Goal: Information Seeking & Learning: Learn about a topic

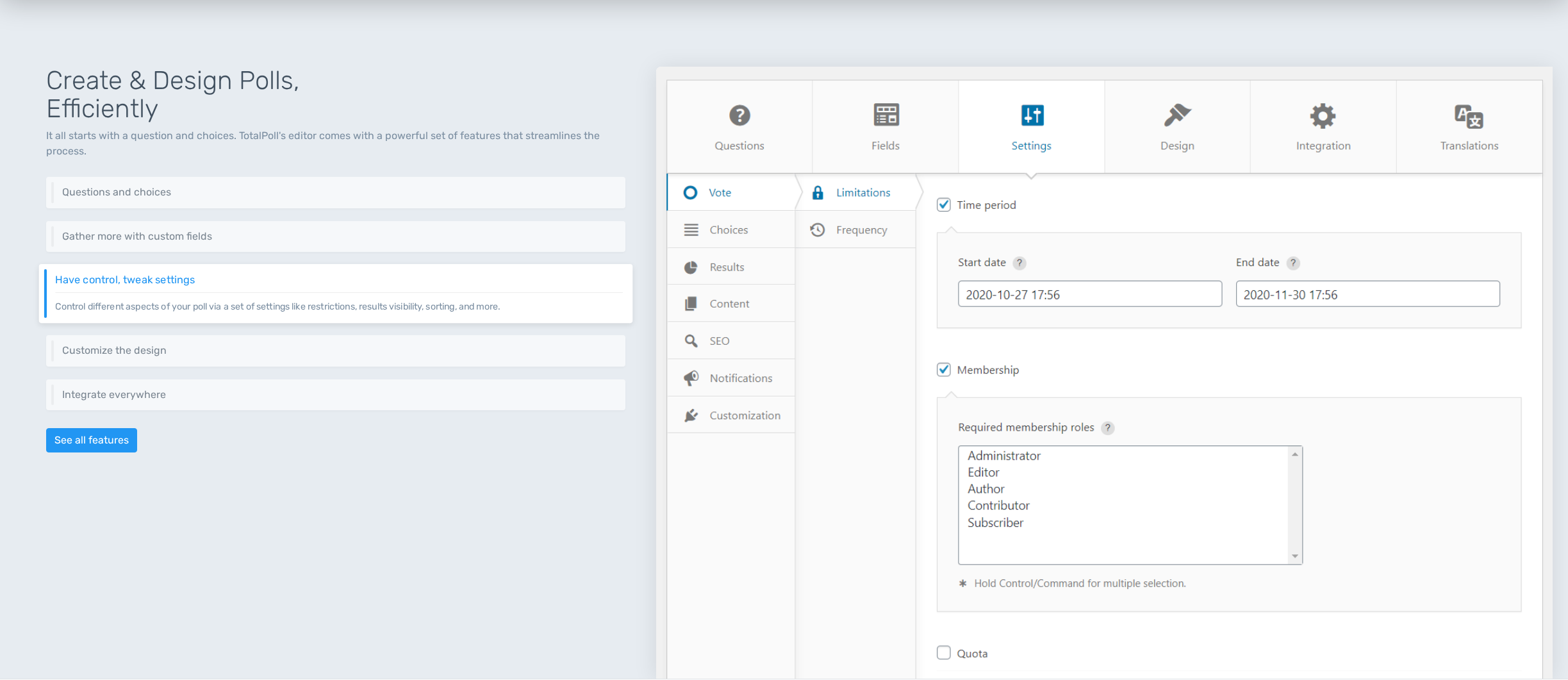
scroll to position [536, 0]
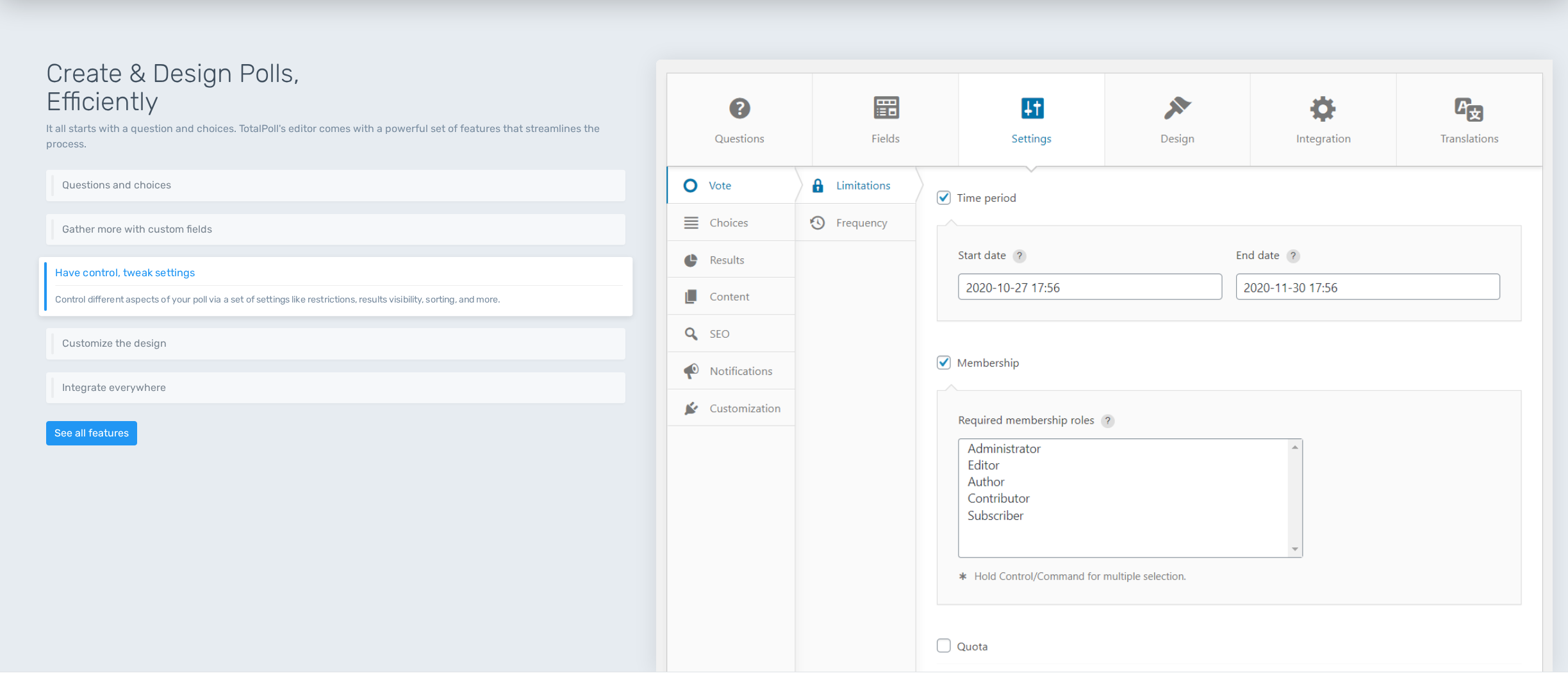
click at [713, 184] on img at bounding box center [1104, 366] width 896 height 612
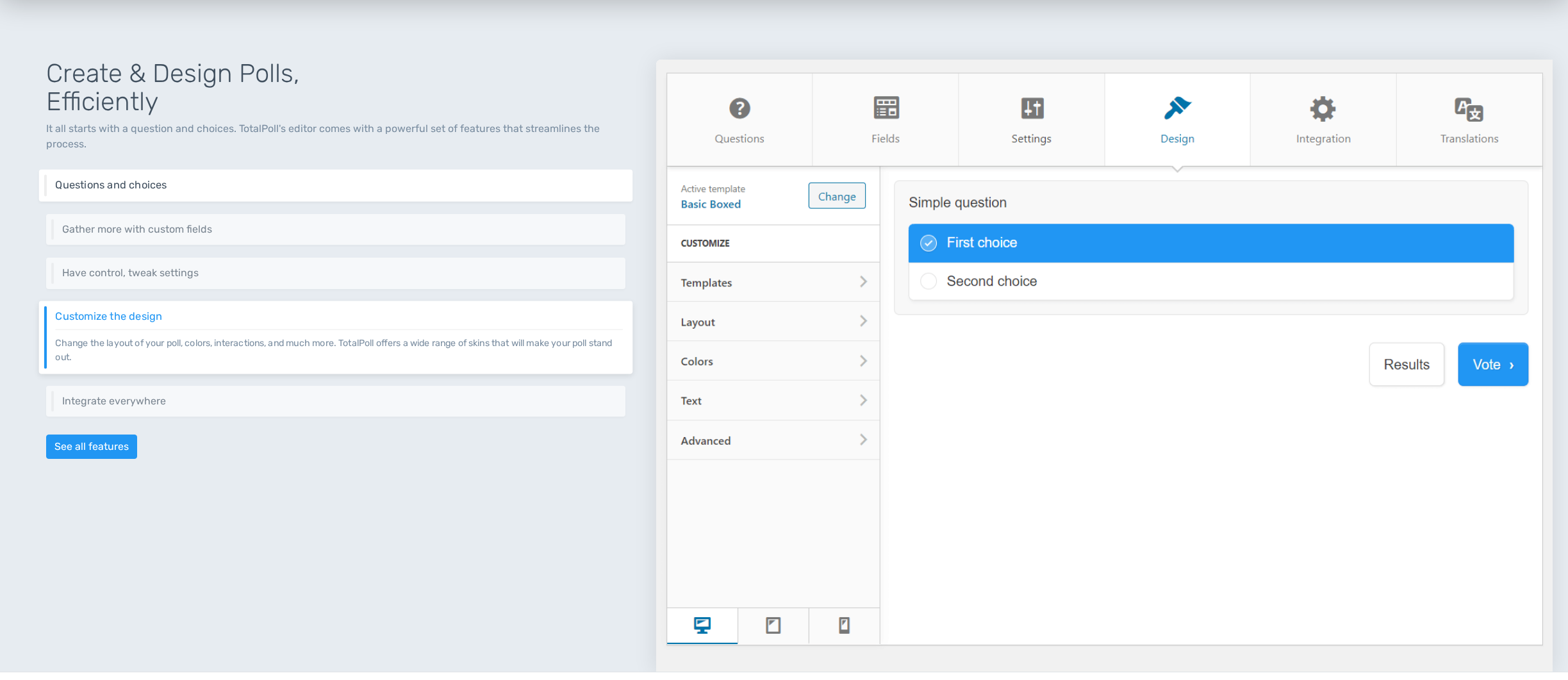
click at [193, 191] on p "Add one or as many questions as you need. Furthermore, add all kinds of choices…" at bounding box center [339, 191] width 567 height 1
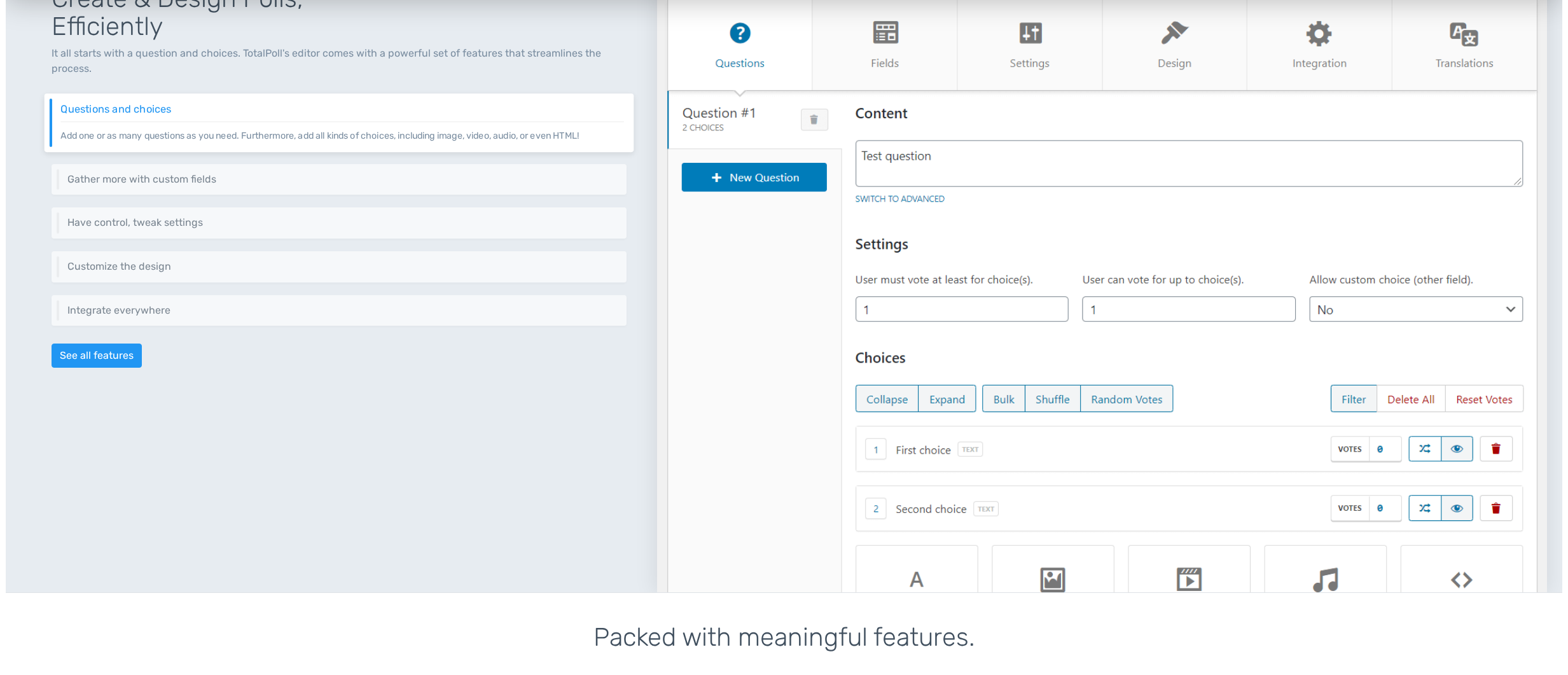
scroll to position [590, 0]
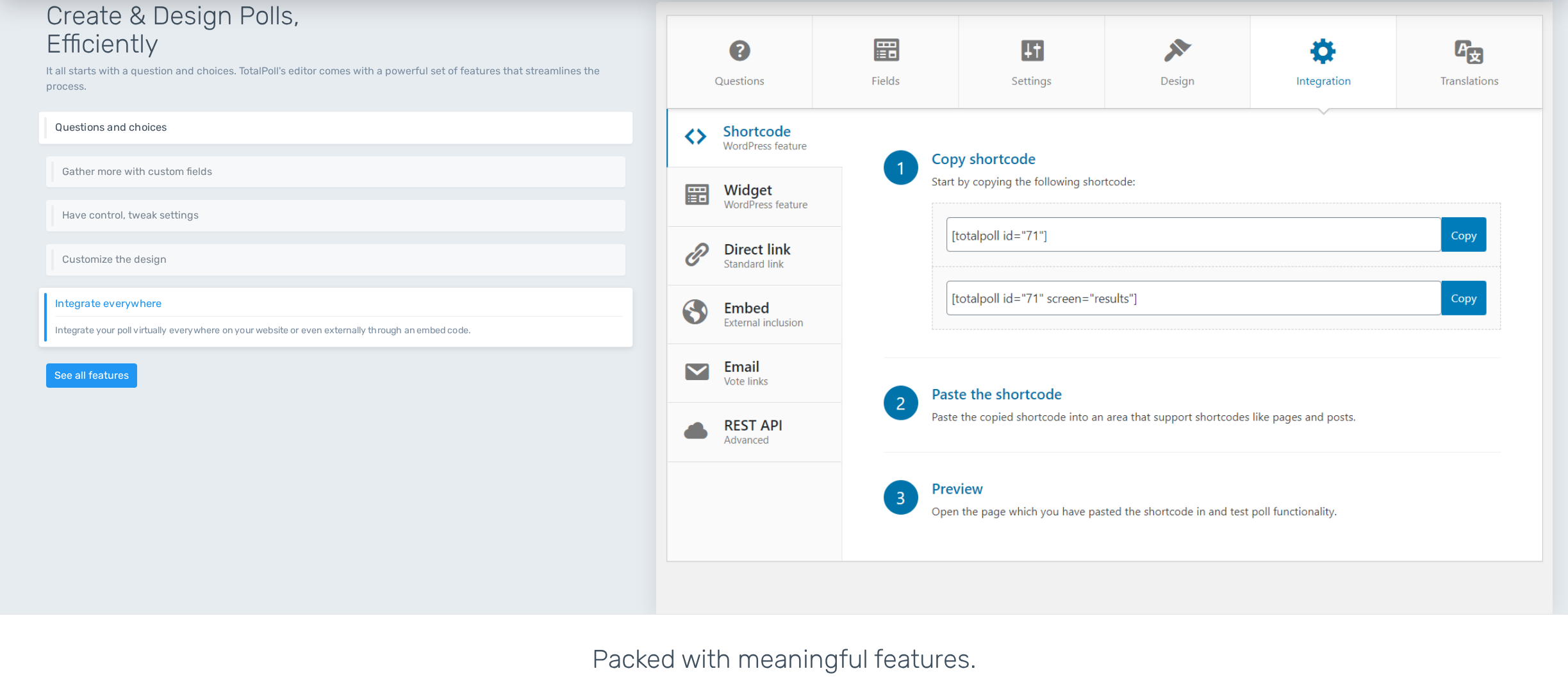
click at [335, 122] on h6 "Questions and choices" at bounding box center [339, 128] width 567 height 12
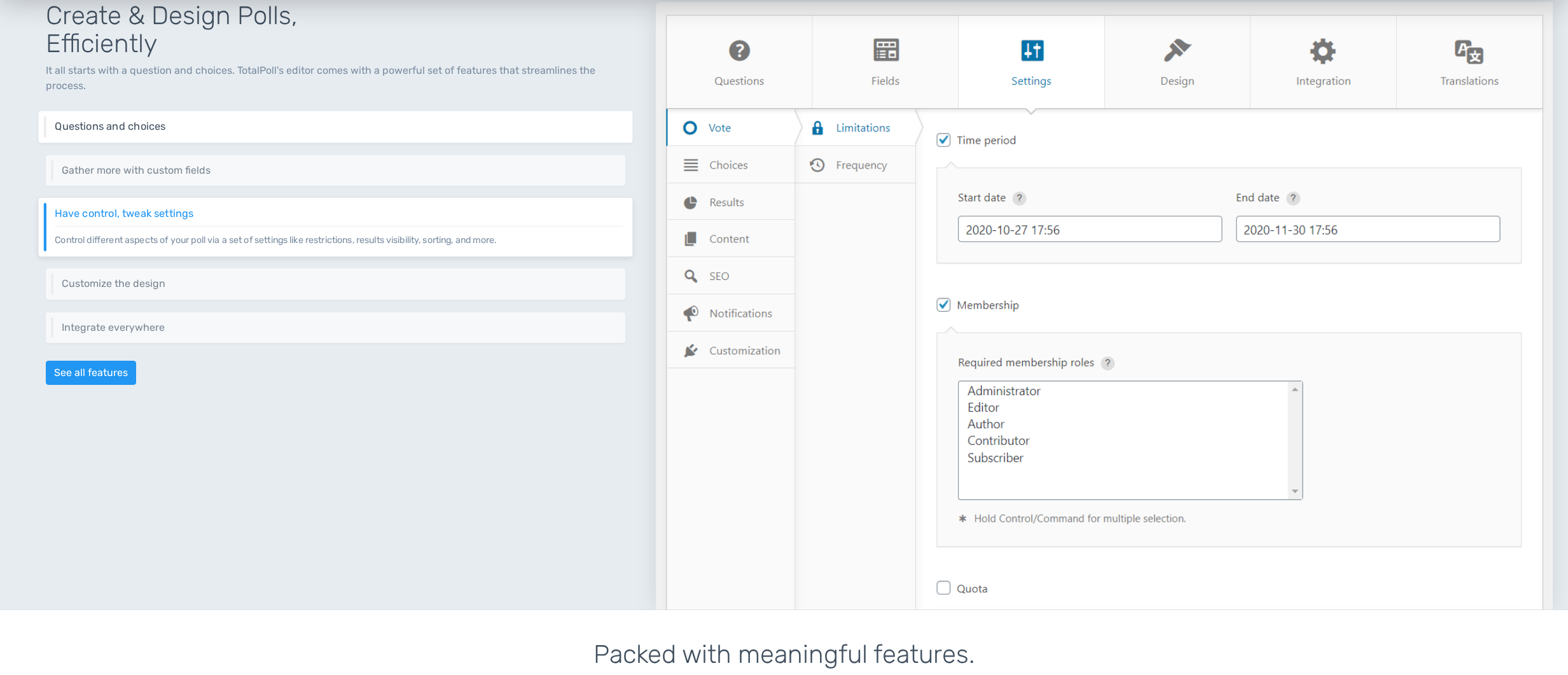
click at [275, 119] on div "Questions and choices Add one or as many questions as you need. Furthermore, ad…" at bounding box center [336, 127] width 594 height 32
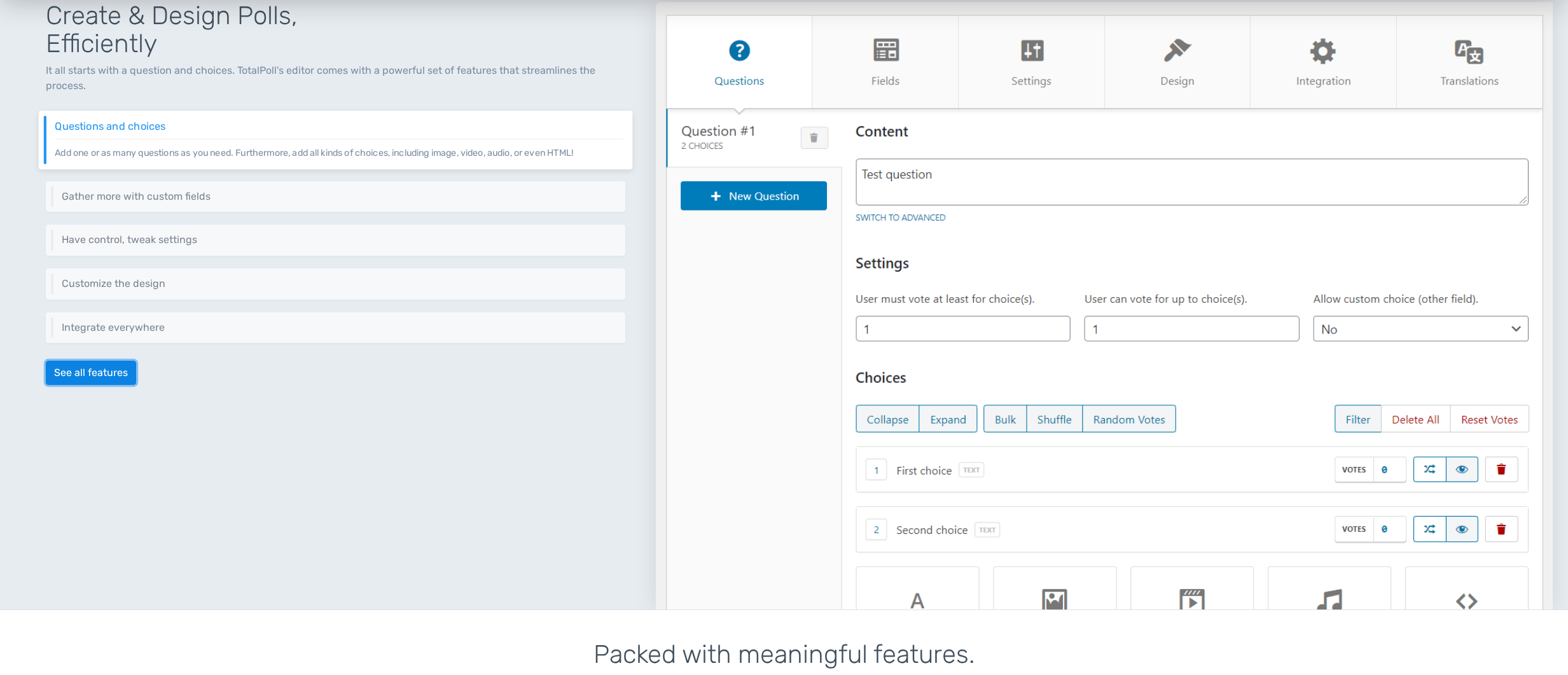
click at [101, 362] on link "See all features" at bounding box center [91, 373] width 90 height 24
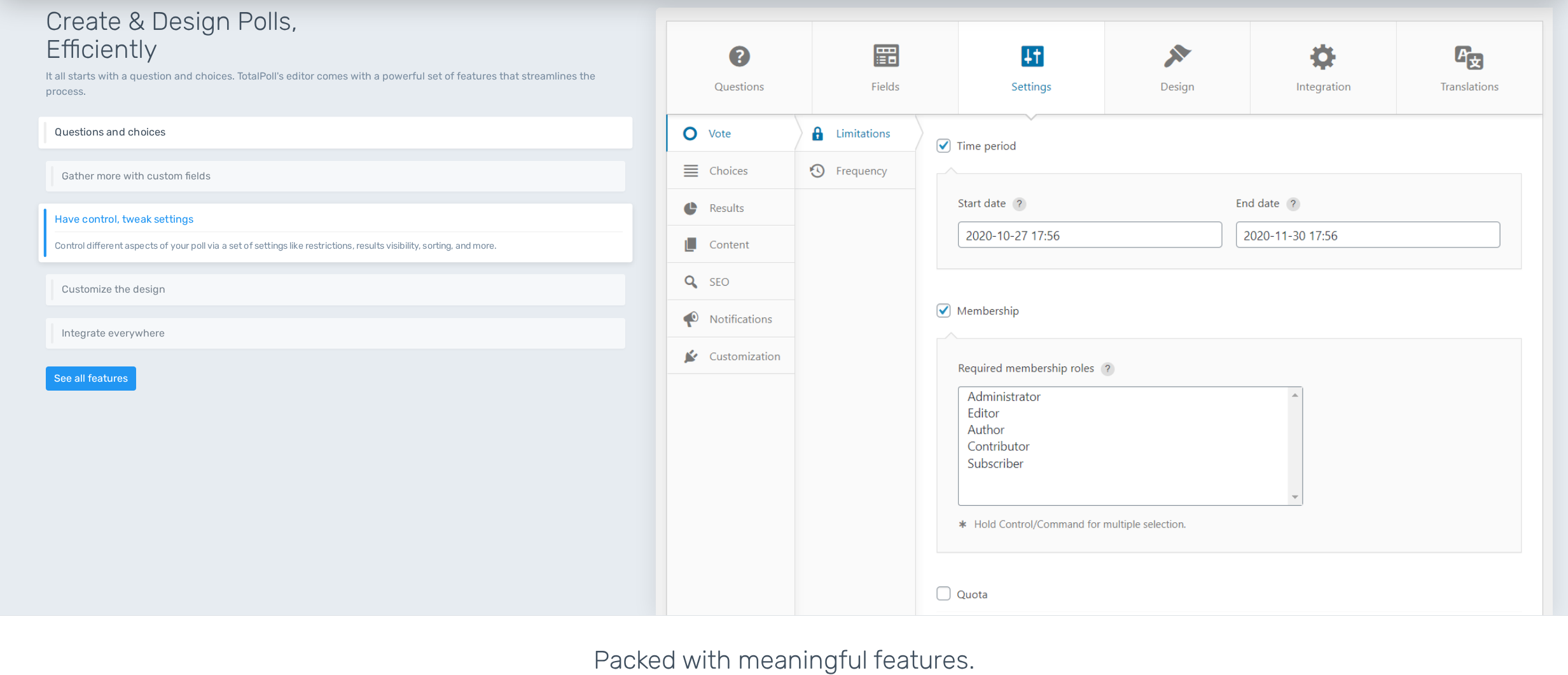
click at [153, 129] on h6 "Questions and choices" at bounding box center [339, 132] width 568 height 12
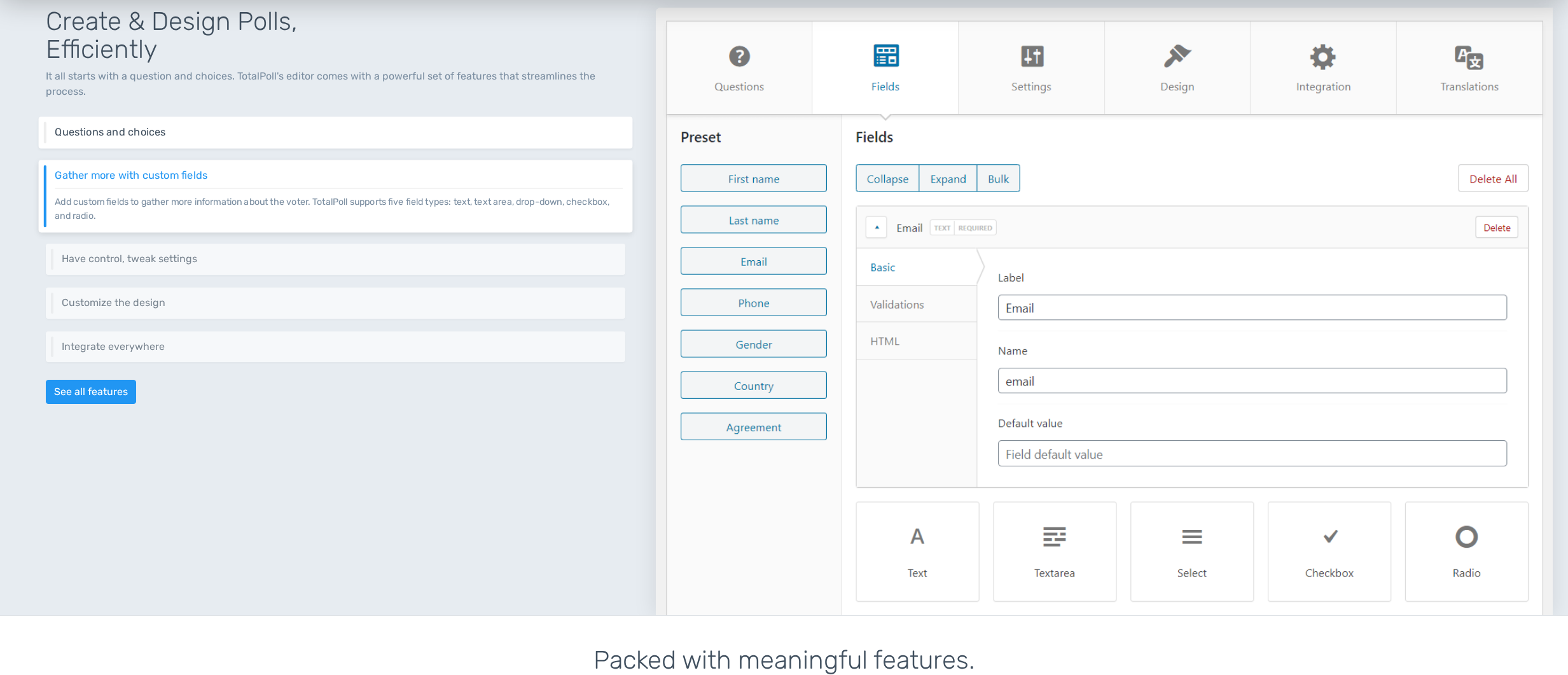
click at [204, 124] on div "Questions and choices Add one or as many questions as you need. Furthermore, ad…" at bounding box center [336, 133] width 594 height 32
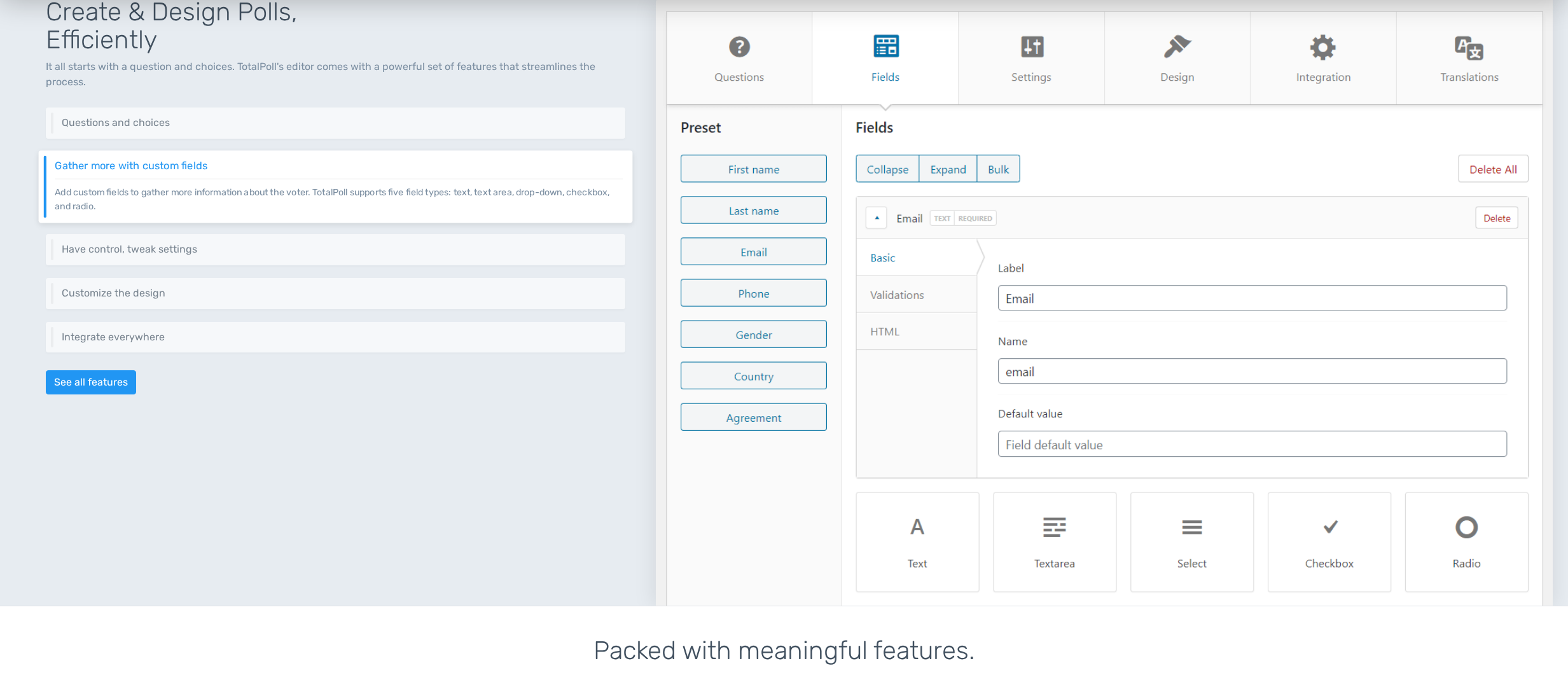
scroll to position [594, 0]
click at [184, 122] on h6 "Questions and choices" at bounding box center [339, 122] width 568 height 12
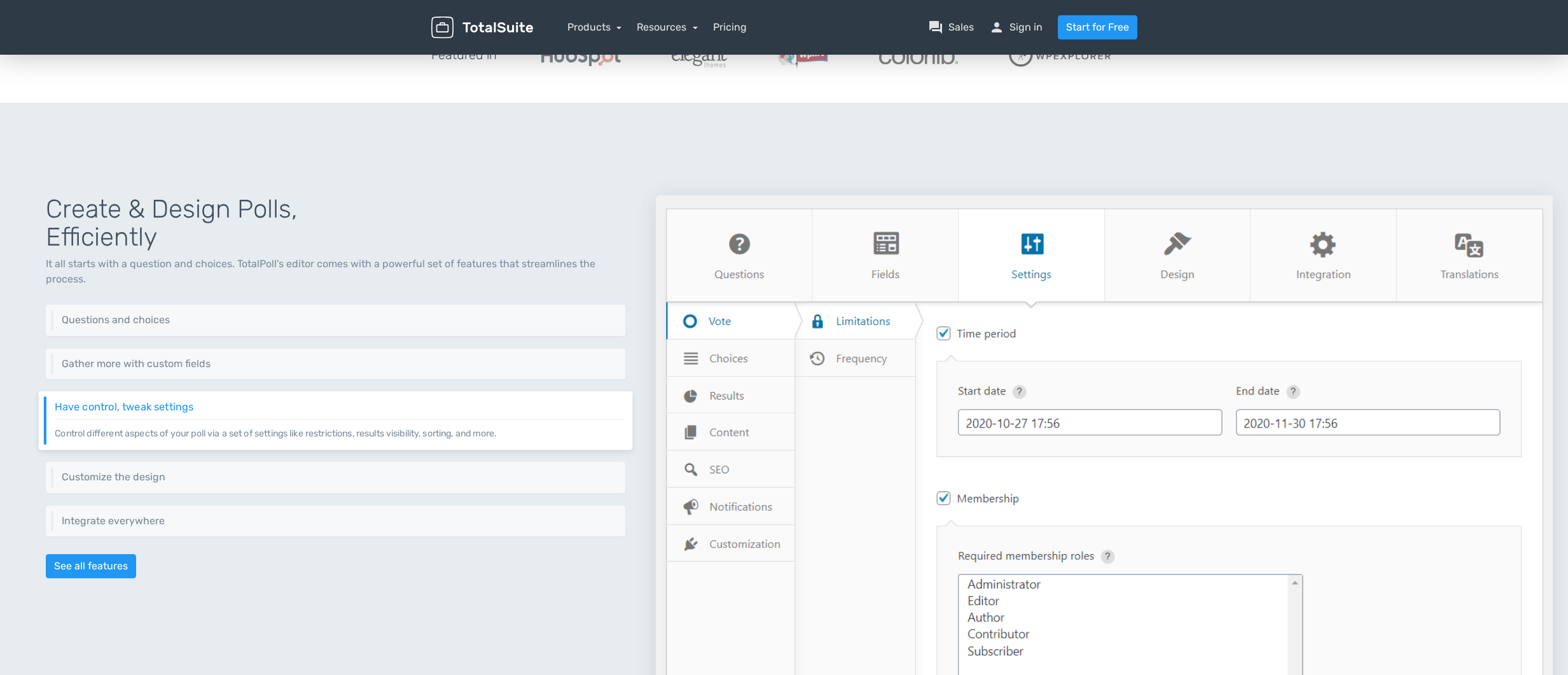
scroll to position [370, 0]
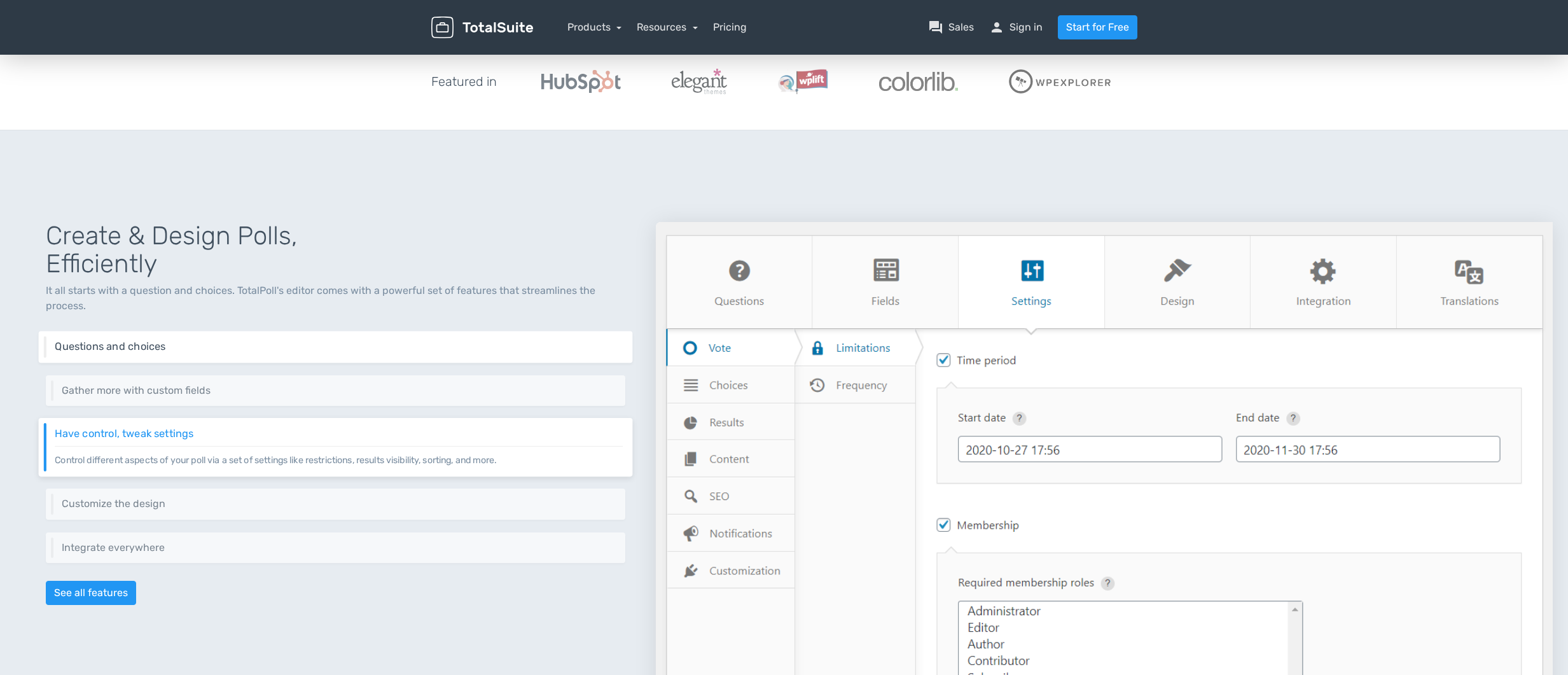
click at [194, 346] on h6 "Questions and choices" at bounding box center [339, 347] width 568 height 12
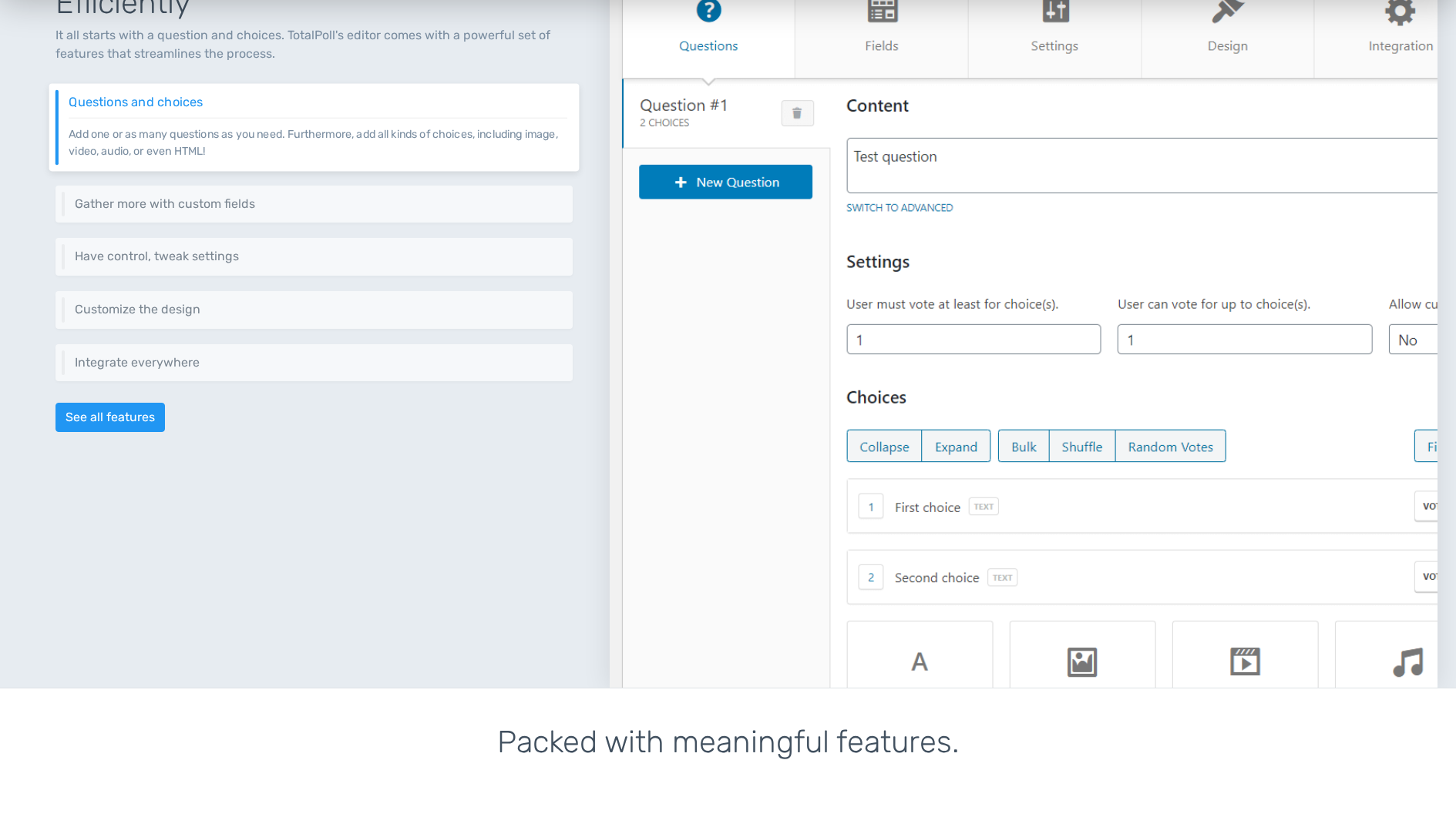
scroll to position [768, 0]
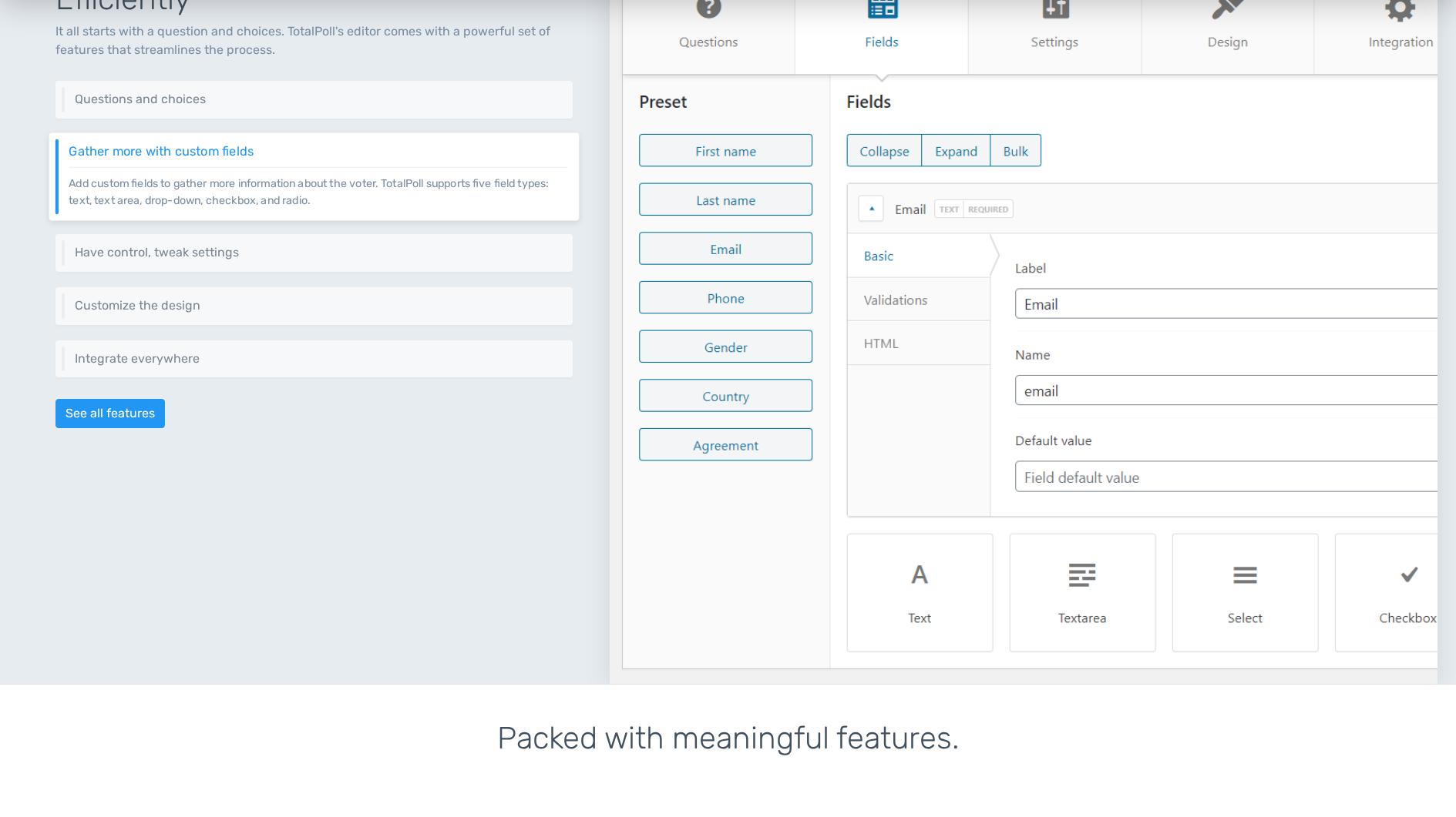
drag, startPoint x: 1008, startPoint y: 462, endPoint x: 695, endPoint y: 0, distance: 558.0
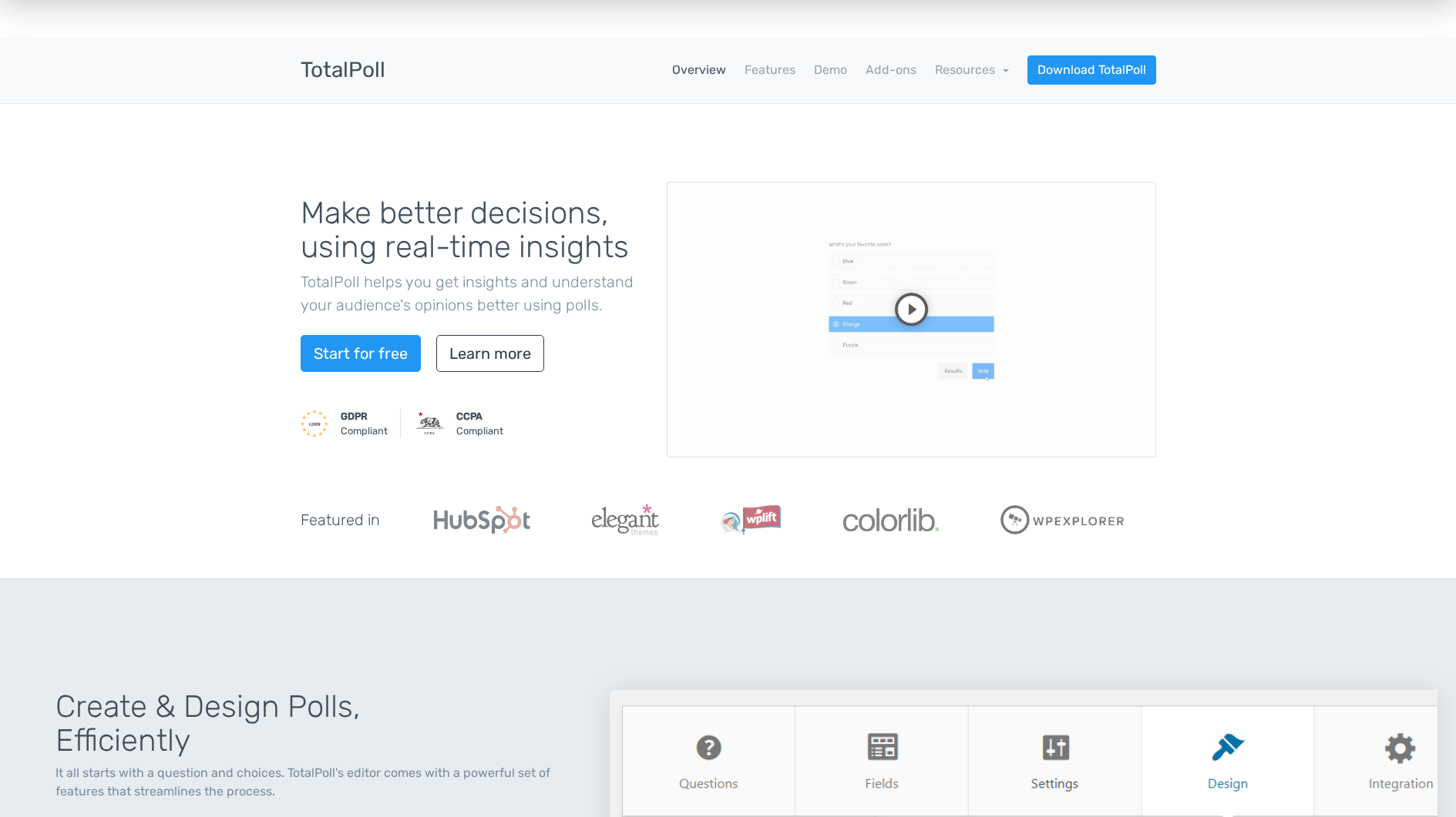
scroll to position [0, 0]
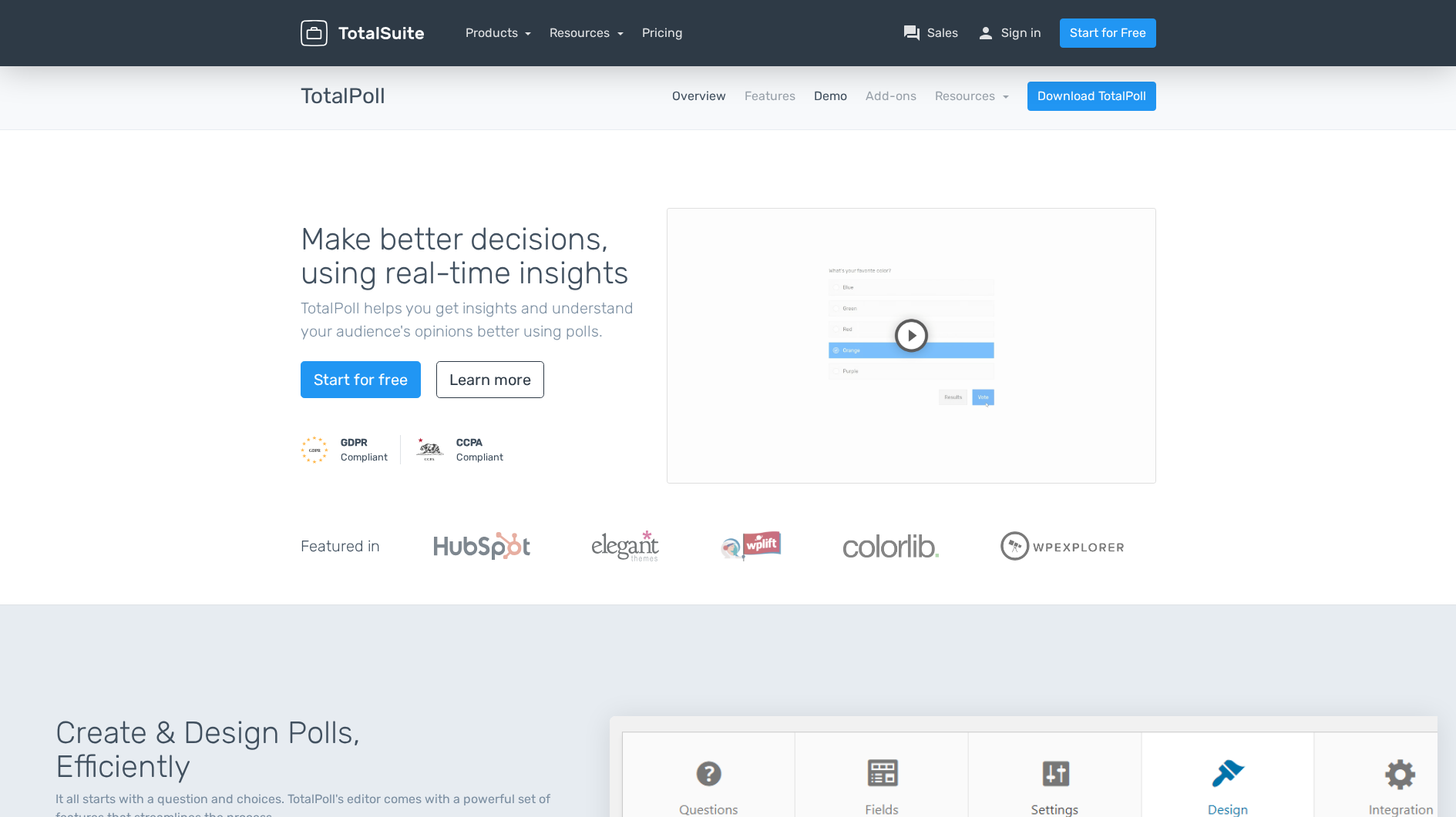
click at [838, 94] on link "Demo" at bounding box center [830, 97] width 33 height 19
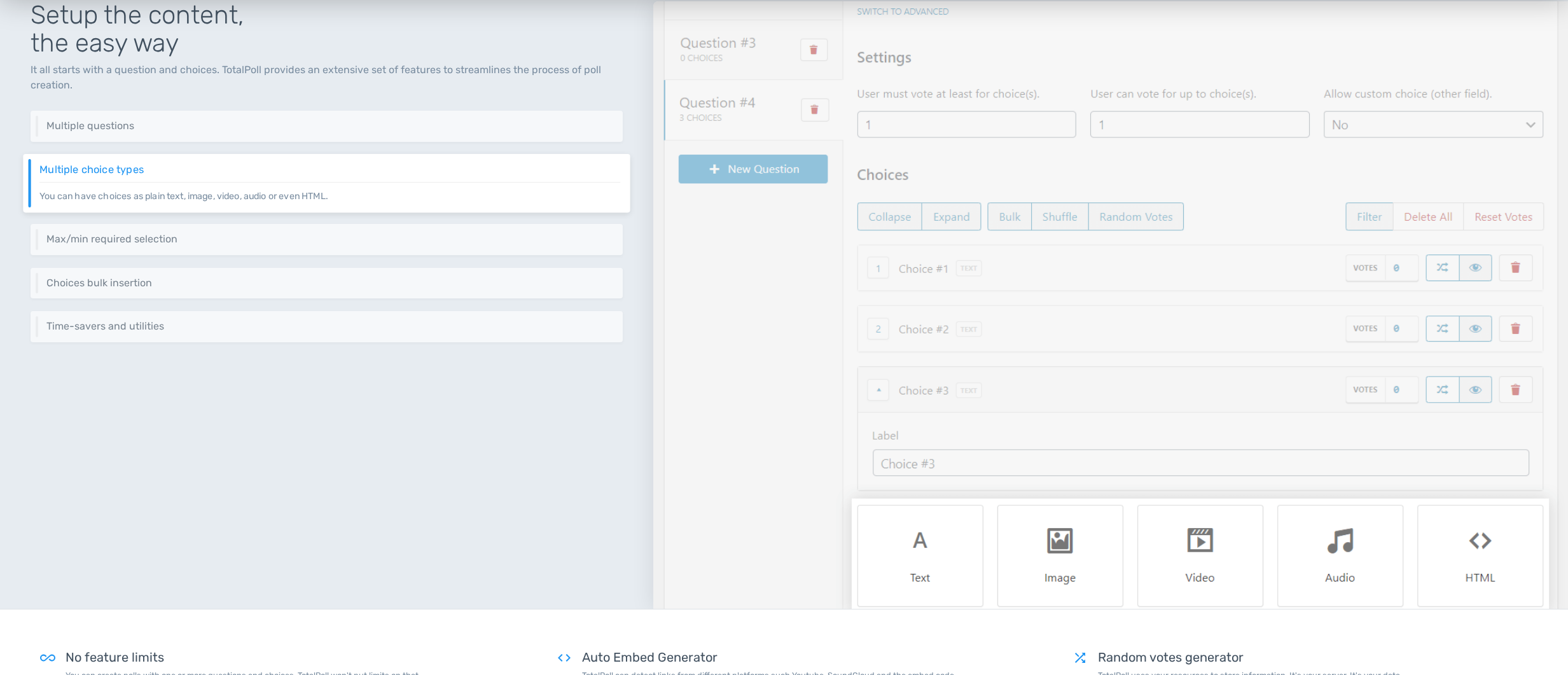
scroll to position [214, 0]
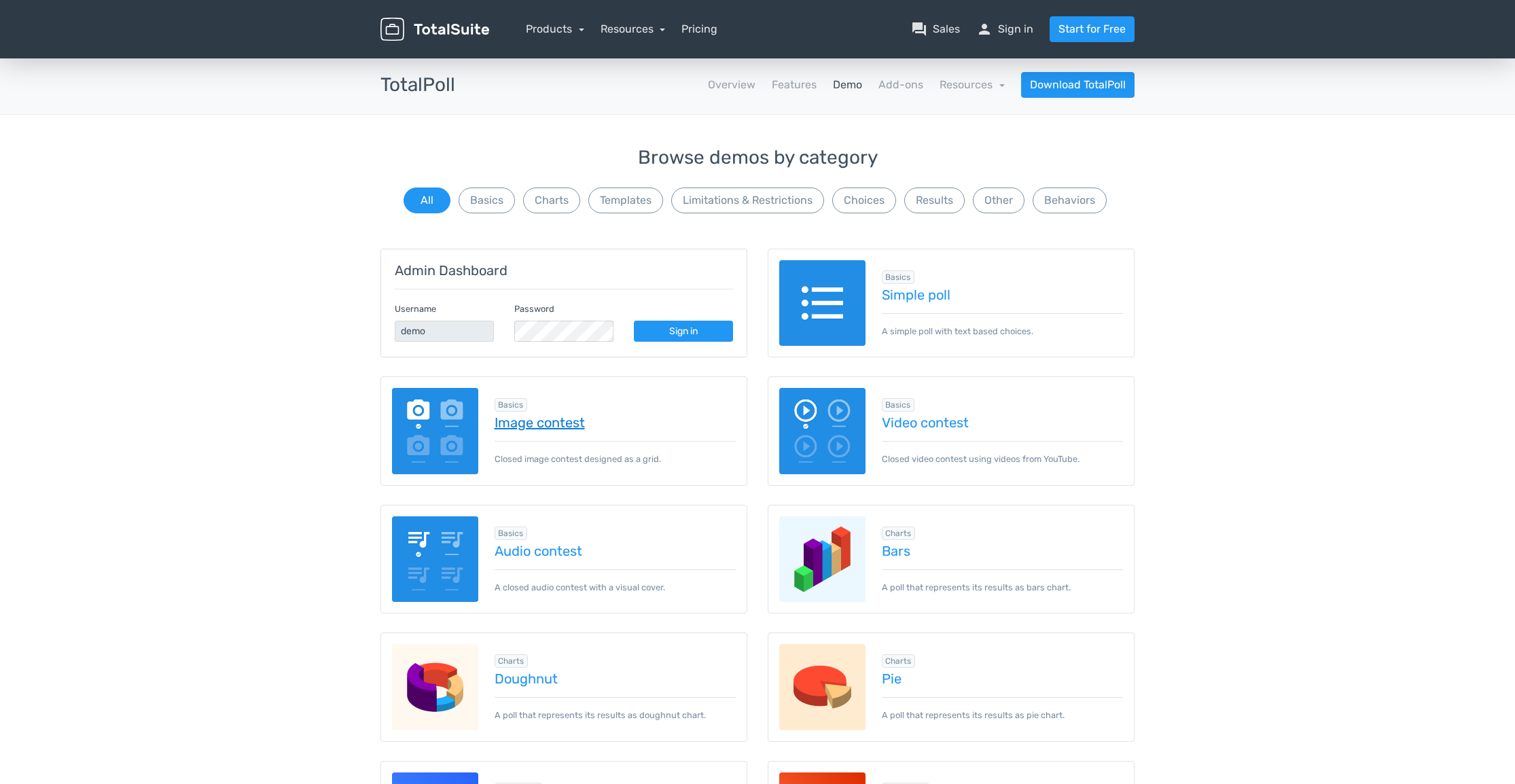
click at [520, 425] on link "Image contest" at bounding box center [615, 423] width 242 height 15
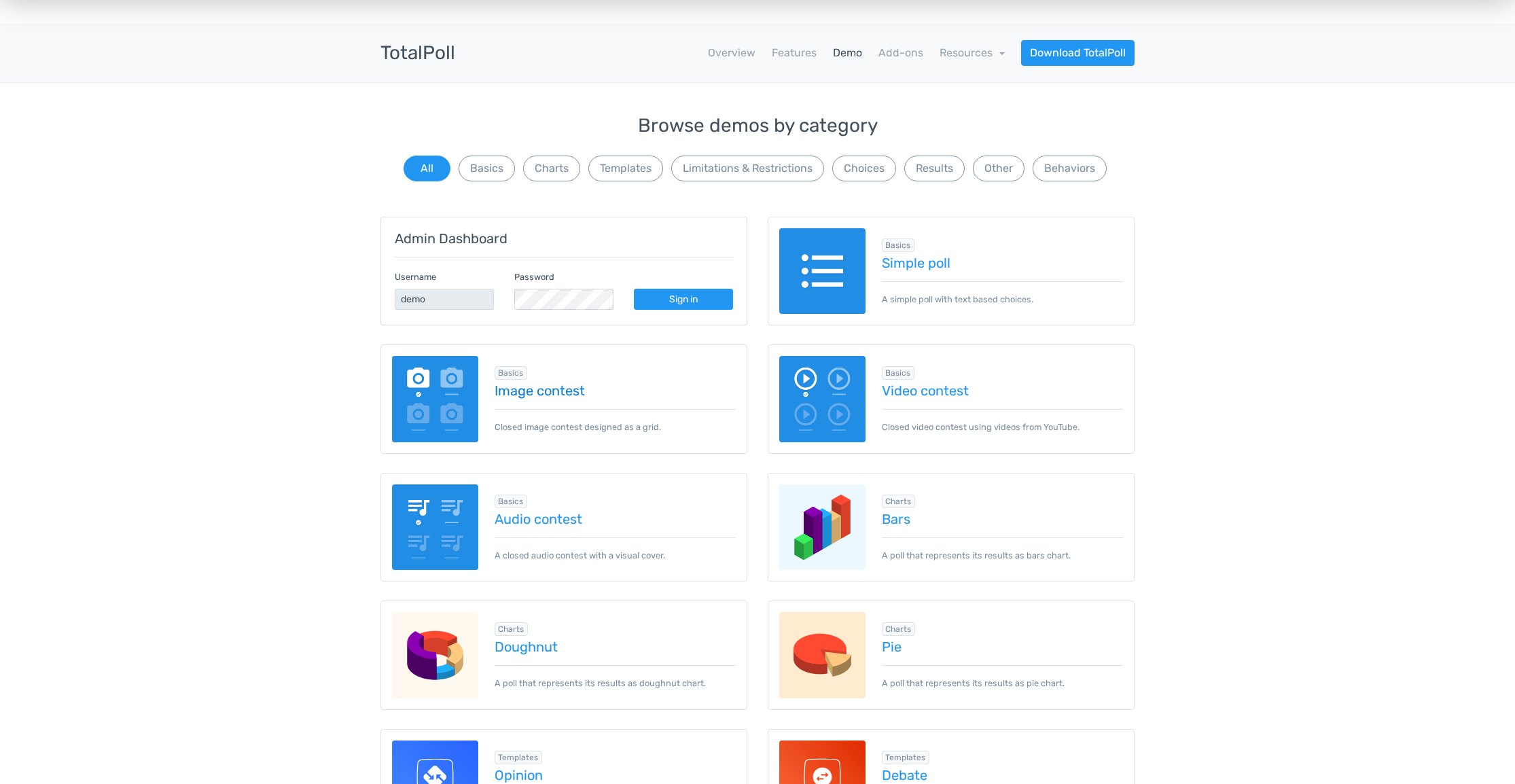
scroll to position [34, 0]
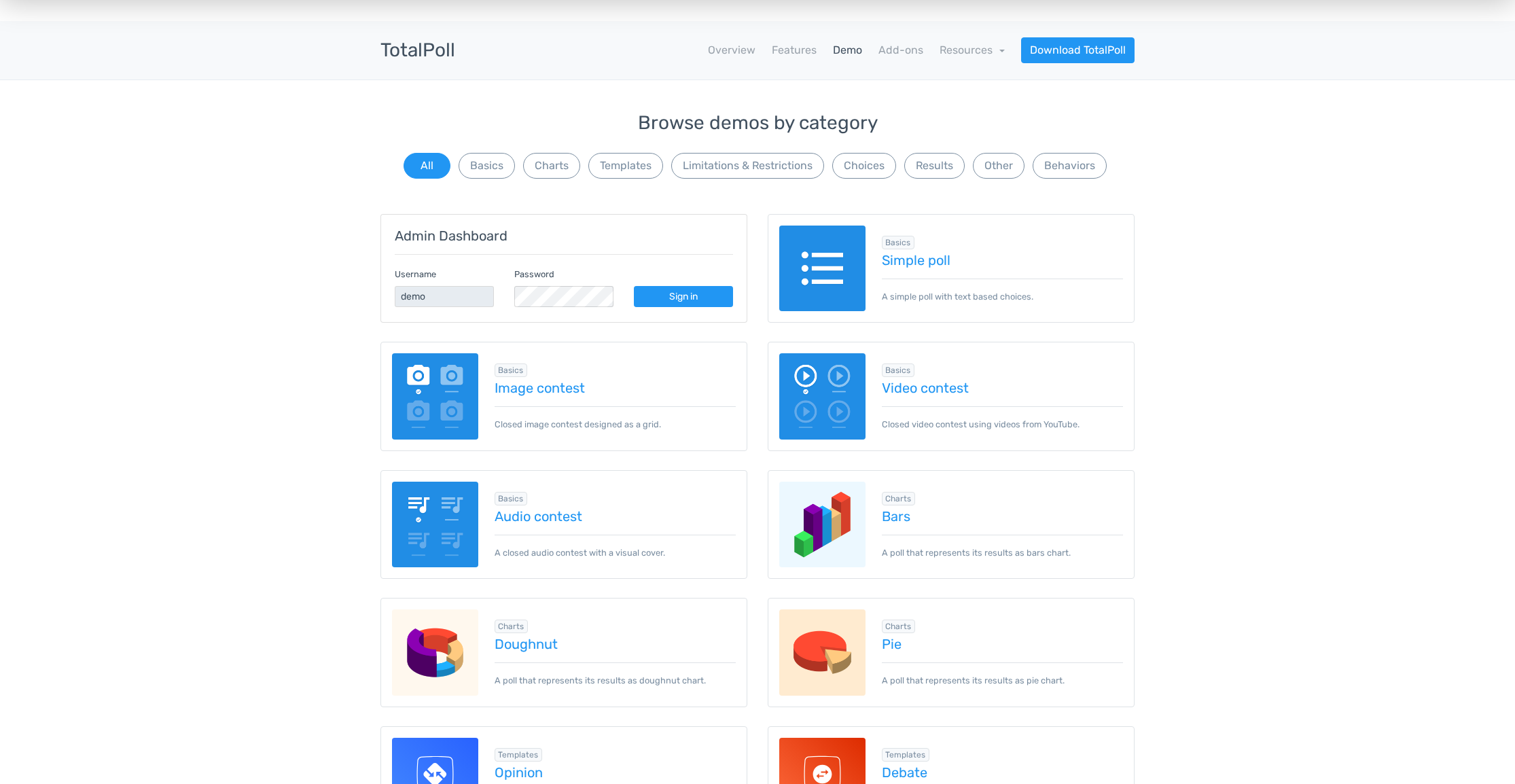
click at [907, 180] on div "Browse demos by category All Basics Charts Templates Limitations & Restrictions…" at bounding box center [758, 147] width 754 height 69
click at [918, 169] on button "Results" at bounding box center [935, 166] width 61 height 26
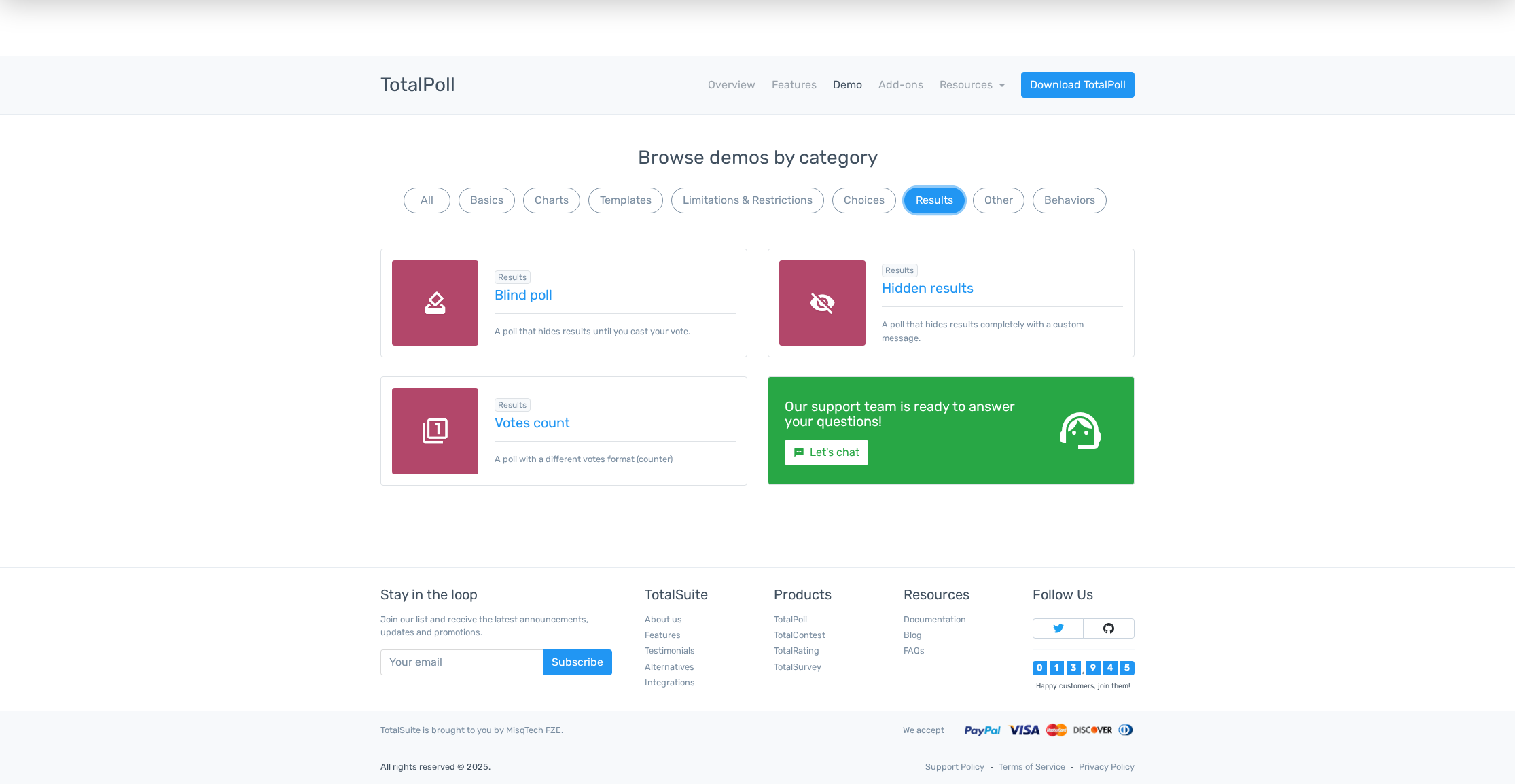
scroll to position [0, 0]
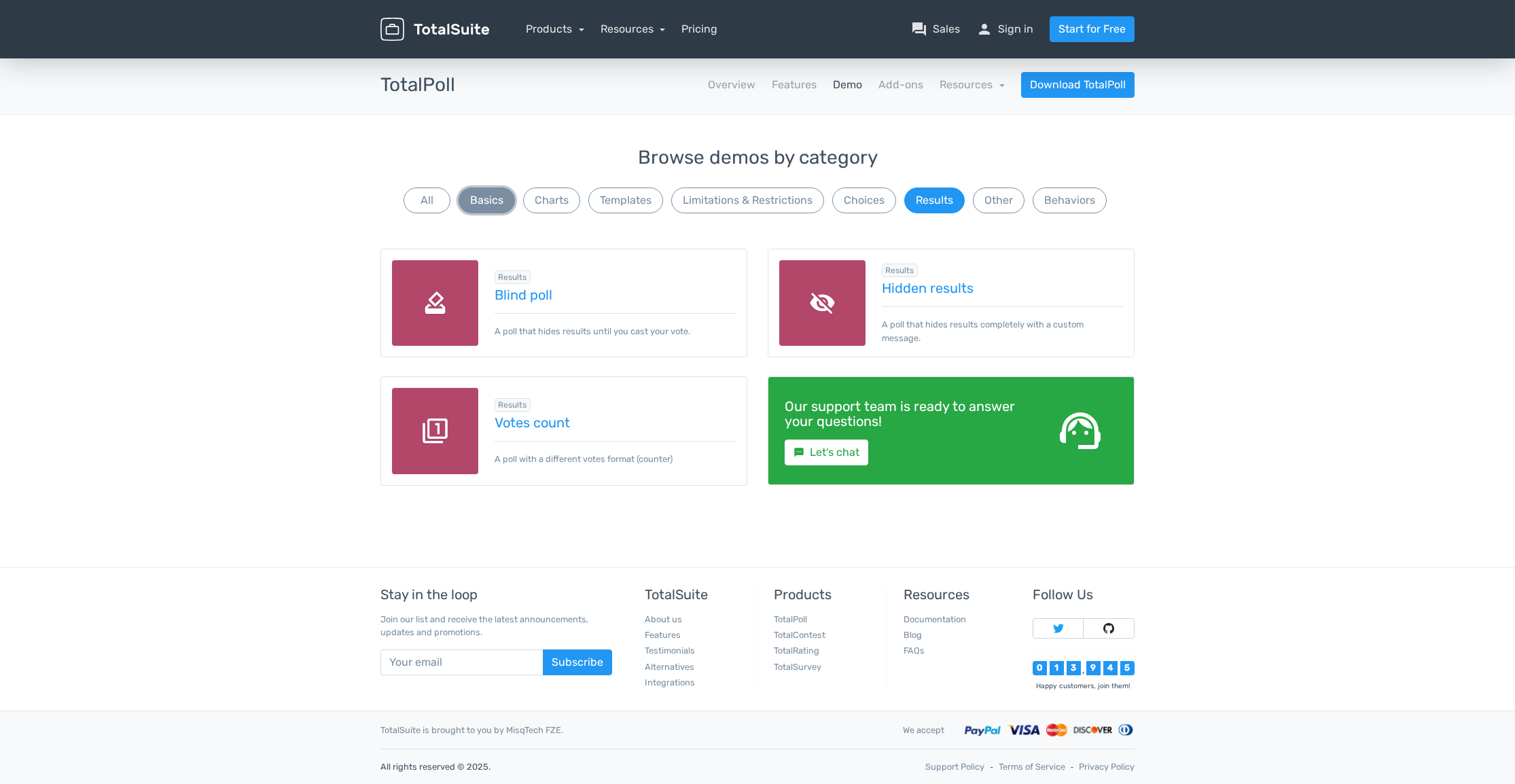
click at [491, 202] on button "Basics" at bounding box center [487, 200] width 56 height 26
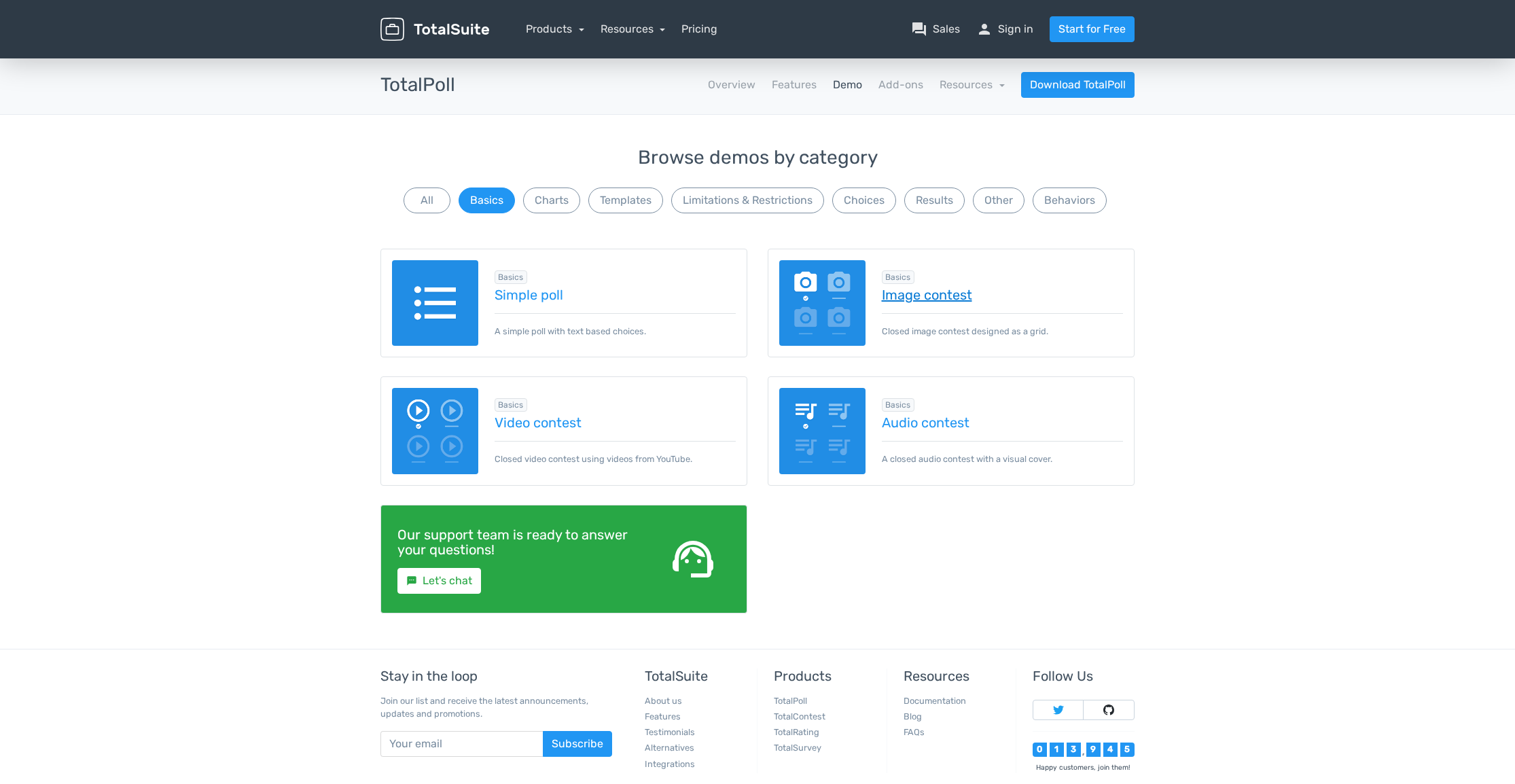
click at [901, 295] on link "Image contest" at bounding box center [1002, 295] width 242 height 15
click at [427, 202] on button "All" at bounding box center [427, 200] width 47 height 26
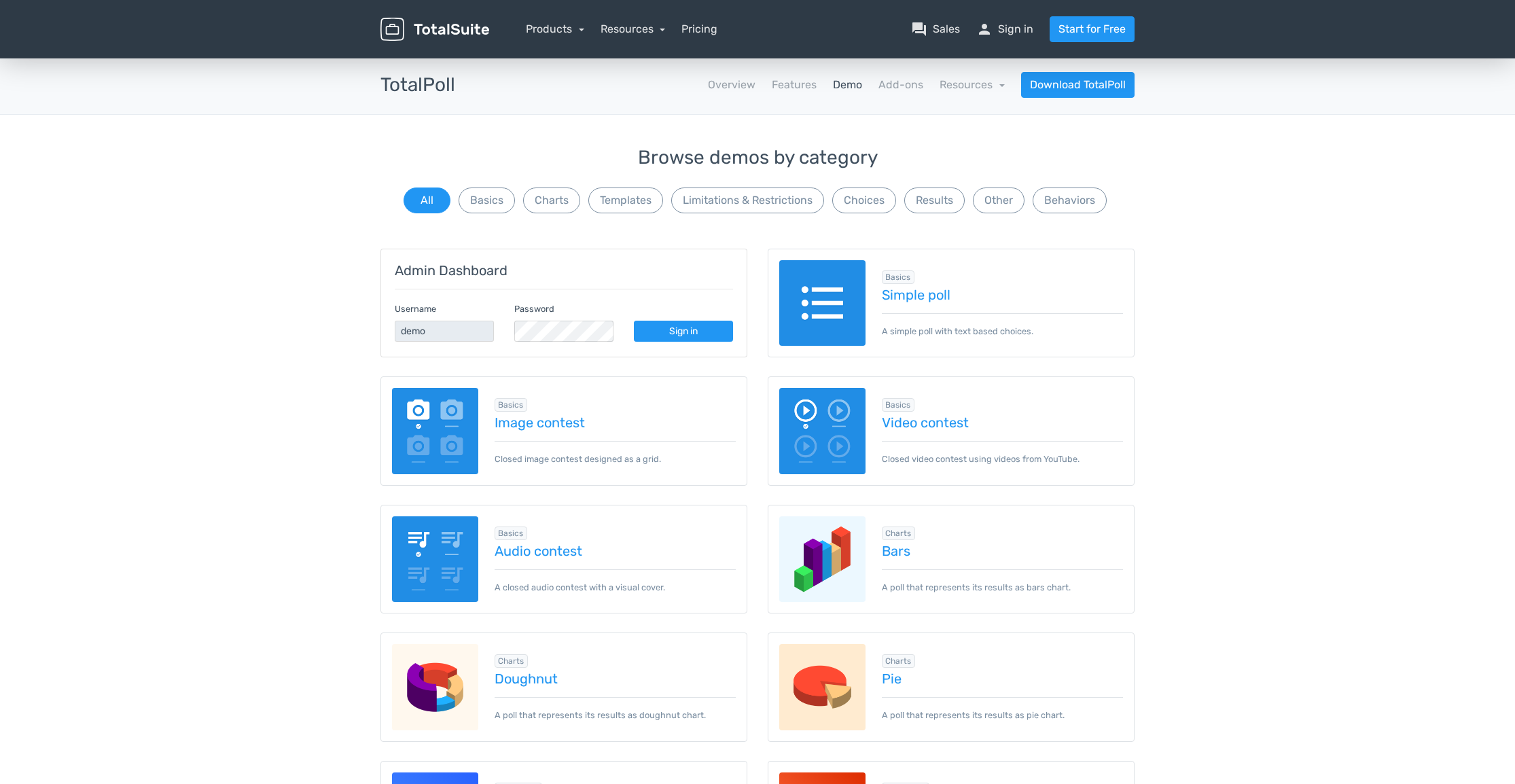
click at [842, 447] on img at bounding box center [822, 431] width 86 height 86
click at [788, 81] on link "Features" at bounding box center [794, 85] width 45 height 17
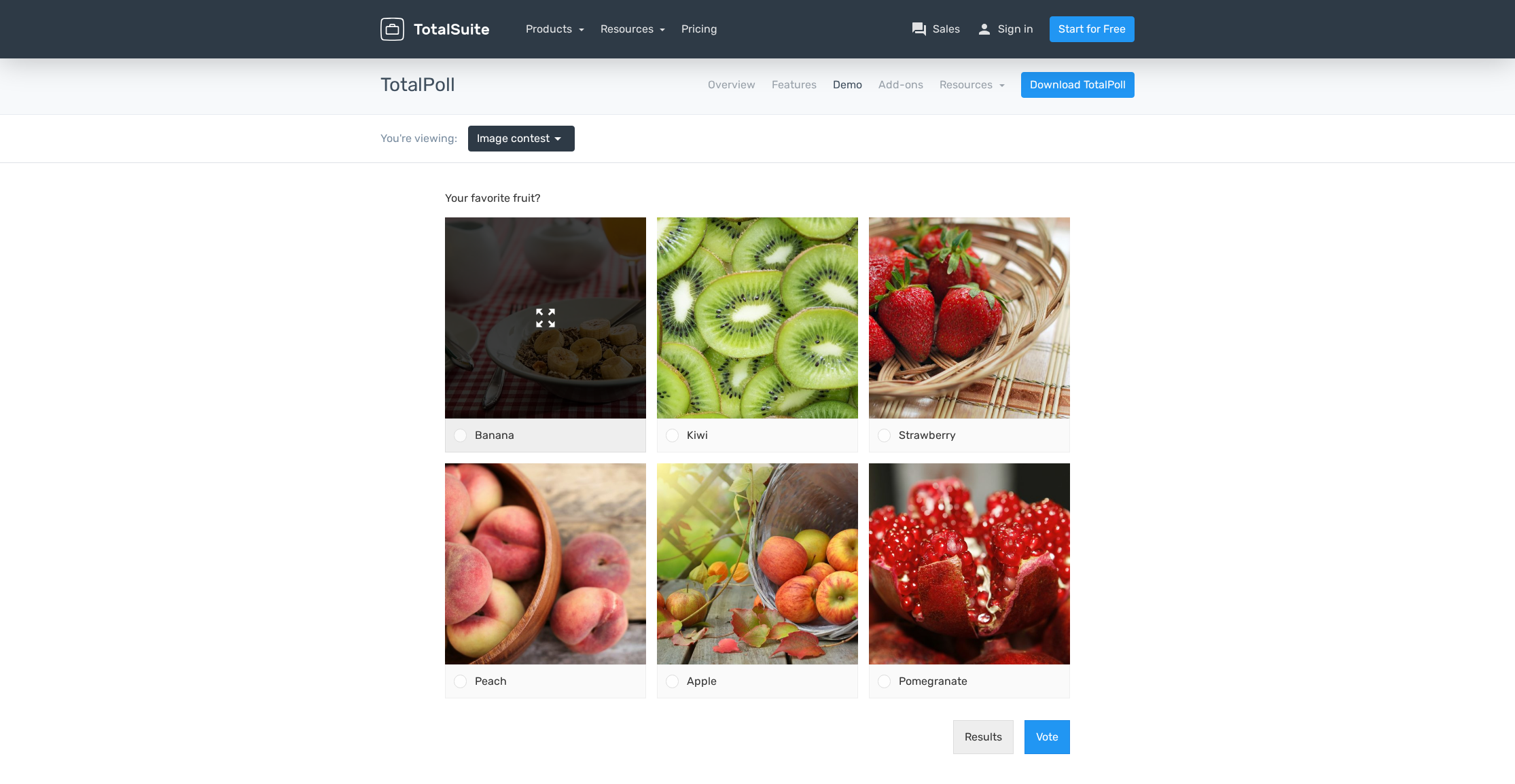
click at [513, 403] on img at bounding box center [546, 318] width 201 height 201
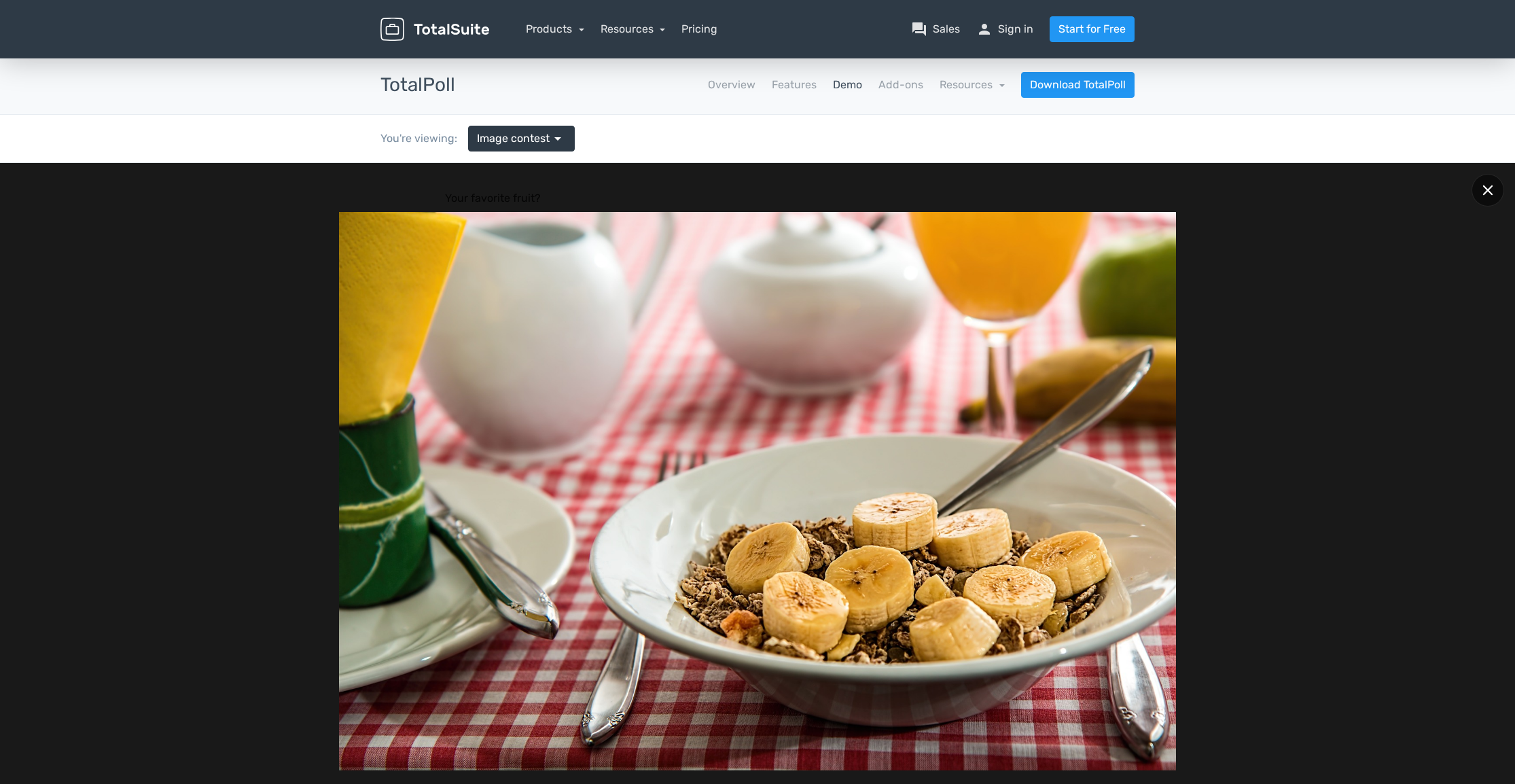
click at [1485, 191] on icon at bounding box center [1488, 190] width 10 height 10
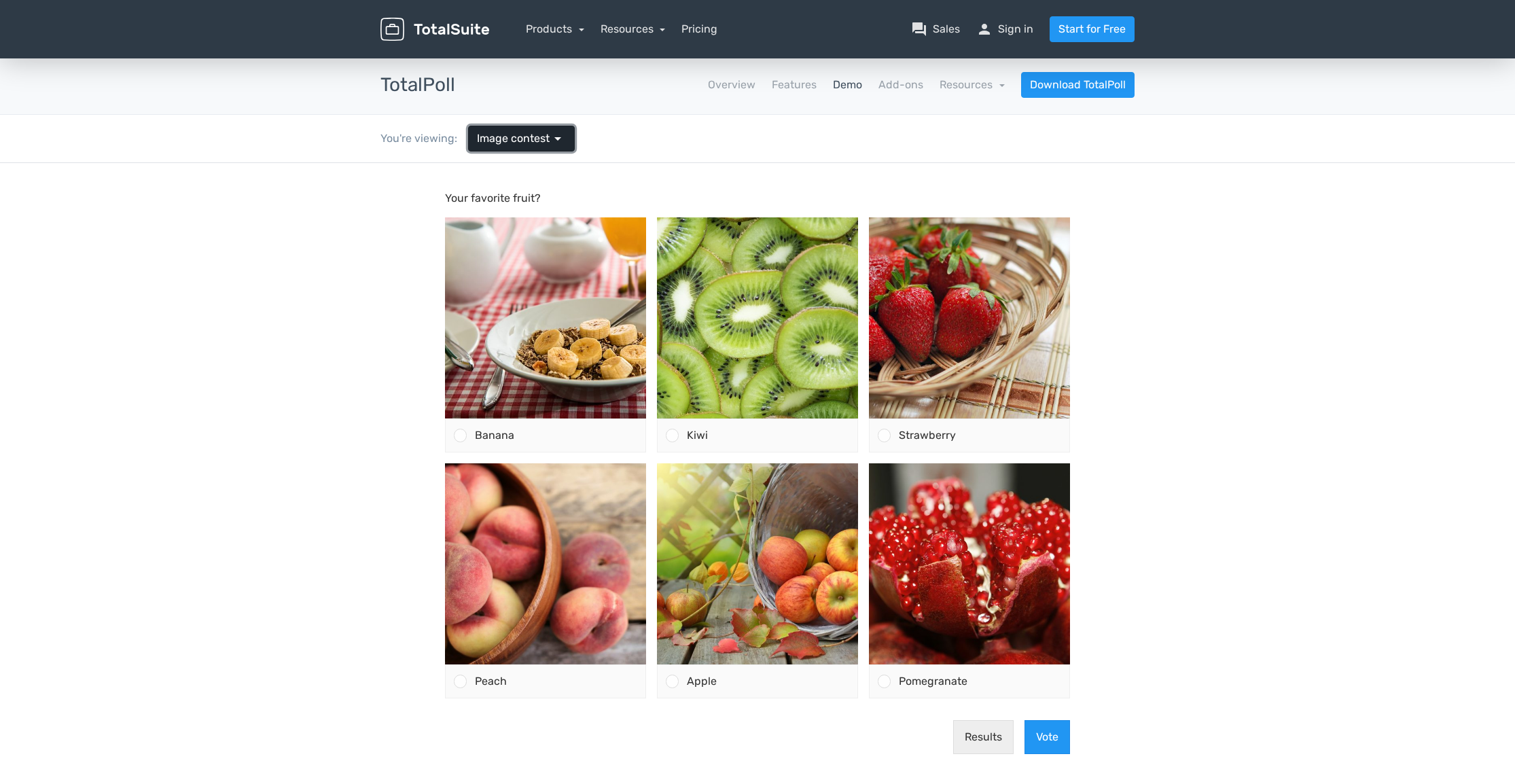
click at [555, 139] on span "arrow_drop_down" at bounding box center [558, 139] width 17 height 17
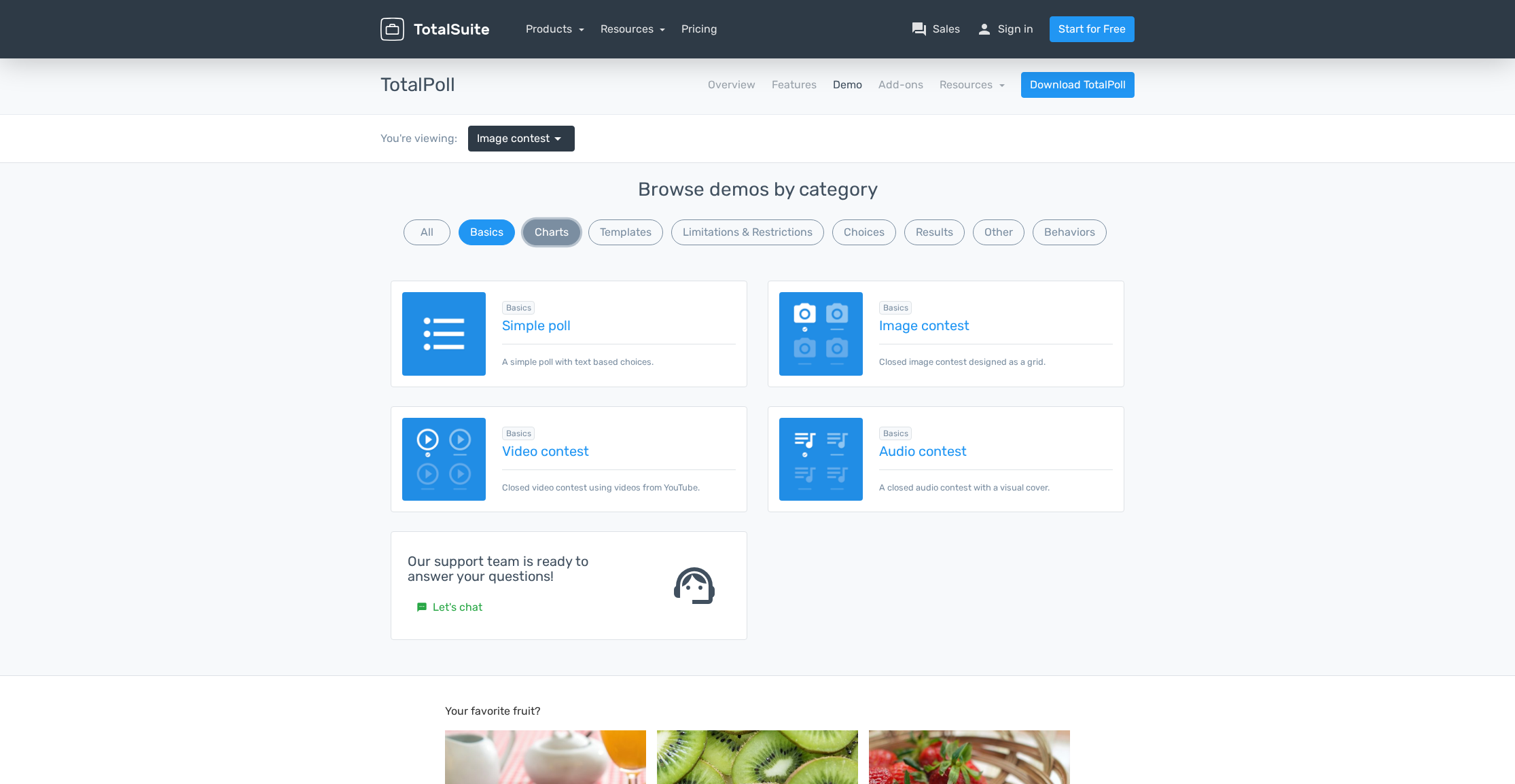
click at [556, 232] on button "Charts" at bounding box center [551, 233] width 57 height 26
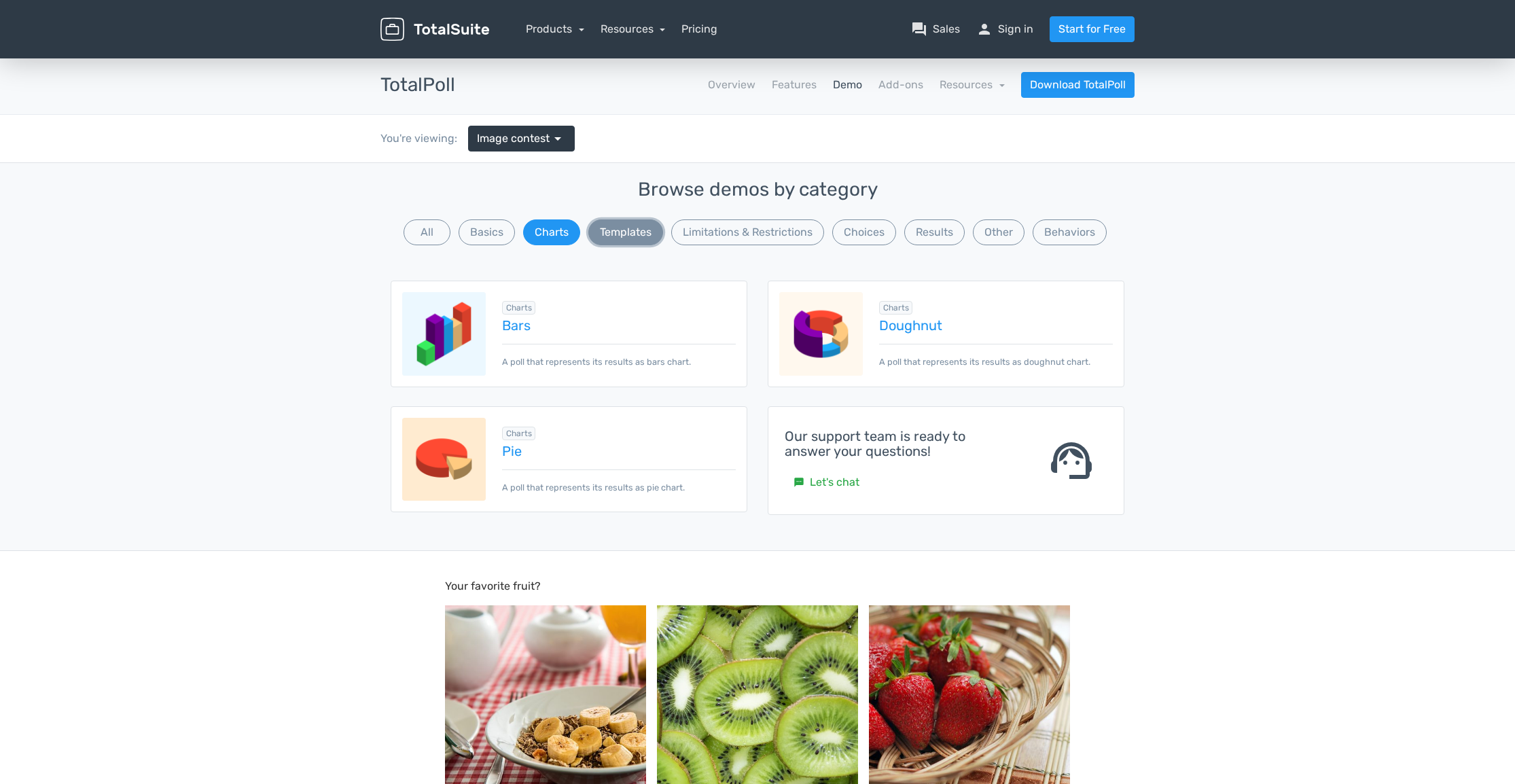
click at [606, 236] on button "Templates" at bounding box center [626, 233] width 75 height 26
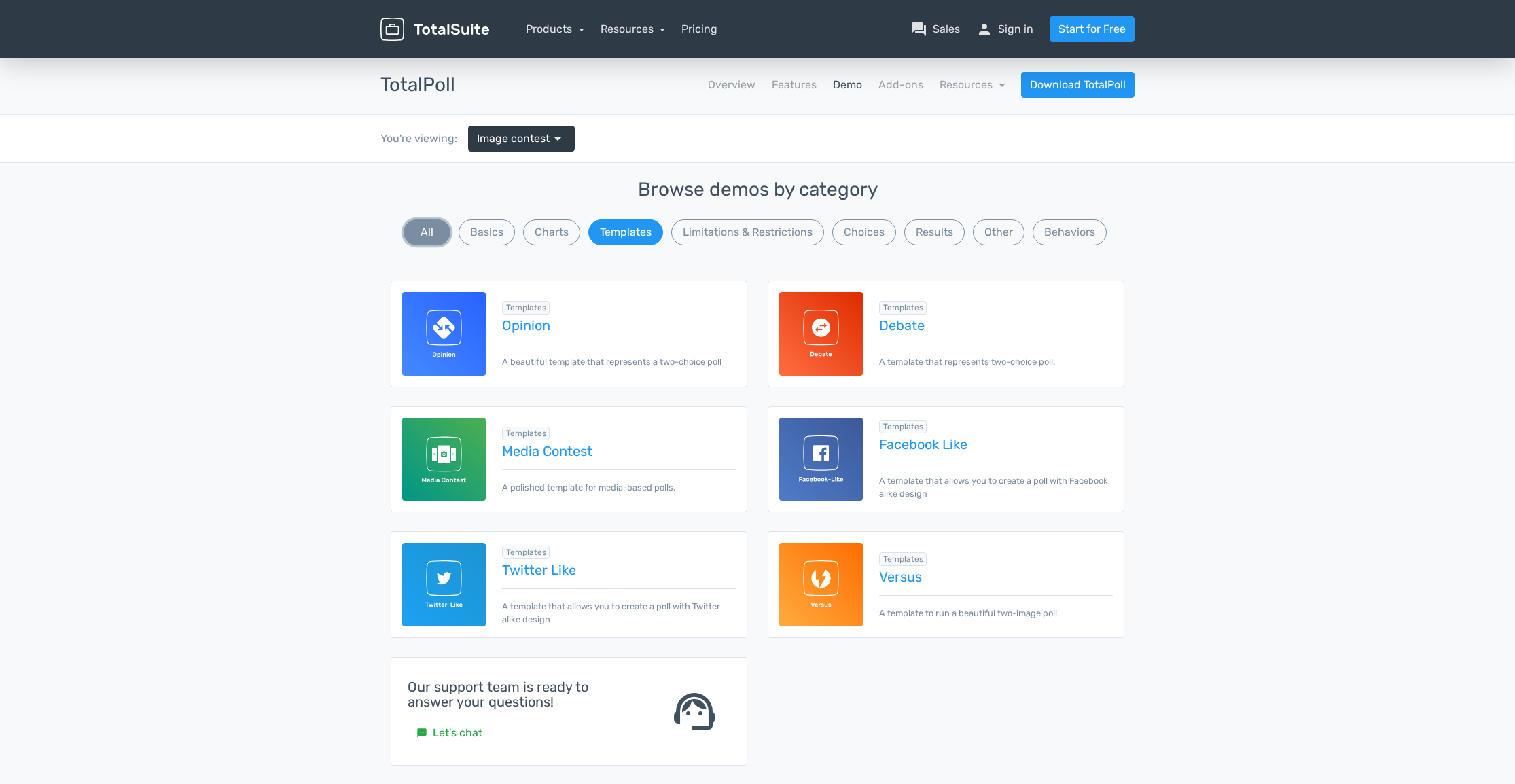
click at [416, 233] on button "All" at bounding box center [427, 233] width 47 height 26
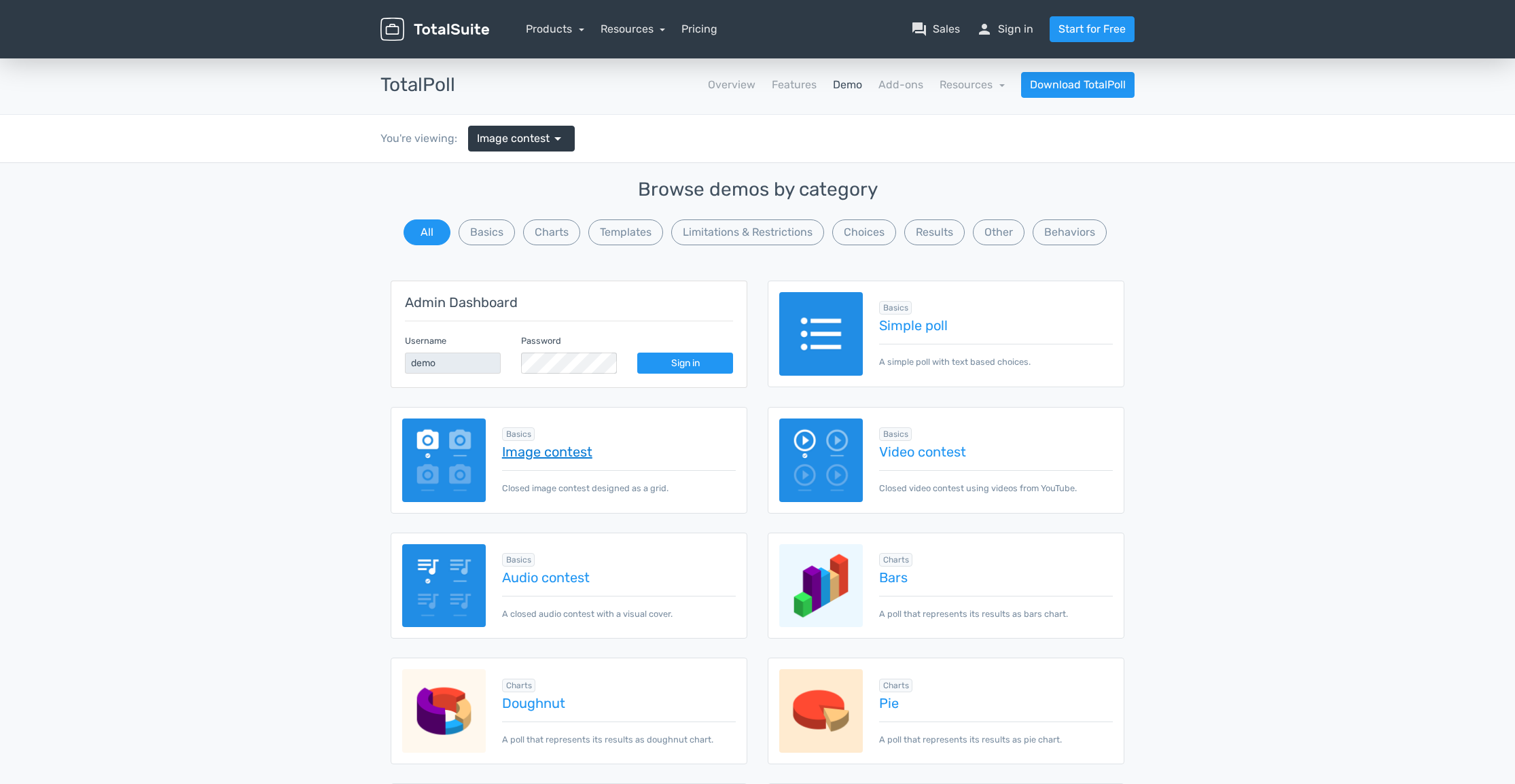
click at [573, 456] on link "Image contest" at bounding box center [619, 452] width 234 height 15
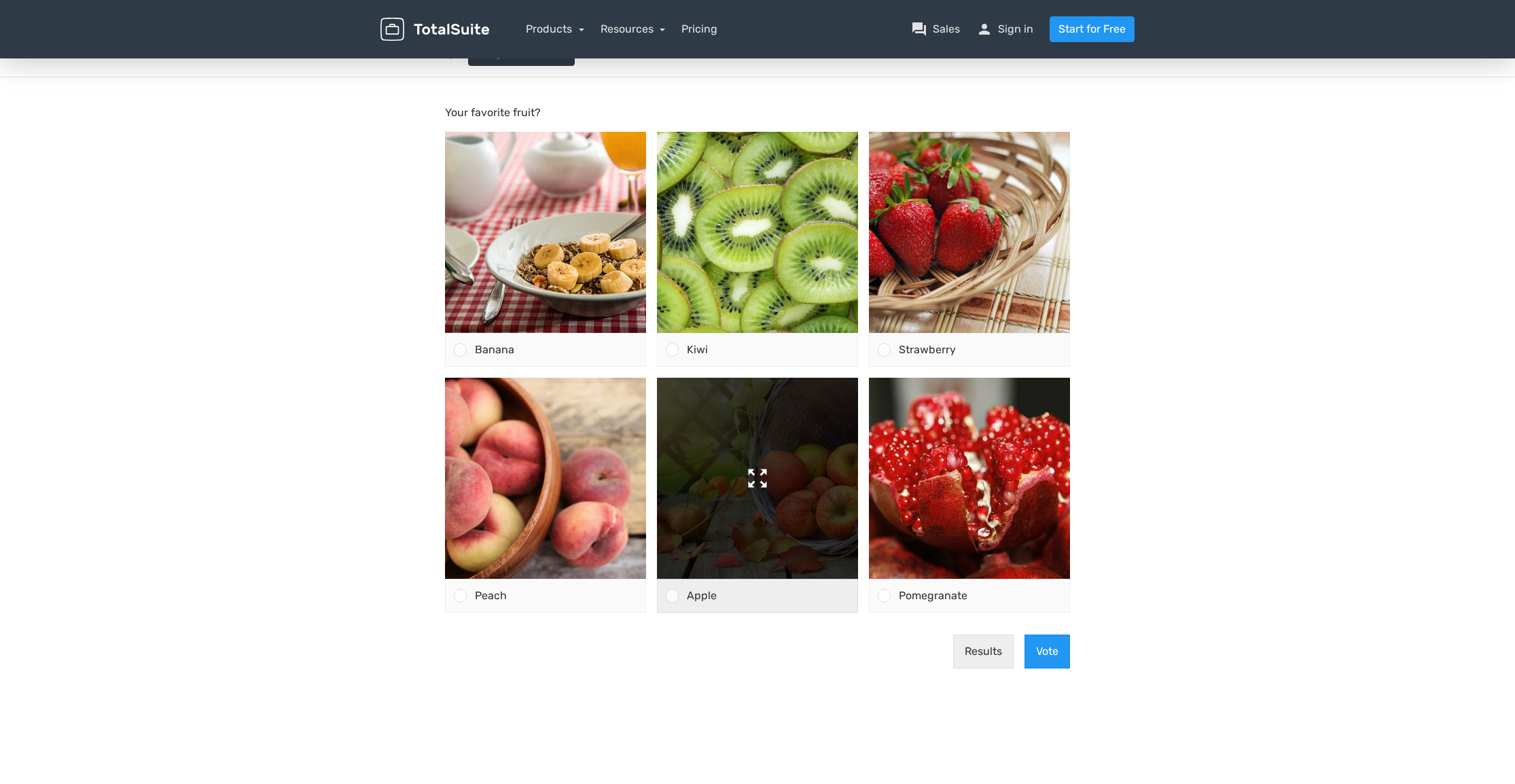
scroll to position [89, 0]
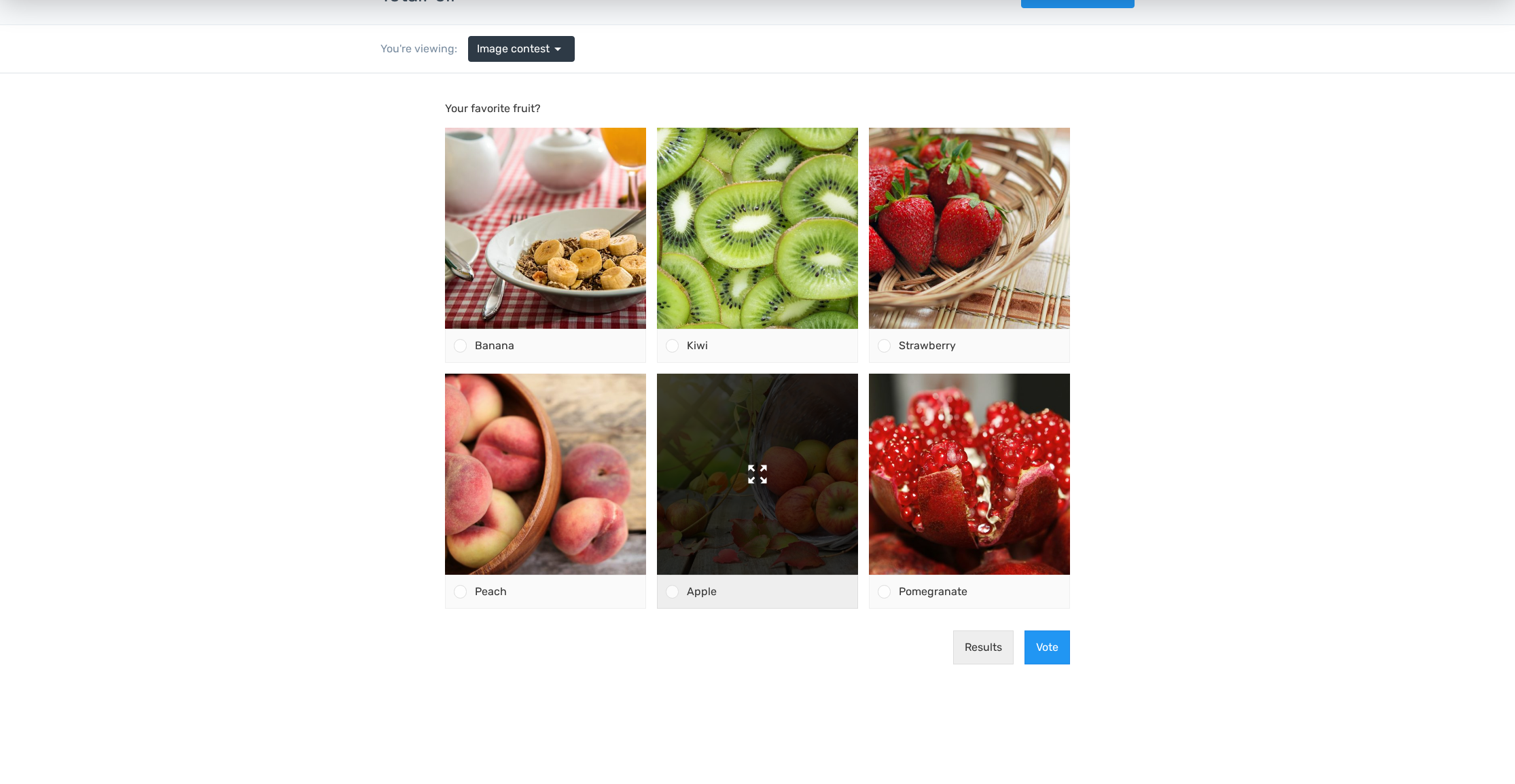
click at [745, 466] on img at bounding box center [758, 474] width 201 height 201
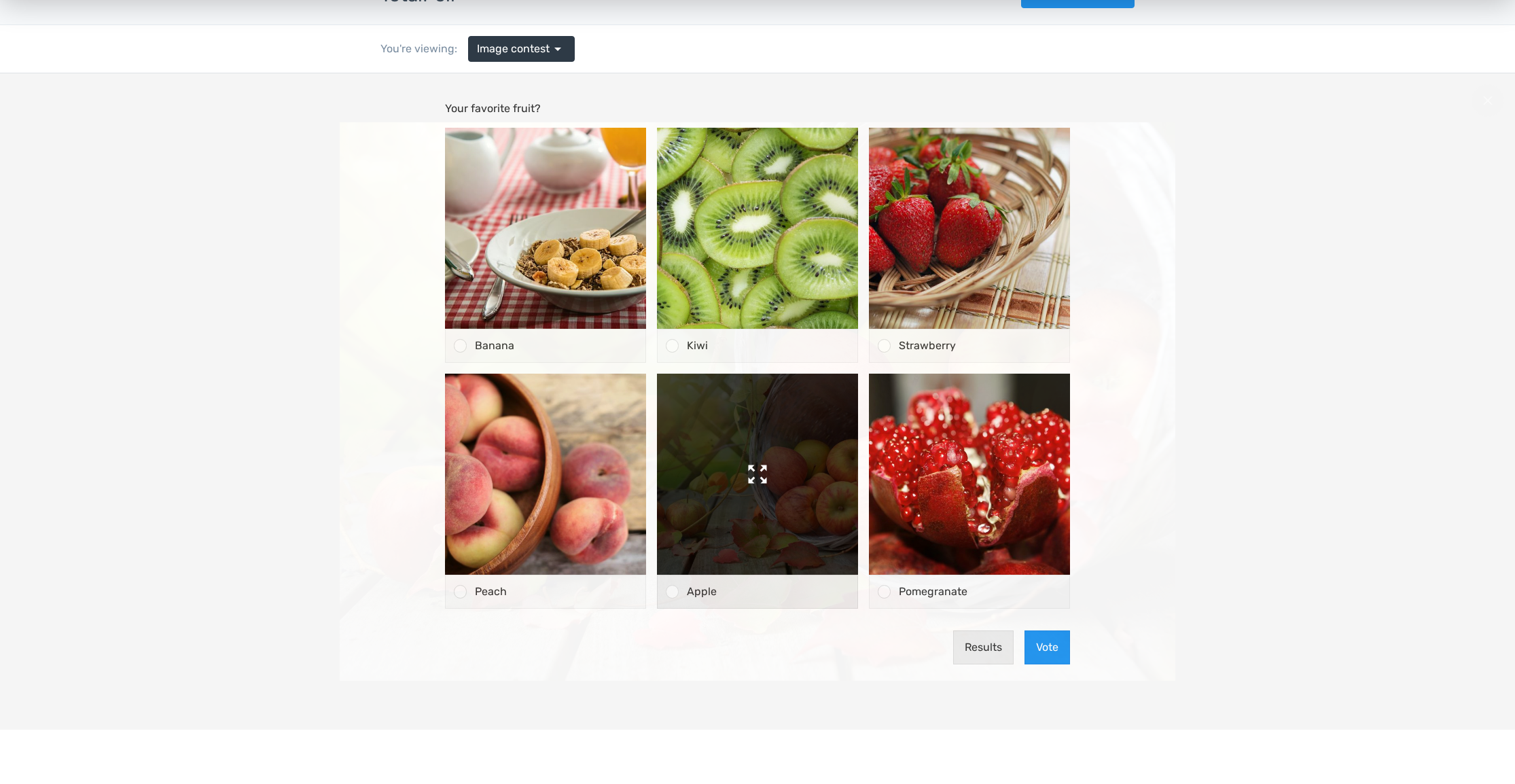
scroll to position [90, 0]
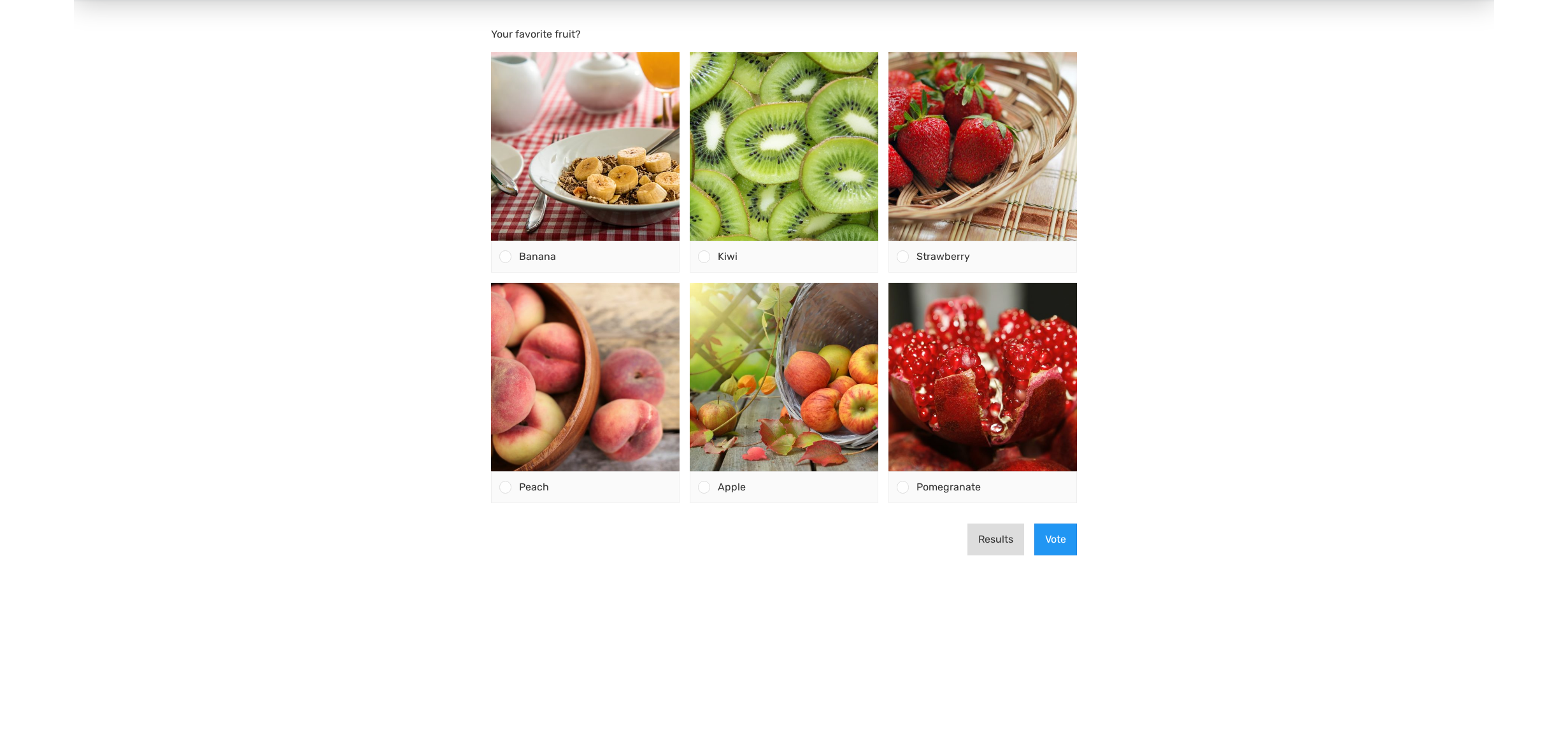
scroll to position [154, 0]
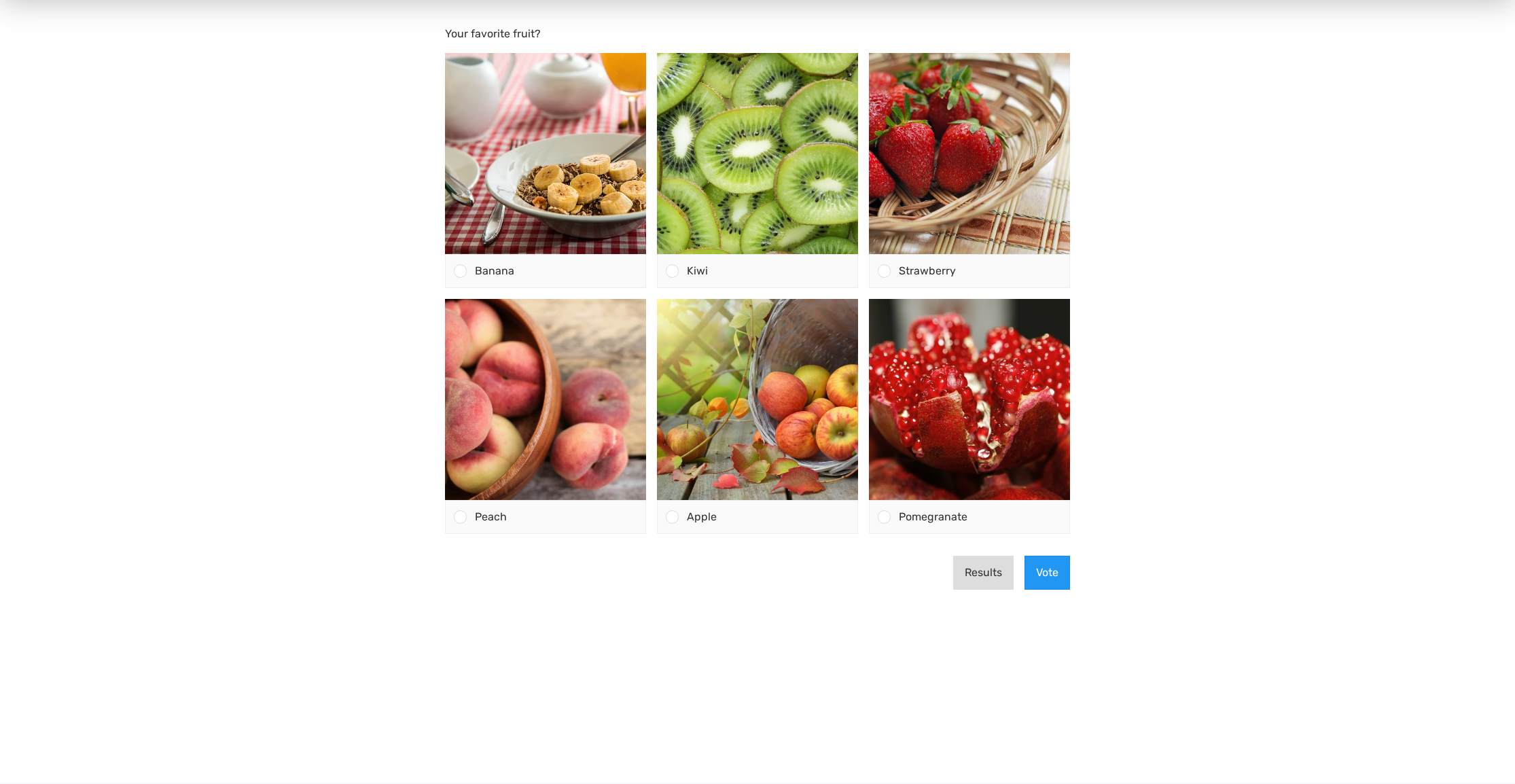
click at [968, 567] on button "Results" at bounding box center [984, 572] width 61 height 34
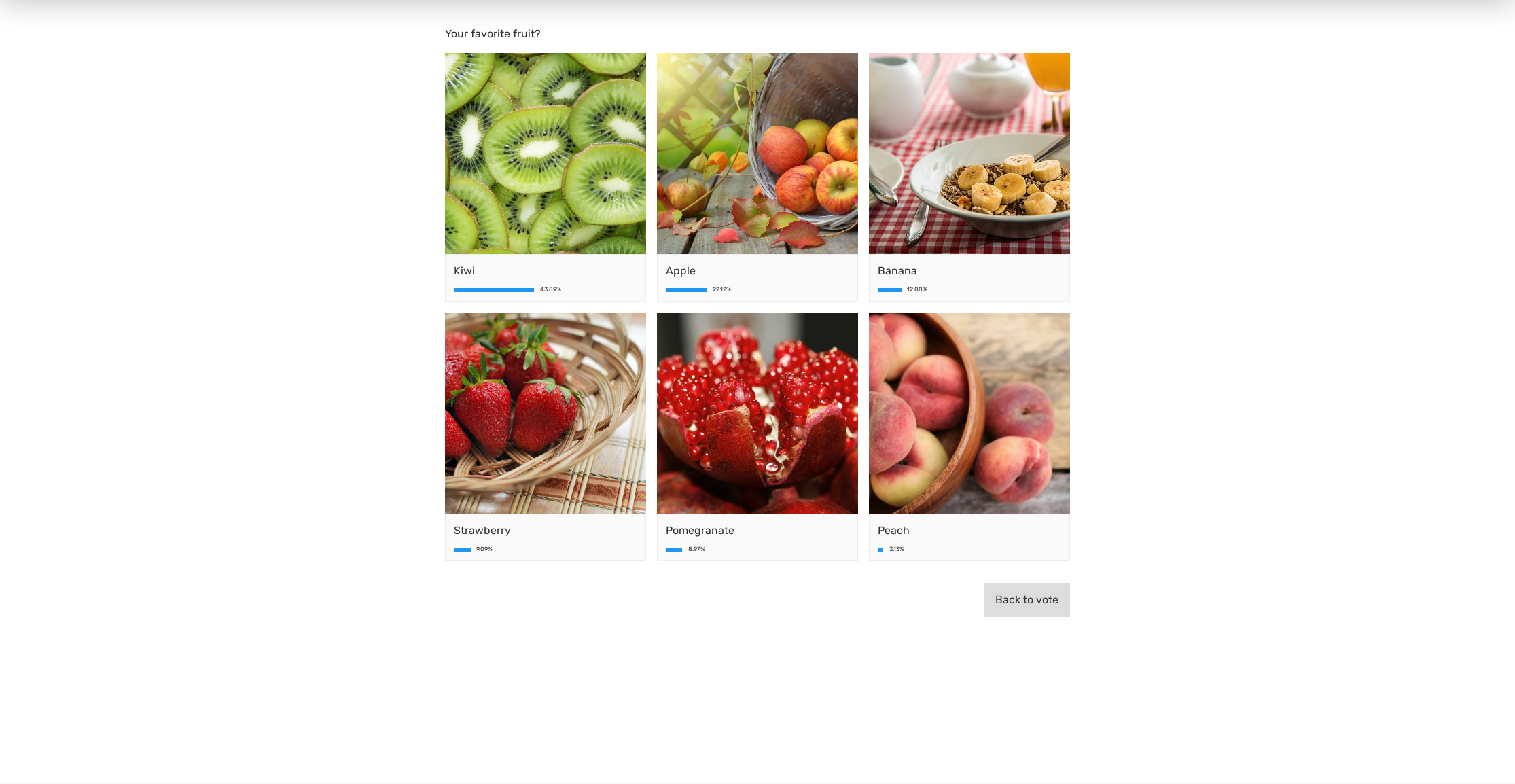
click at [994, 592] on button "Back to vote" at bounding box center [1026, 600] width 86 height 34
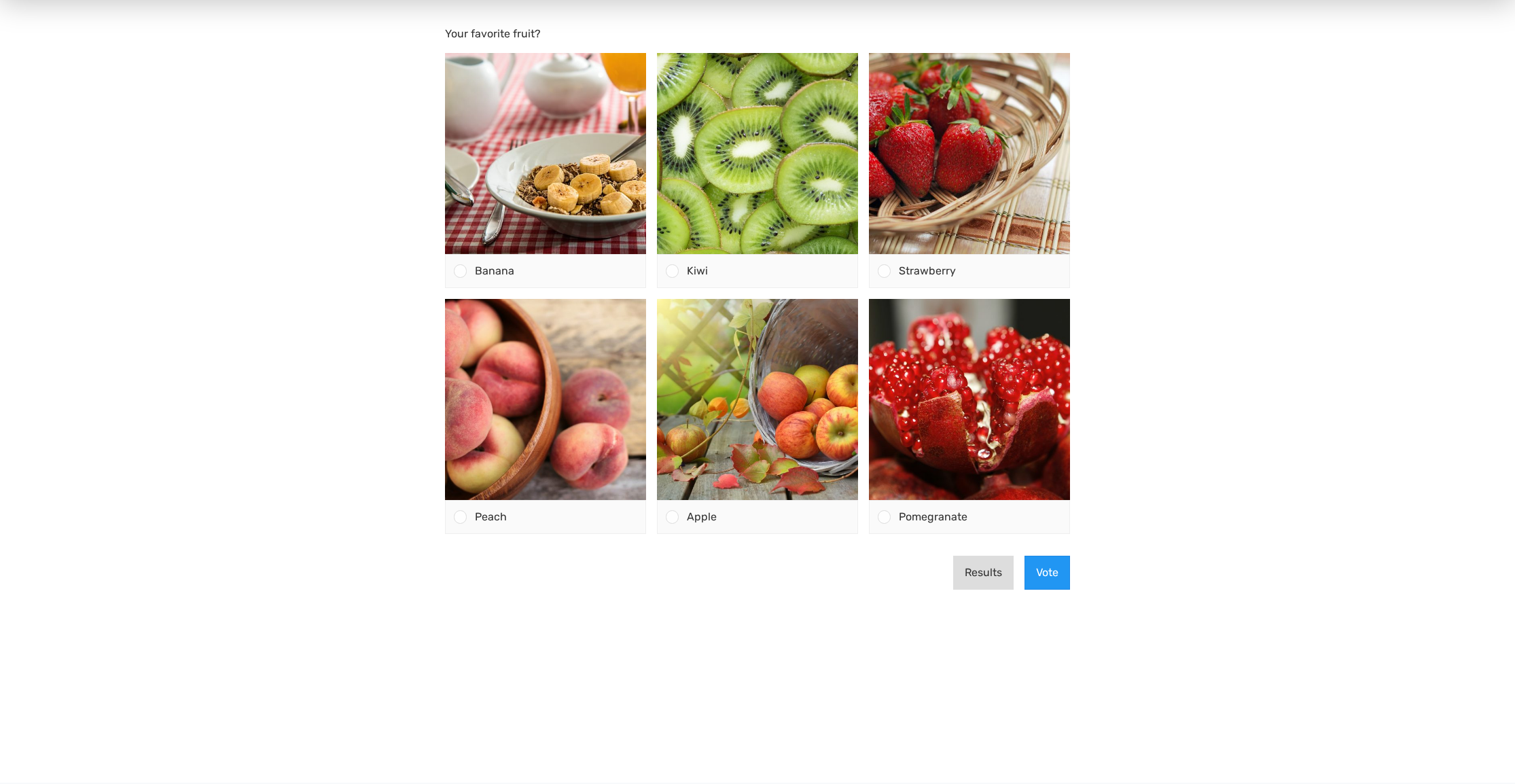
click at [968, 576] on button "Results" at bounding box center [984, 572] width 61 height 34
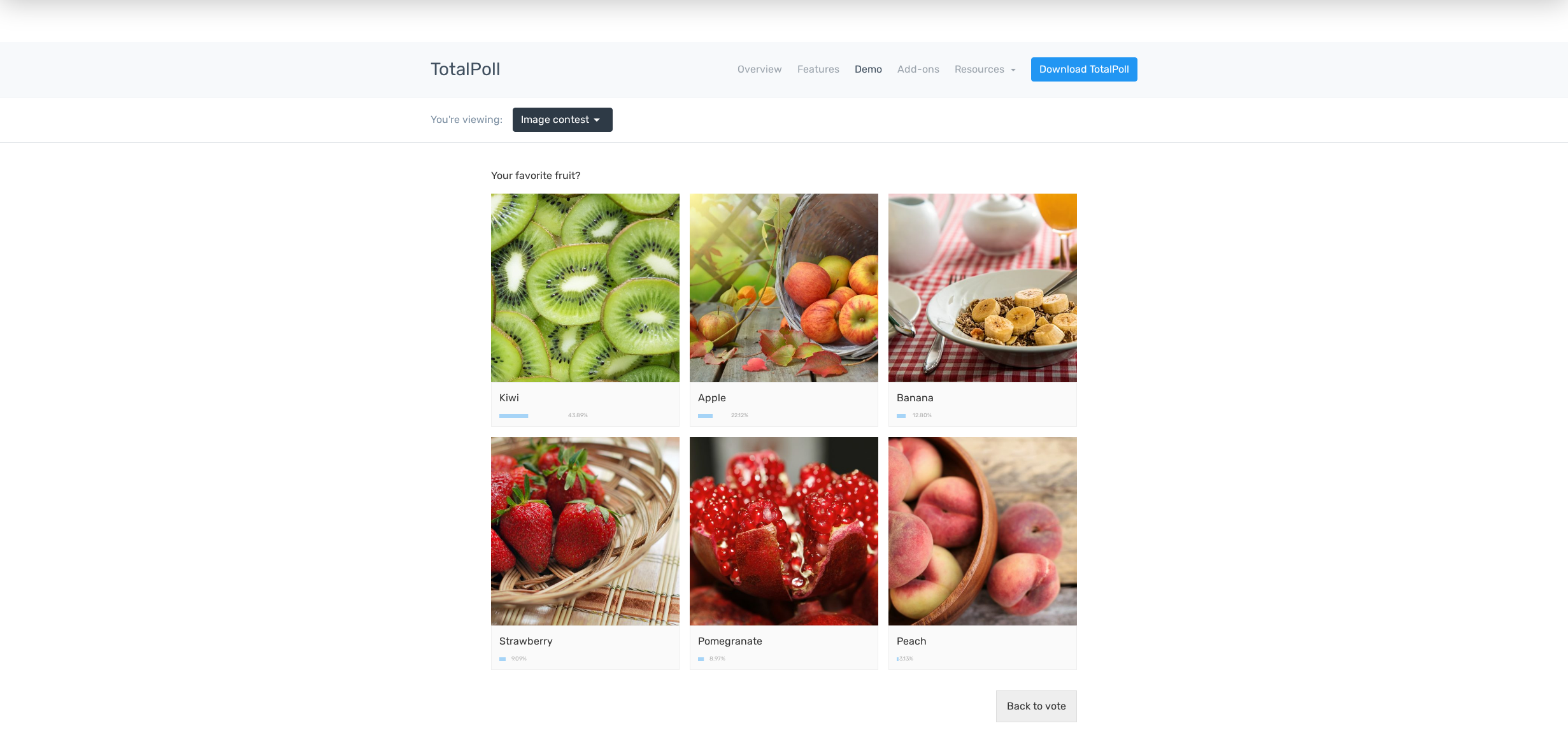
scroll to position [0, 0]
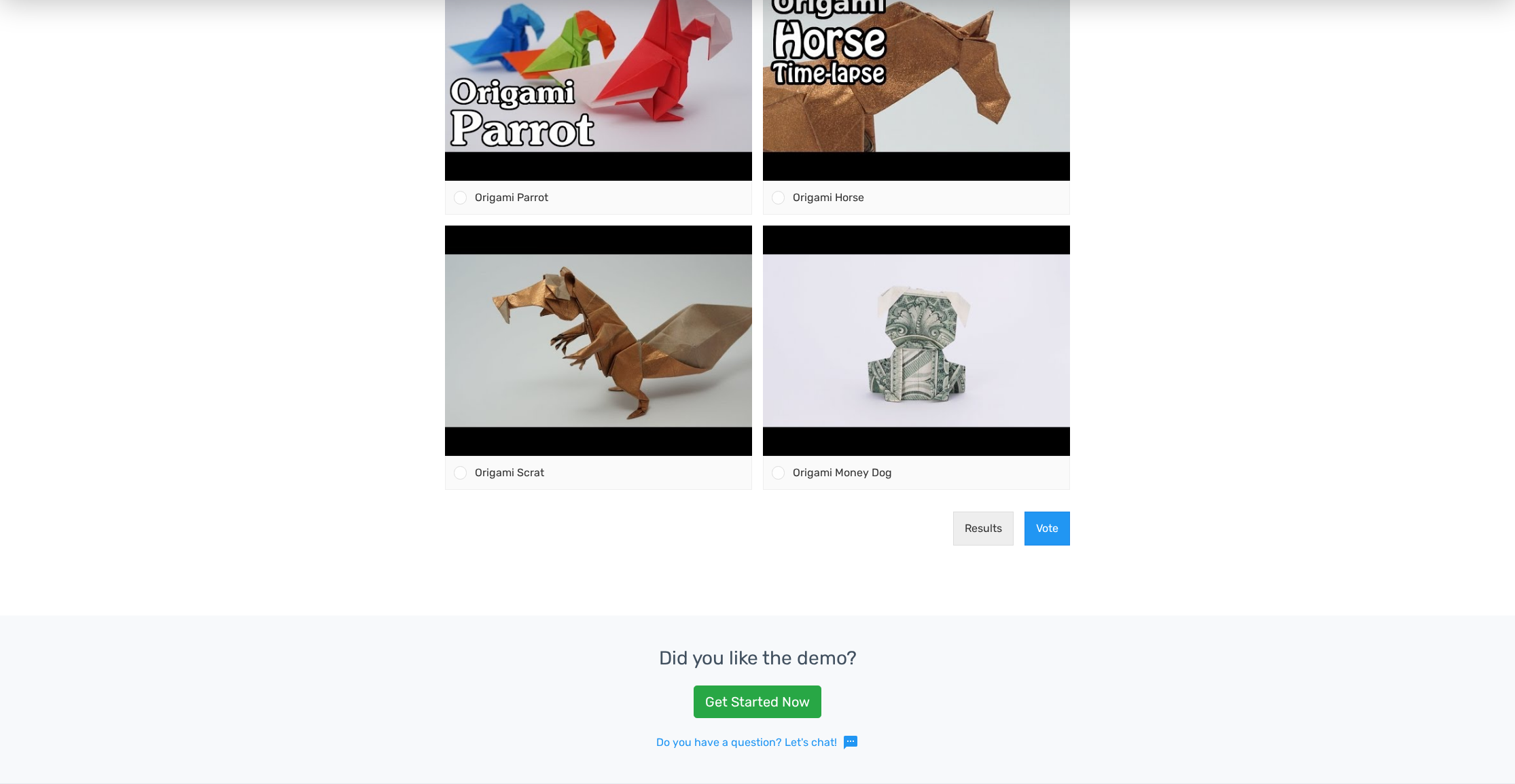
scroll to position [544, 0]
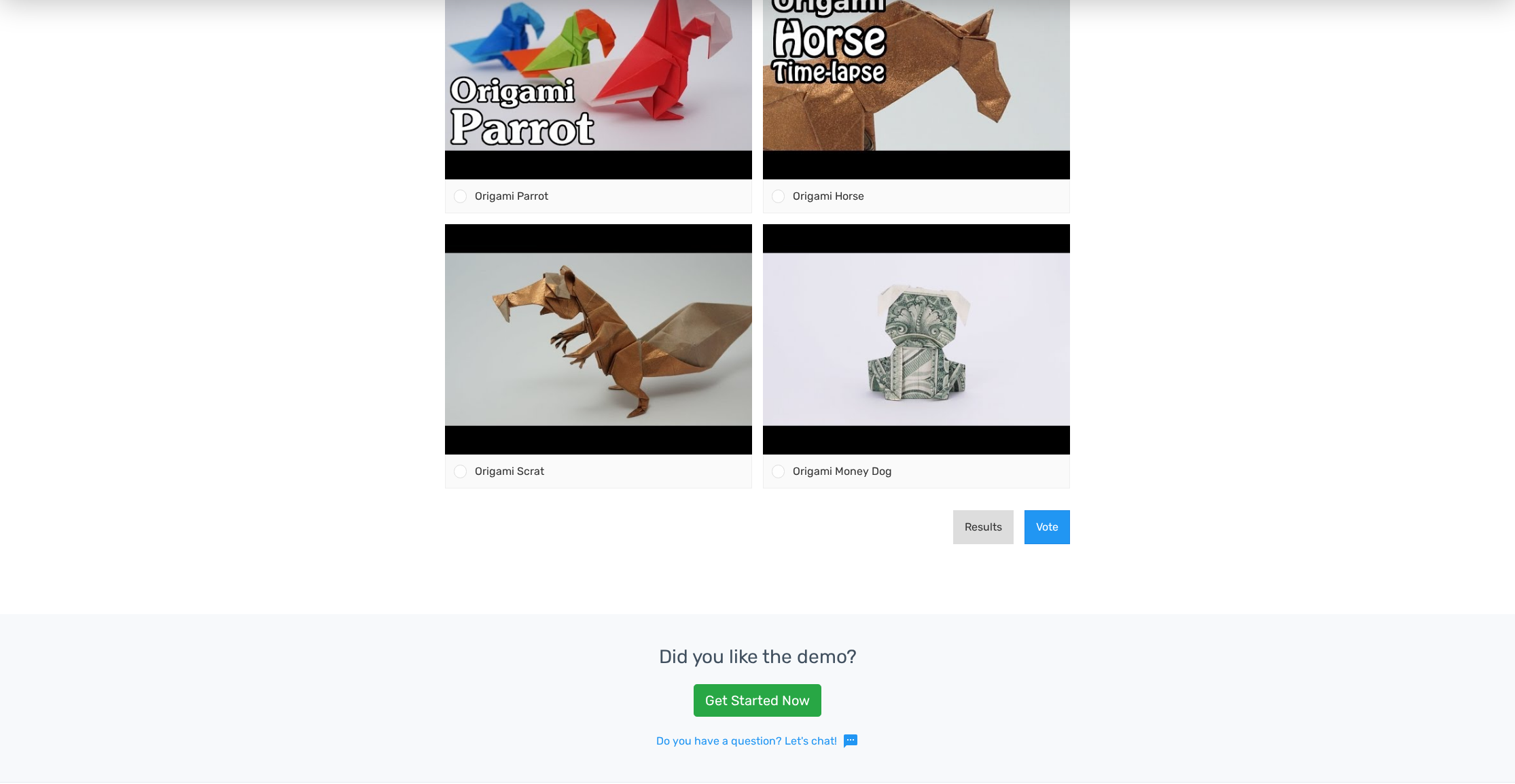
click at [990, 521] on button "Results" at bounding box center [984, 527] width 61 height 34
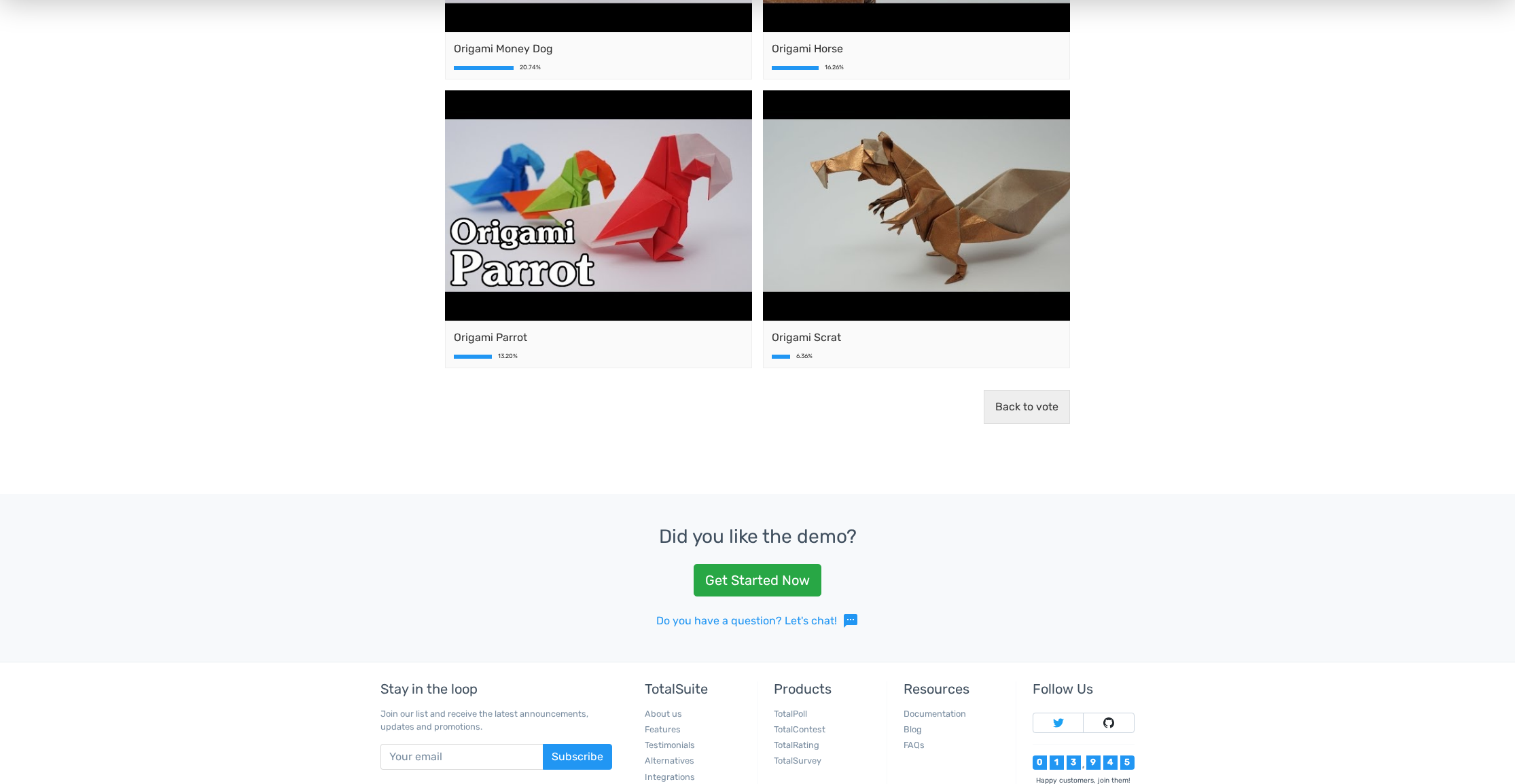
scroll to position [706, 0]
click at [1013, 403] on button "Back to vote" at bounding box center [1026, 406] width 86 height 34
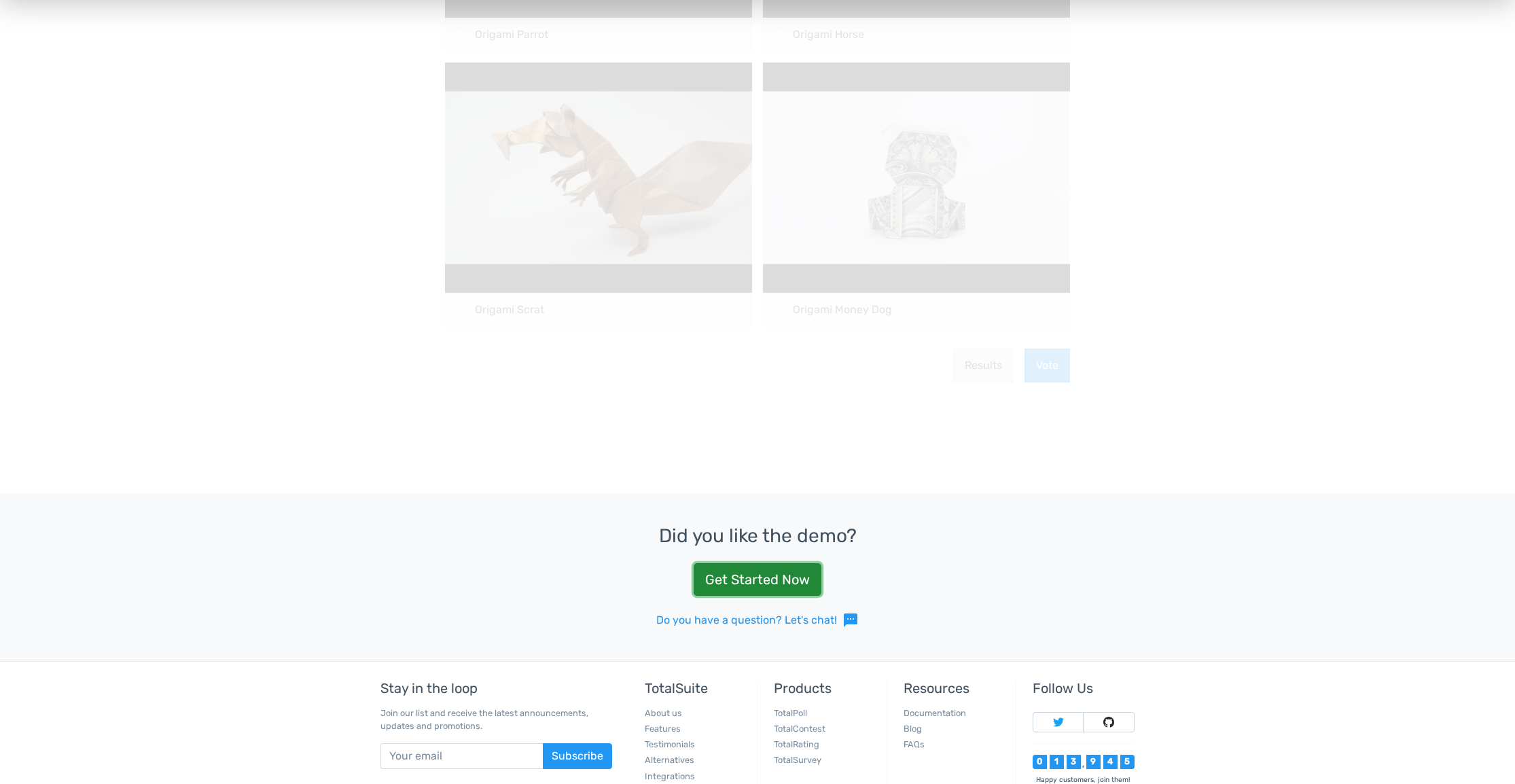
click at [763, 571] on link "Get Started Now" at bounding box center [758, 579] width 128 height 32
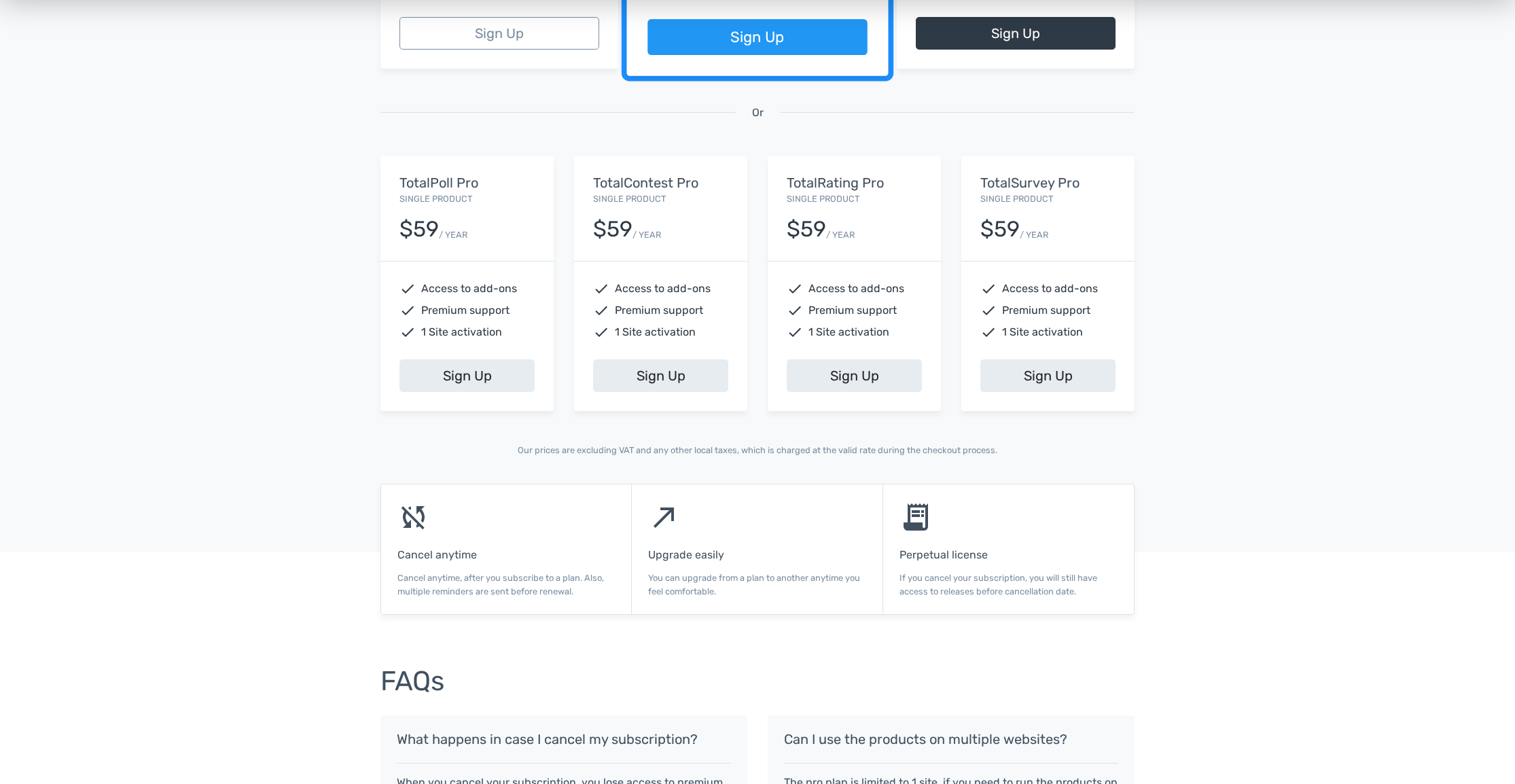
scroll to position [472, 0]
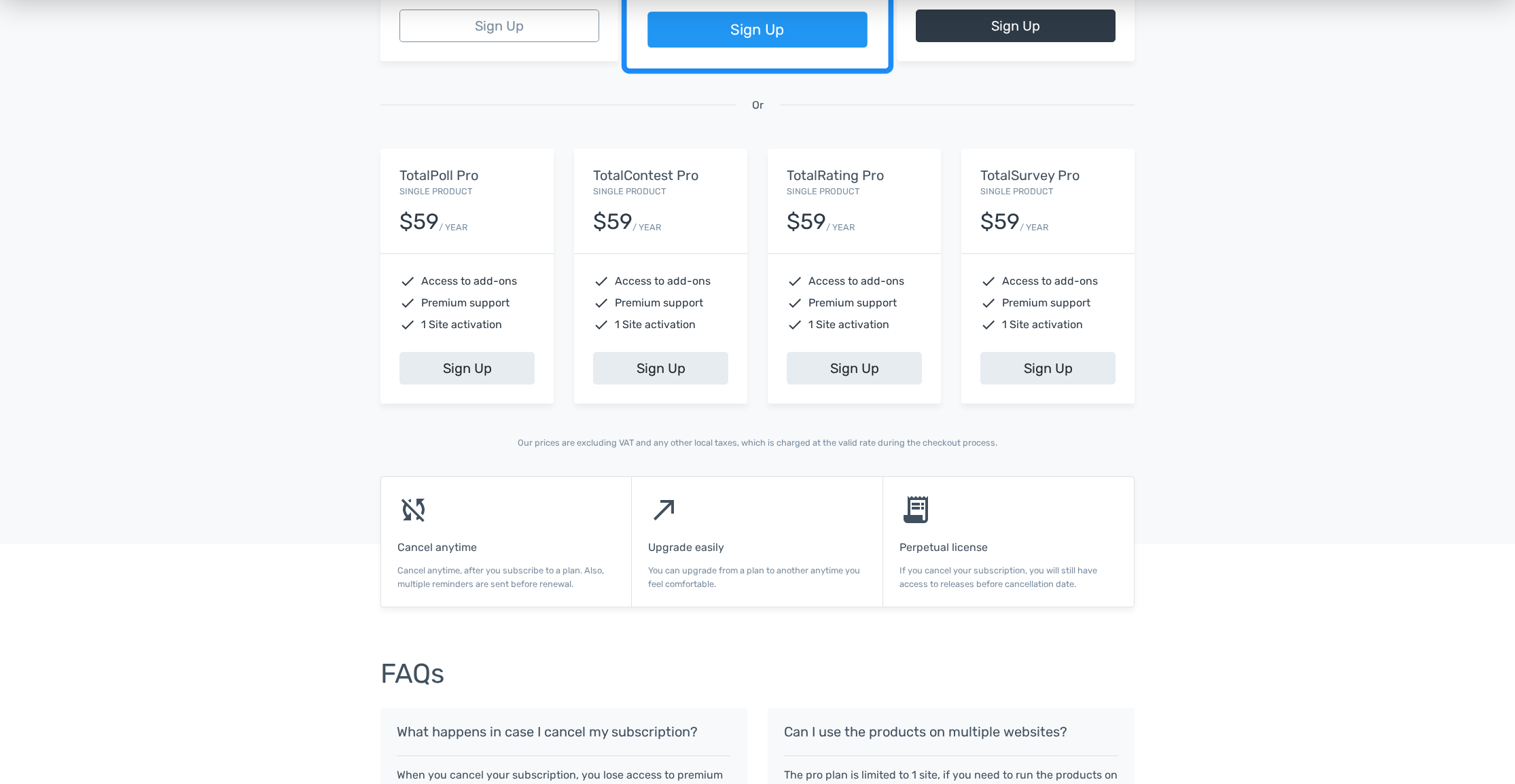
click at [485, 178] on h5 "TotalPoll Pro" at bounding box center [467, 176] width 135 height 15
click at [463, 174] on h5 "TotalPoll Pro" at bounding box center [467, 176] width 135 height 15
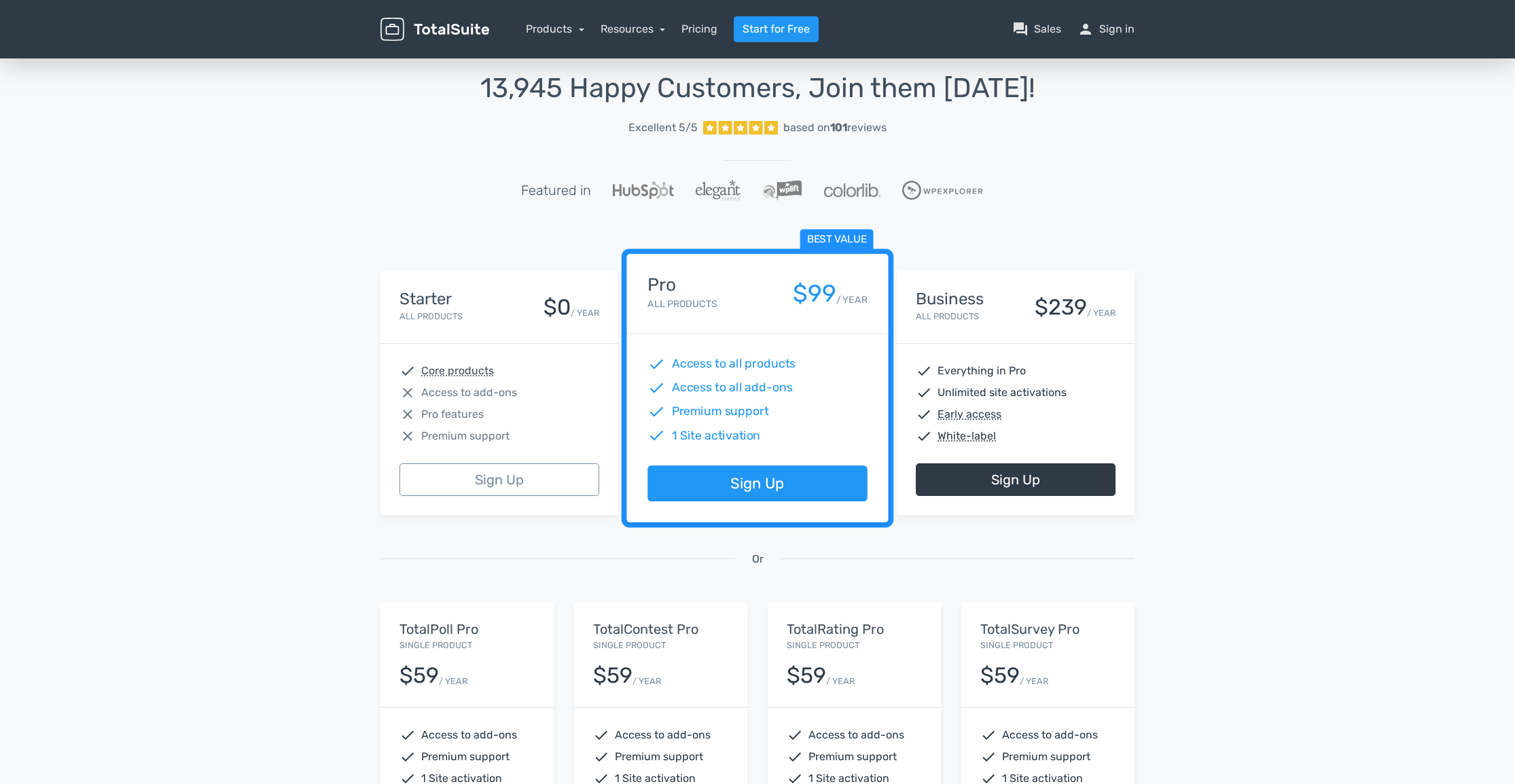
scroll to position [0, 0]
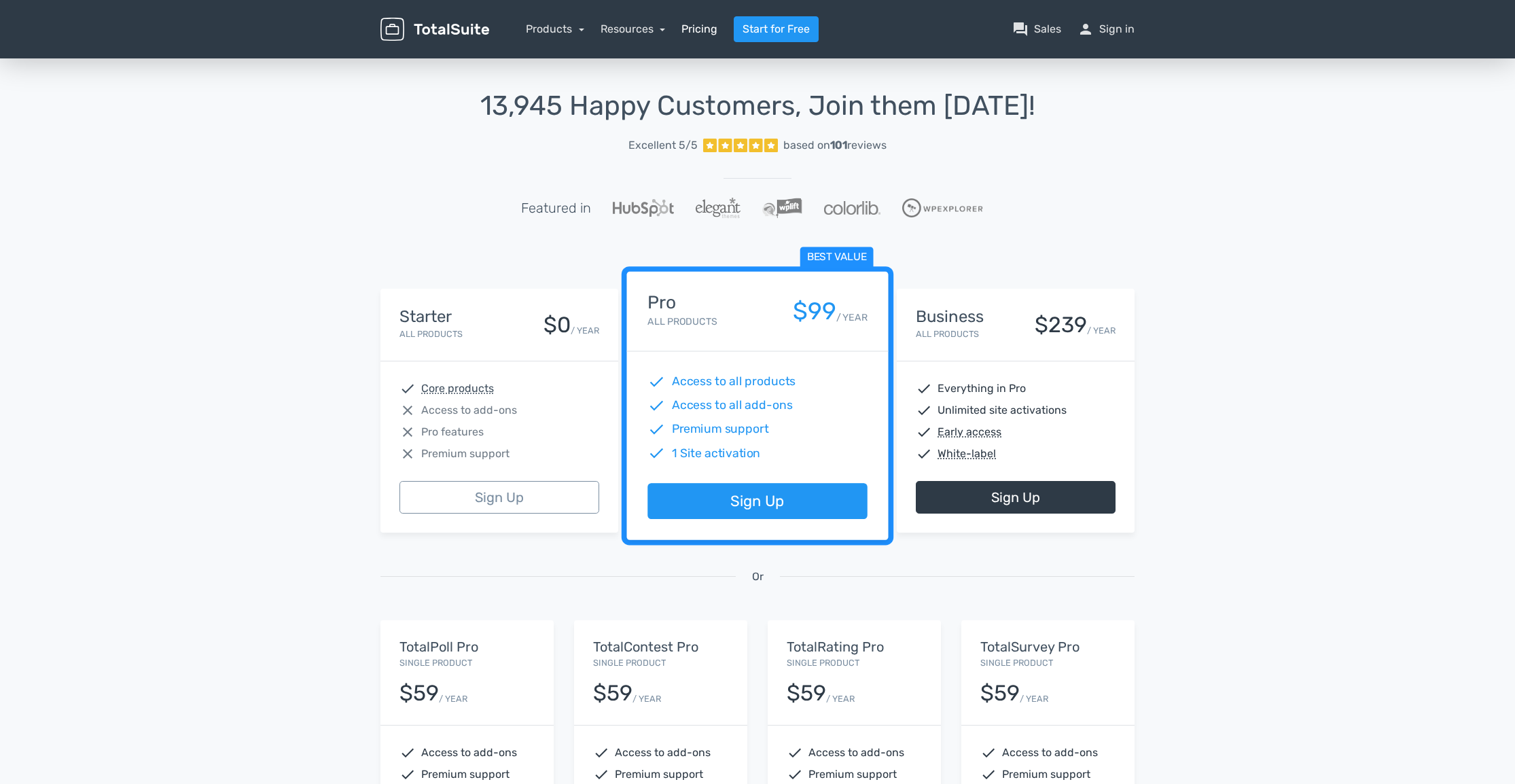
click at [692, 26] on link "Pricing" at bounding box center [699, 30] width 36 height 17
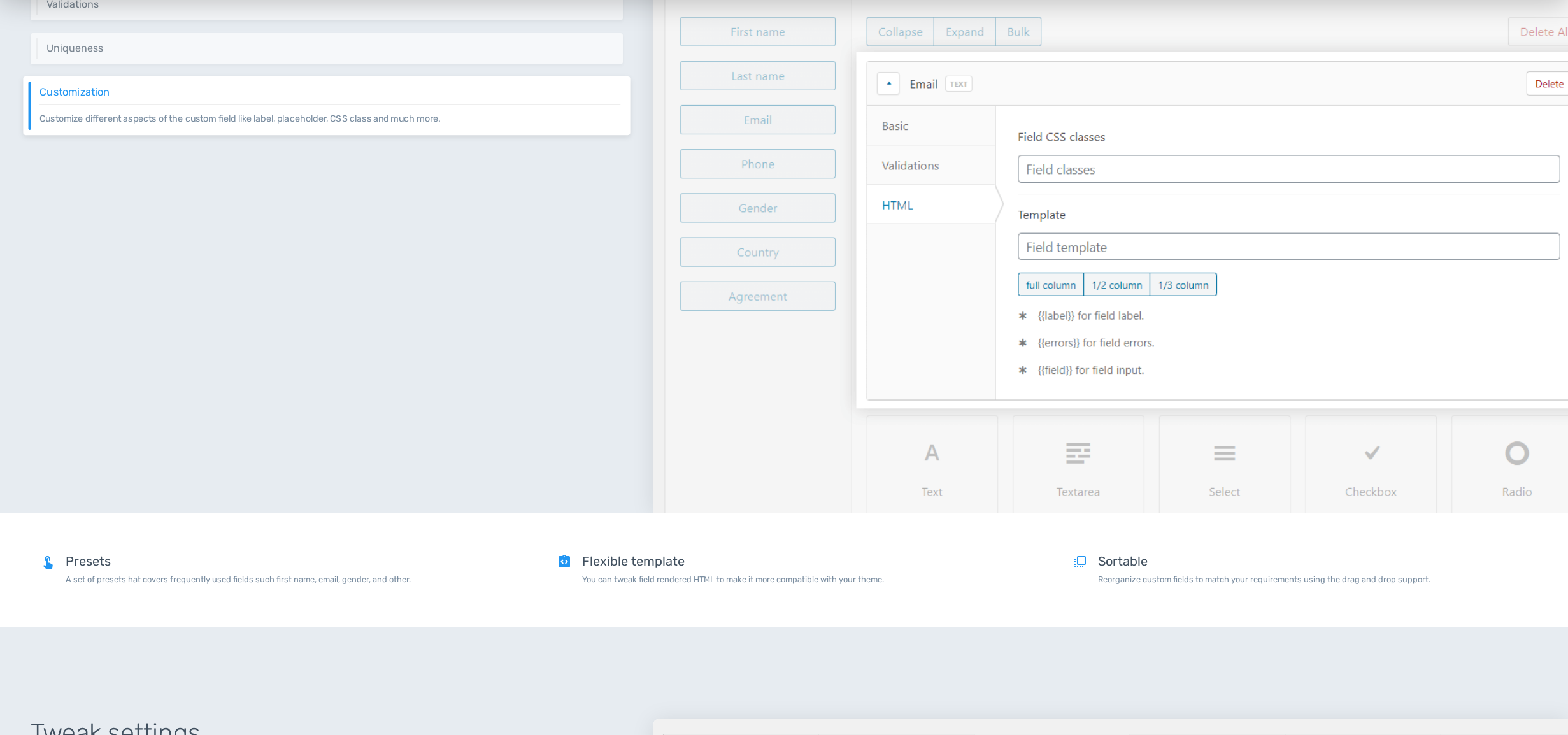
scroll to position [1216, 0]
click at [593, 556] on h5 "Flexible template" at bounding box center [733, 561] width 302 height 14
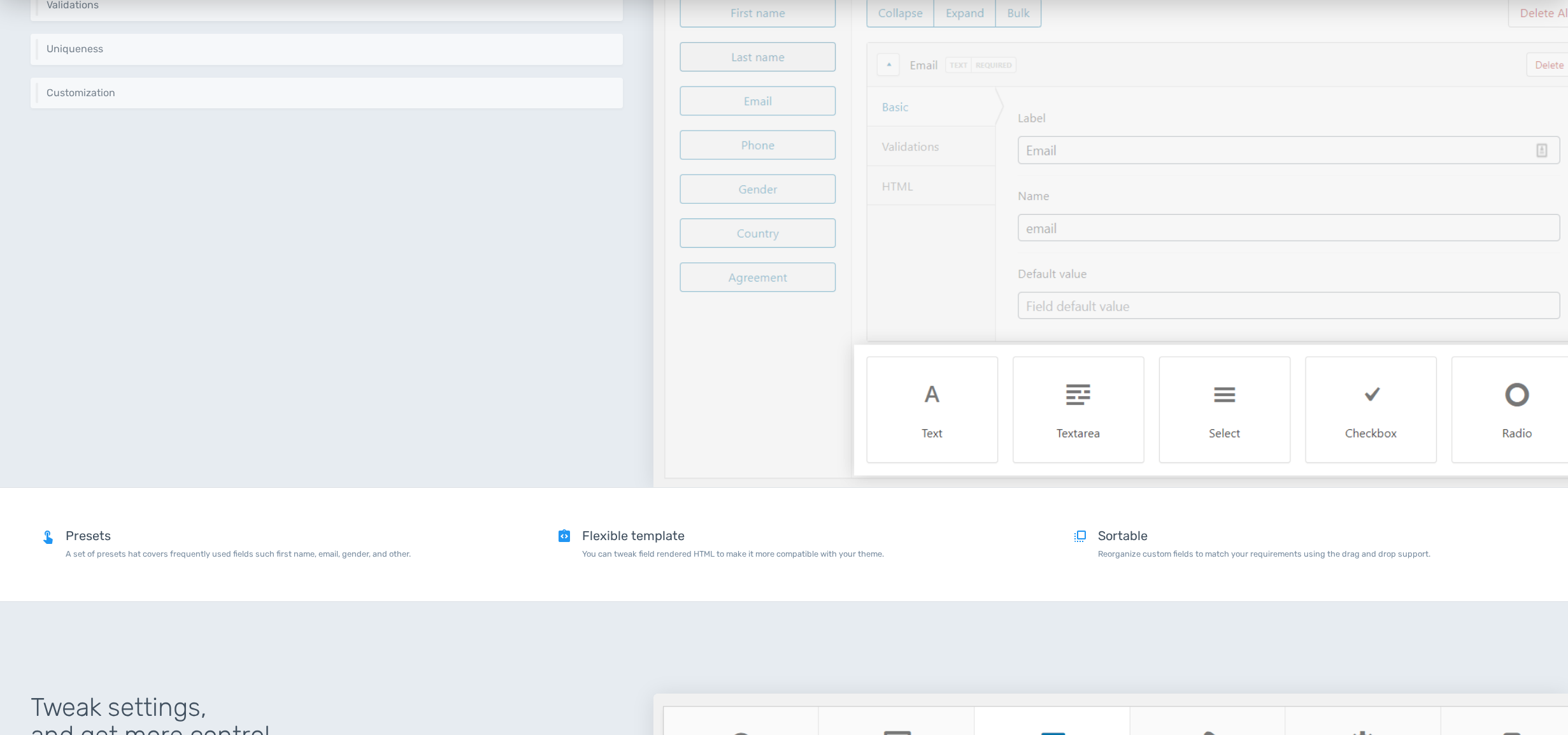
scroll to position [1242, 0]
click at [610, 570] on div "touch_app Presets A set of presets hat covers frequently used fields such first…" at bounding box center [784, 543] width 1568 height 114
click at [630, 550] on p "You can tweak field rendered HTML to make it more compatible with your theme." at bounding box center [733, 552] width 302 height 12
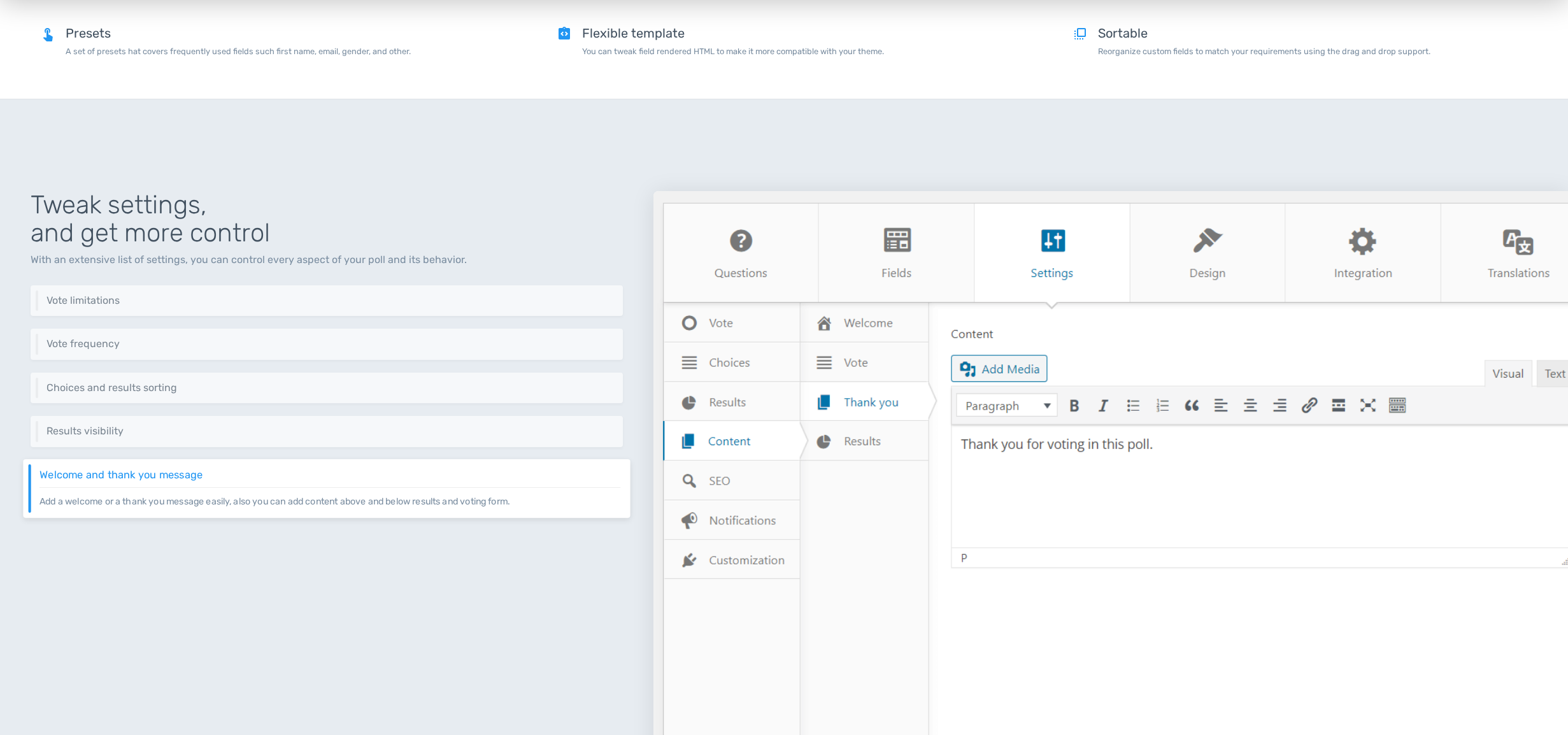
scroll to position [1744, 0]
click at [223, 423] on div "Results visibility TotalPoll offers multiple options to control results visibil…" at bounding box center [327, 431] width 607 height 32
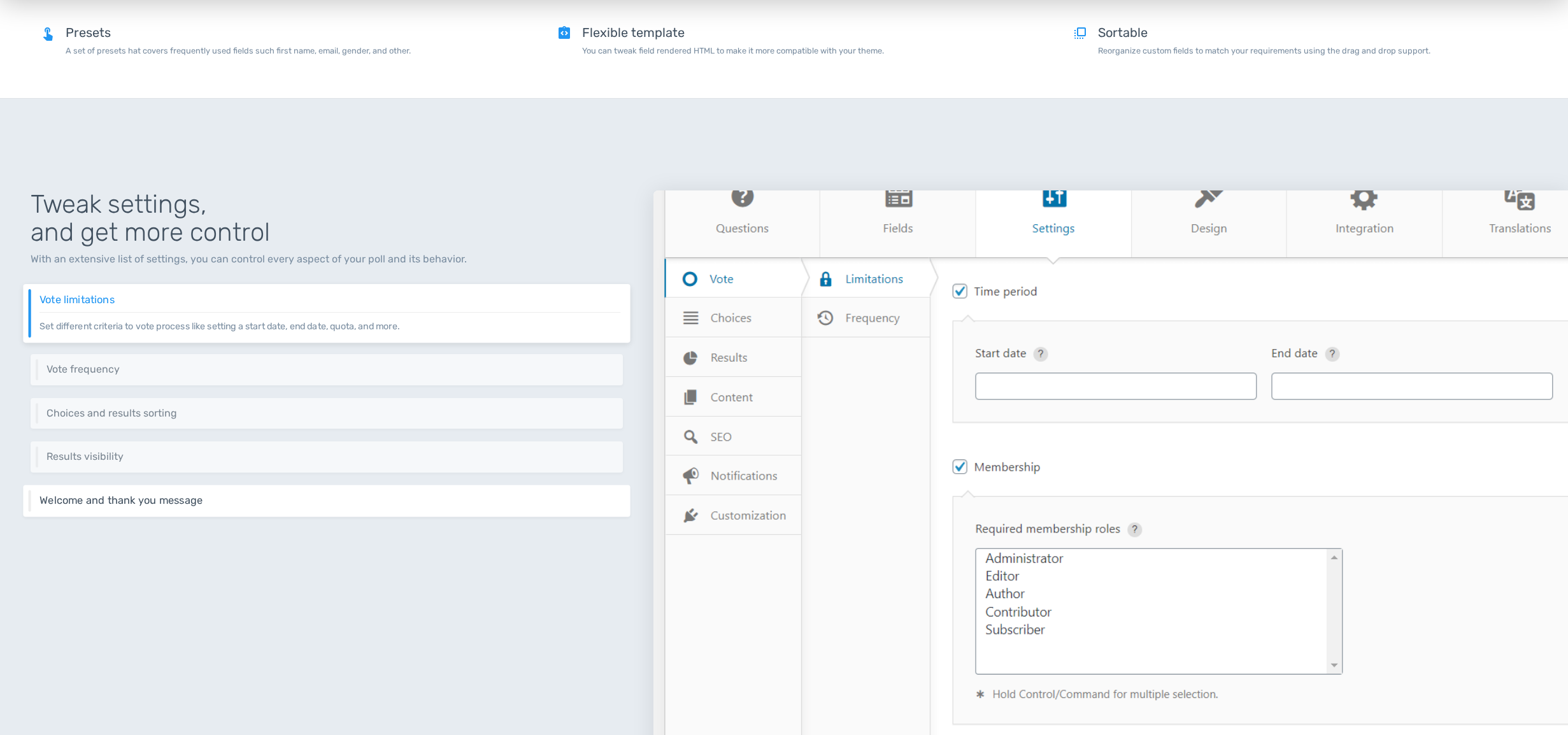
click at [214, 501] on h6 "Welcome and thank you message" at bounding box center [330, 501] width 581 height 12
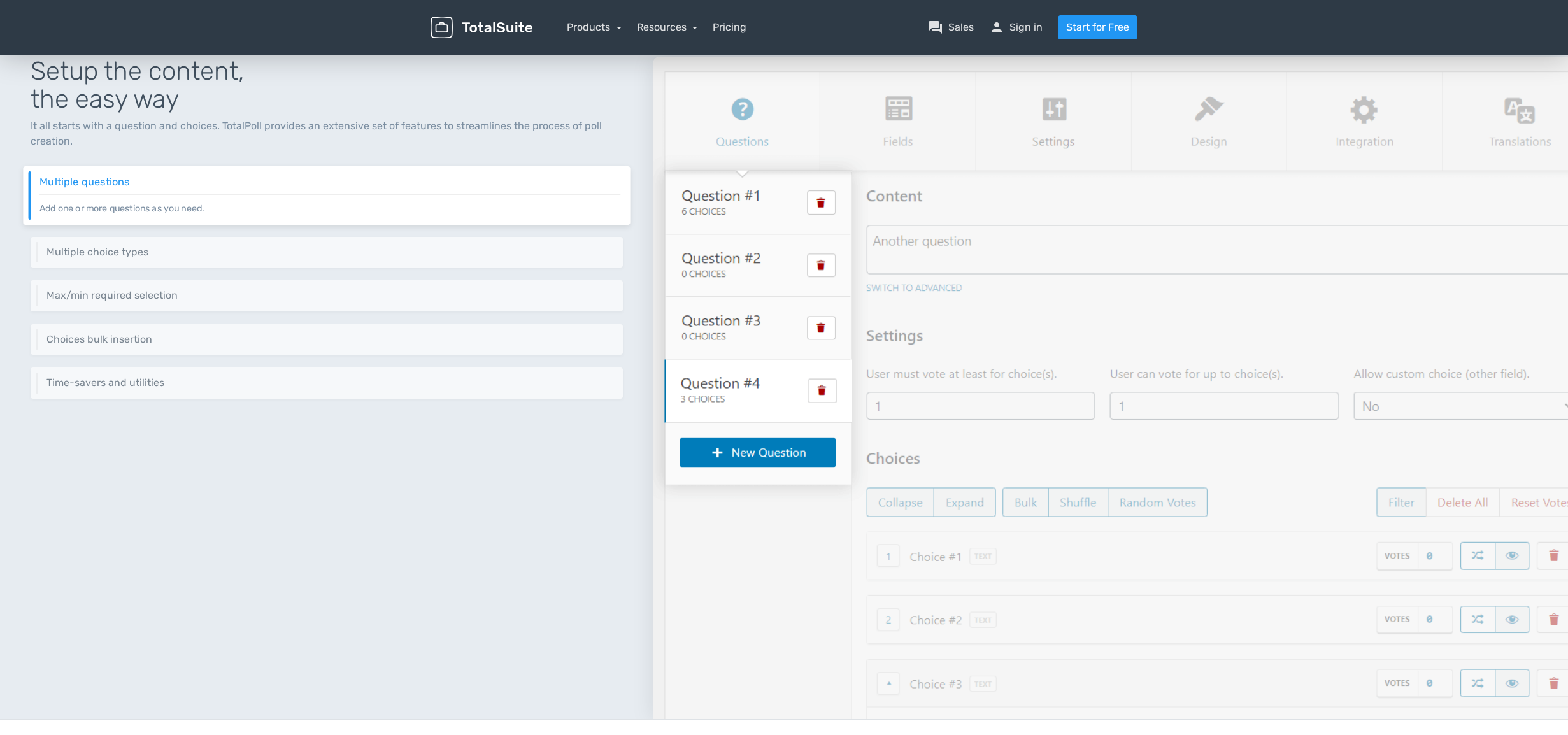
scroll to position [0, 0]
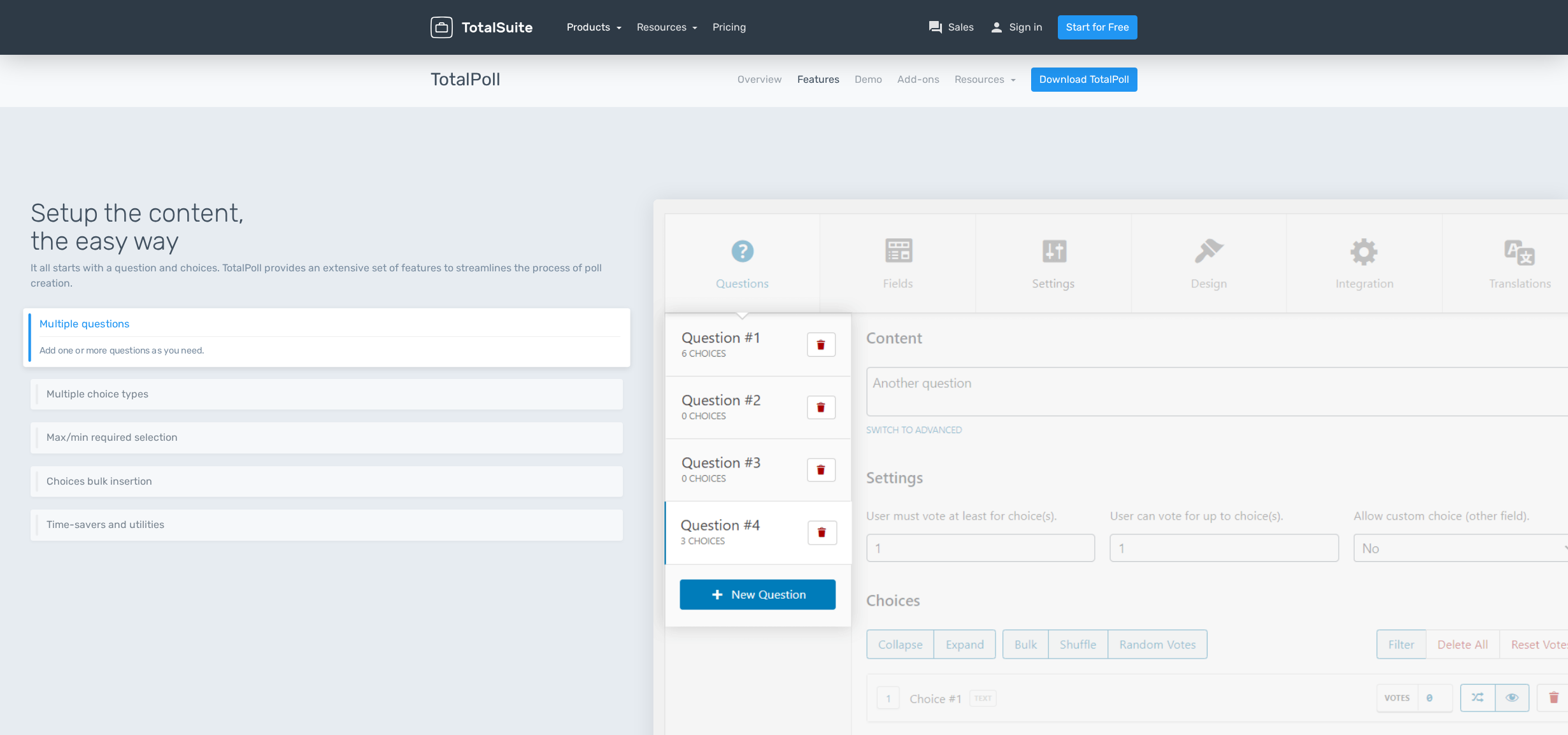
click at [593, 29] on link "Products" at bounding box center [594, 27] width 55 height 12
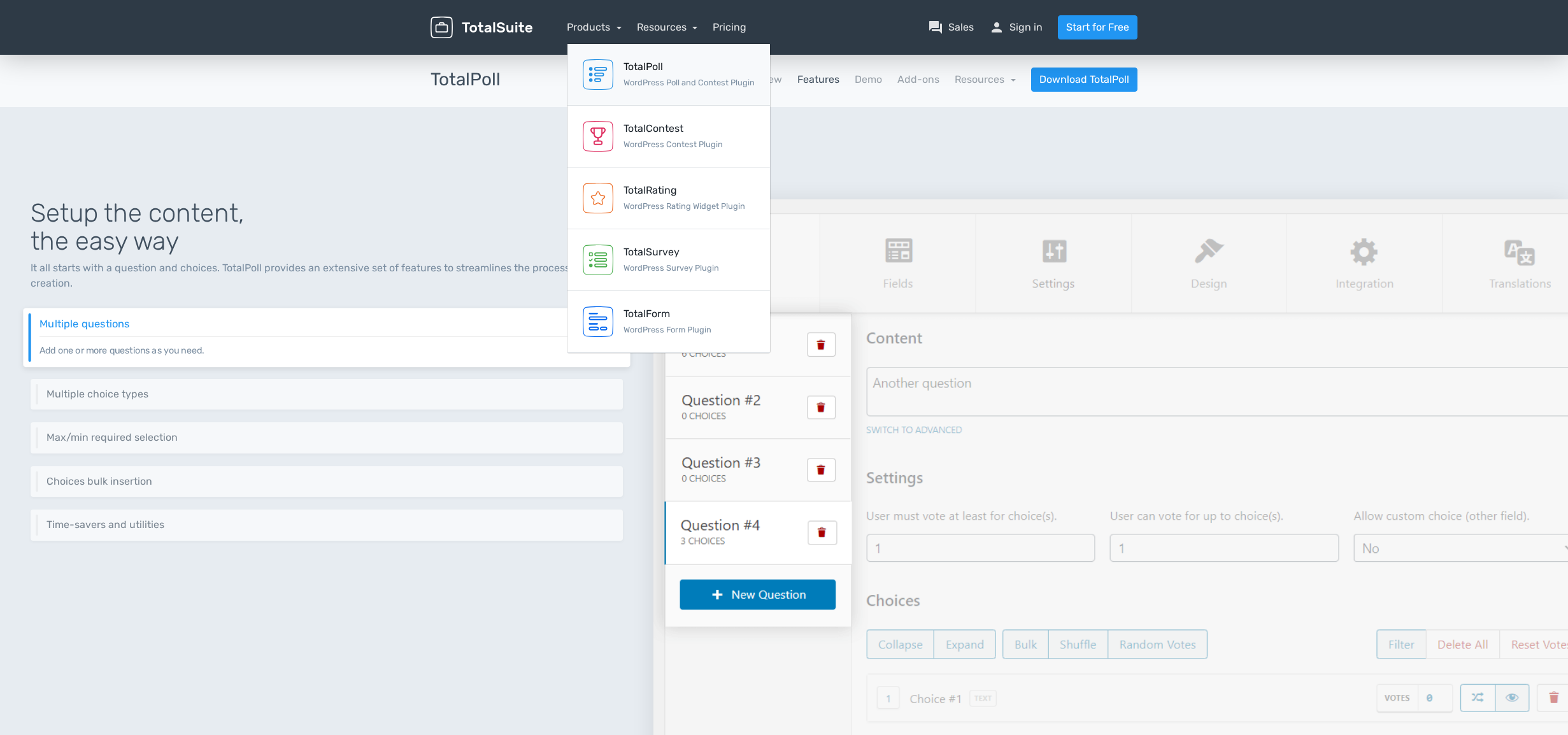
click at [598, 71] on img at bounding box center [598, 74] width 30 height 30
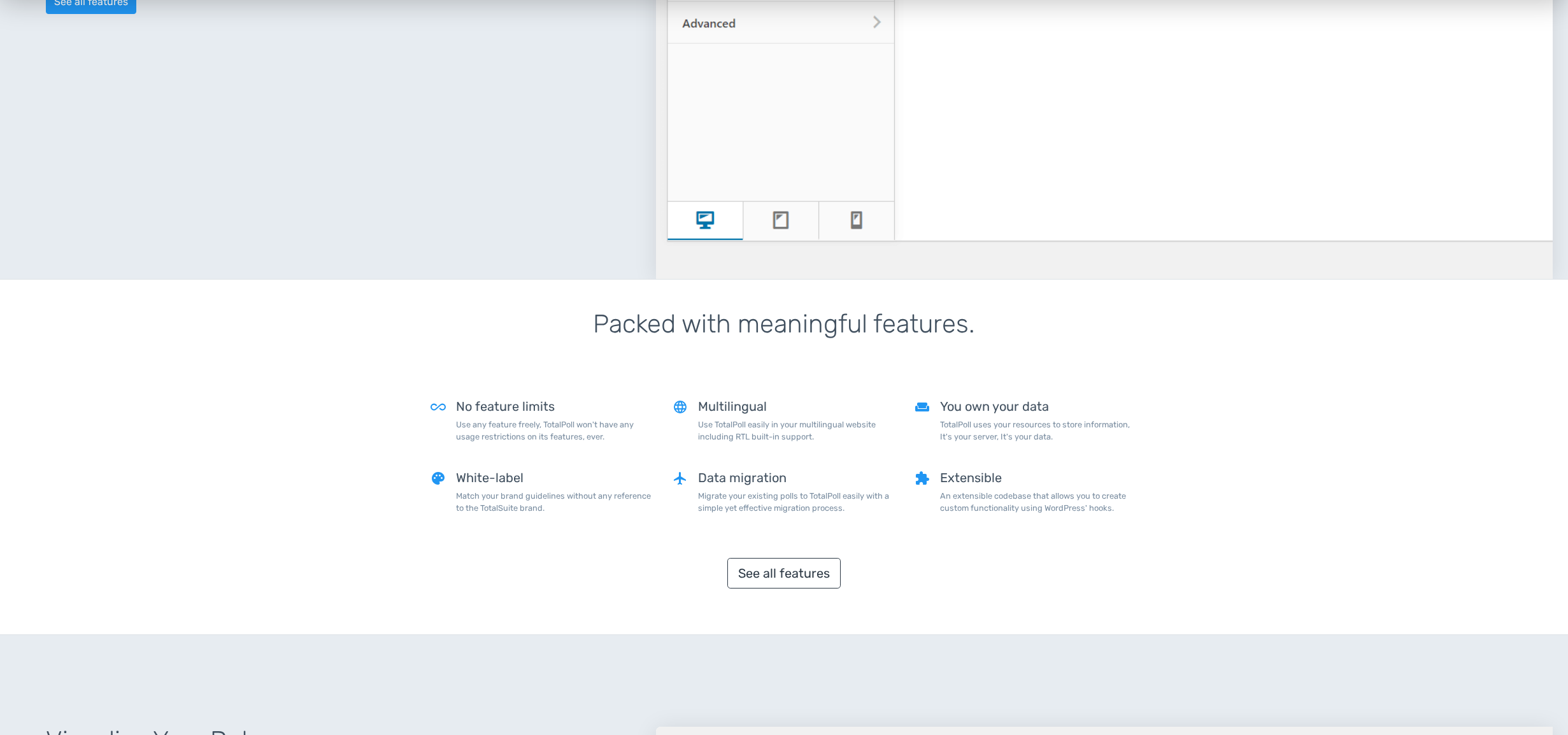
scroll to position [982, 0]
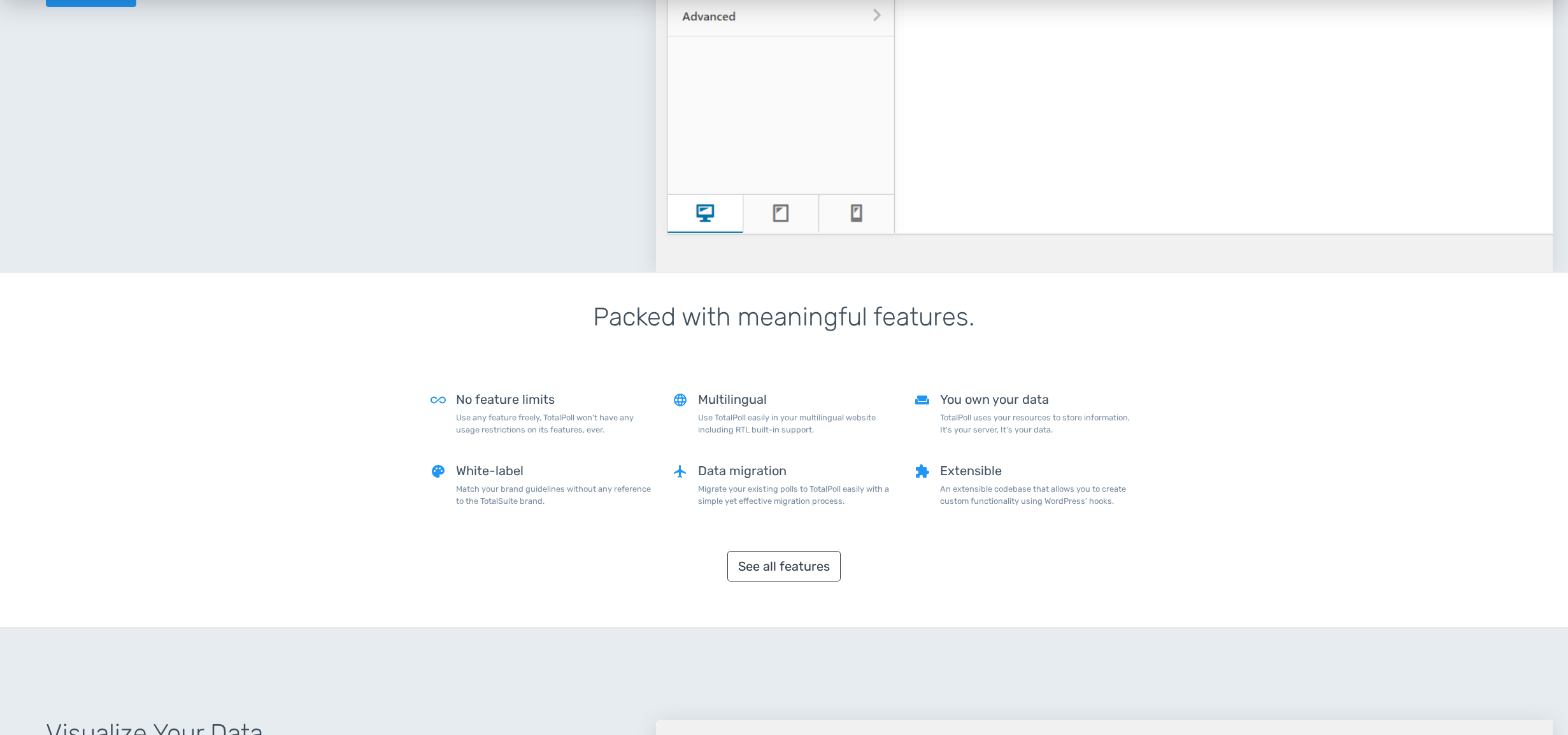
click at [723, 400] on h5 "Multilingual" at bounding box center [797, 399] width 197 height 14
click at [778, 571] on link "See all features" at bounding box center [784, 566] width 114 height 30
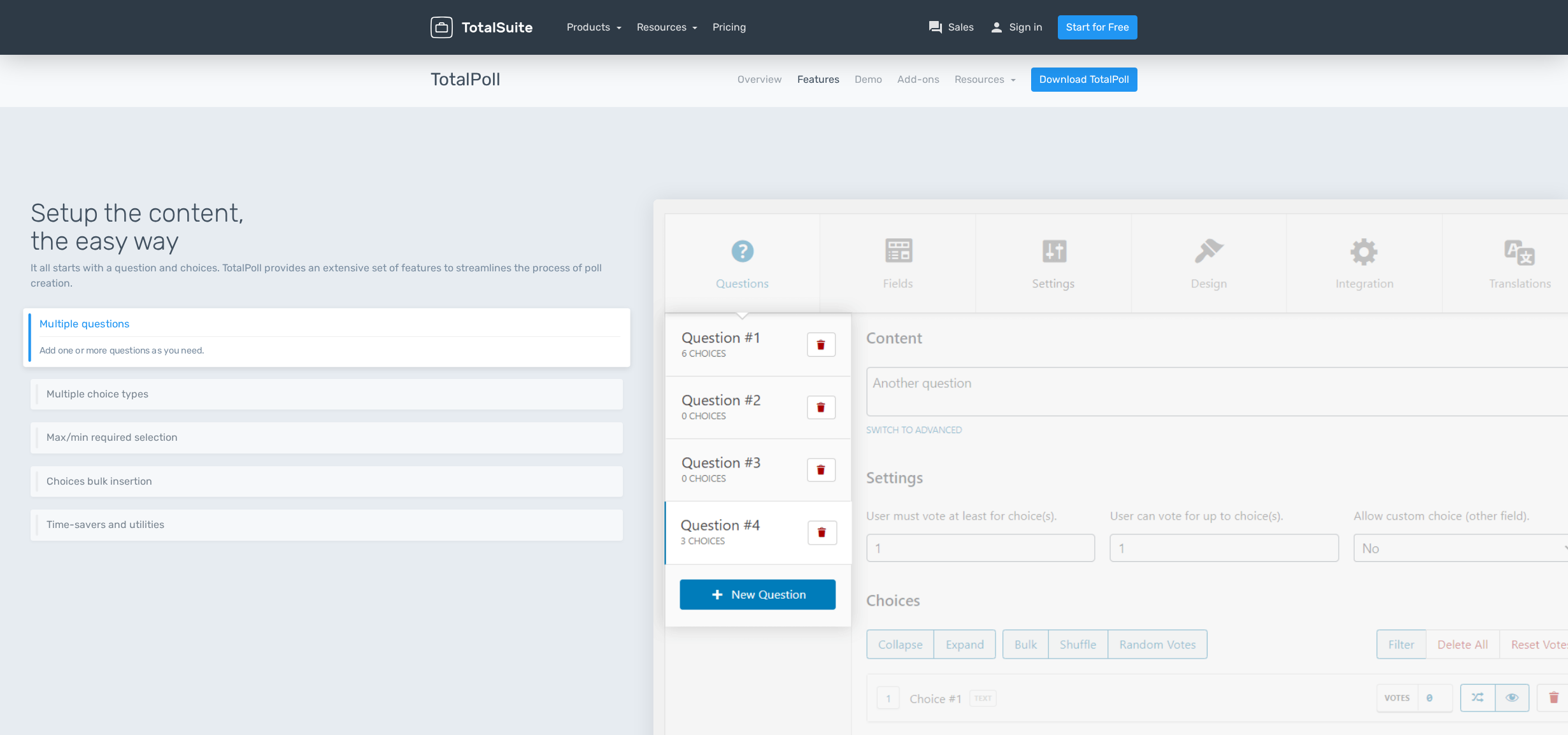
click at [930, 275] on img at bounding box center [1111, 530] width 915 height 662
click at [1050, 268] on img at bounding box center [1111, 530] width 915 height 662
click at [1202, 277] on img at bounding box center [1111, 530] width 915 height 662
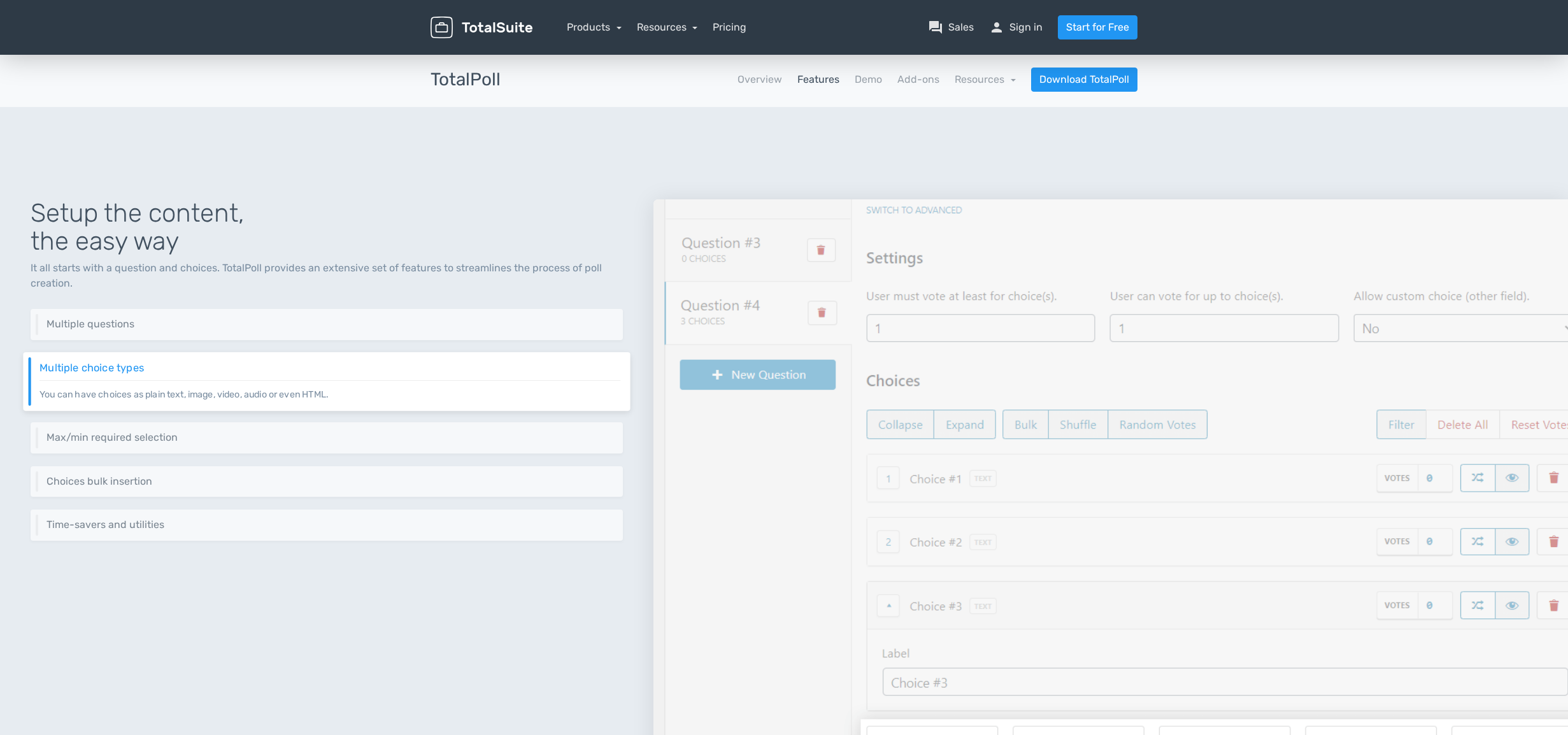
click at [732, 347] on img at bounding box center [1111, 530] width 915 height 662
click at [412, 435] on h6 "Max/min required selection" at bounding box center [330, 438] width 581 height 12
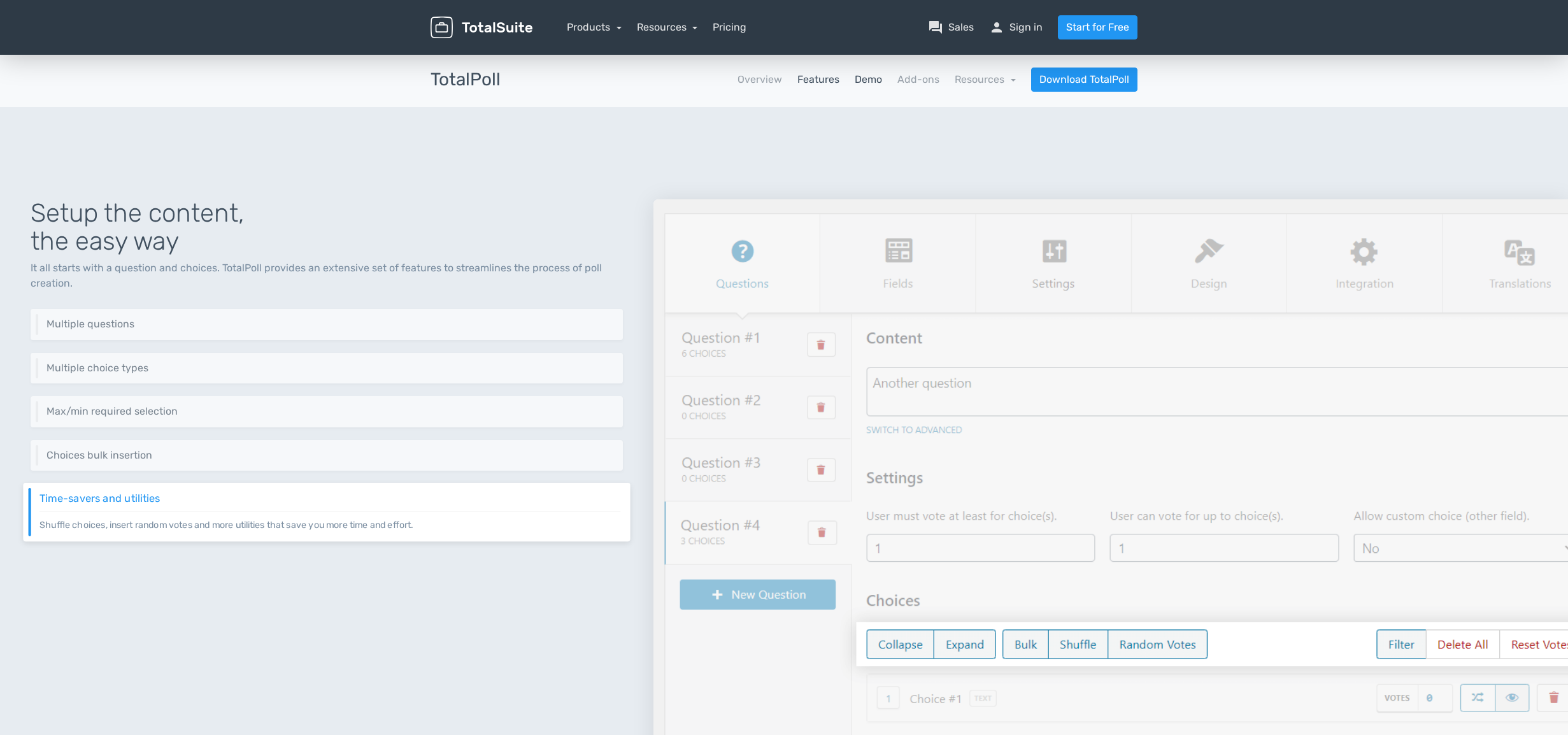
click at [862, 81] on link "Demo" at bounding box center [869, 80] width 27 height 15
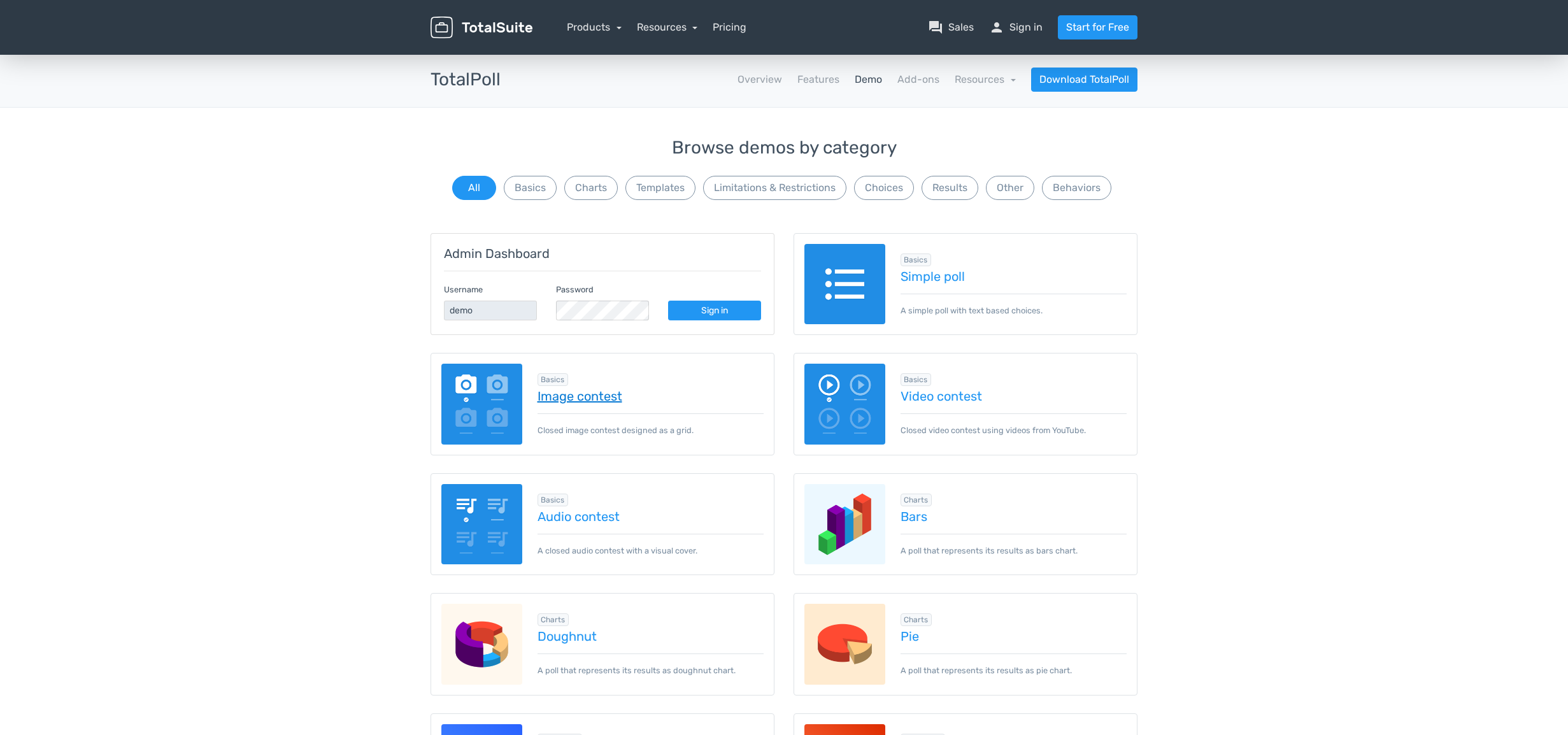
click at [612, 396] on link "Image contest" at bounding box center [650, 396] width 226 height 14
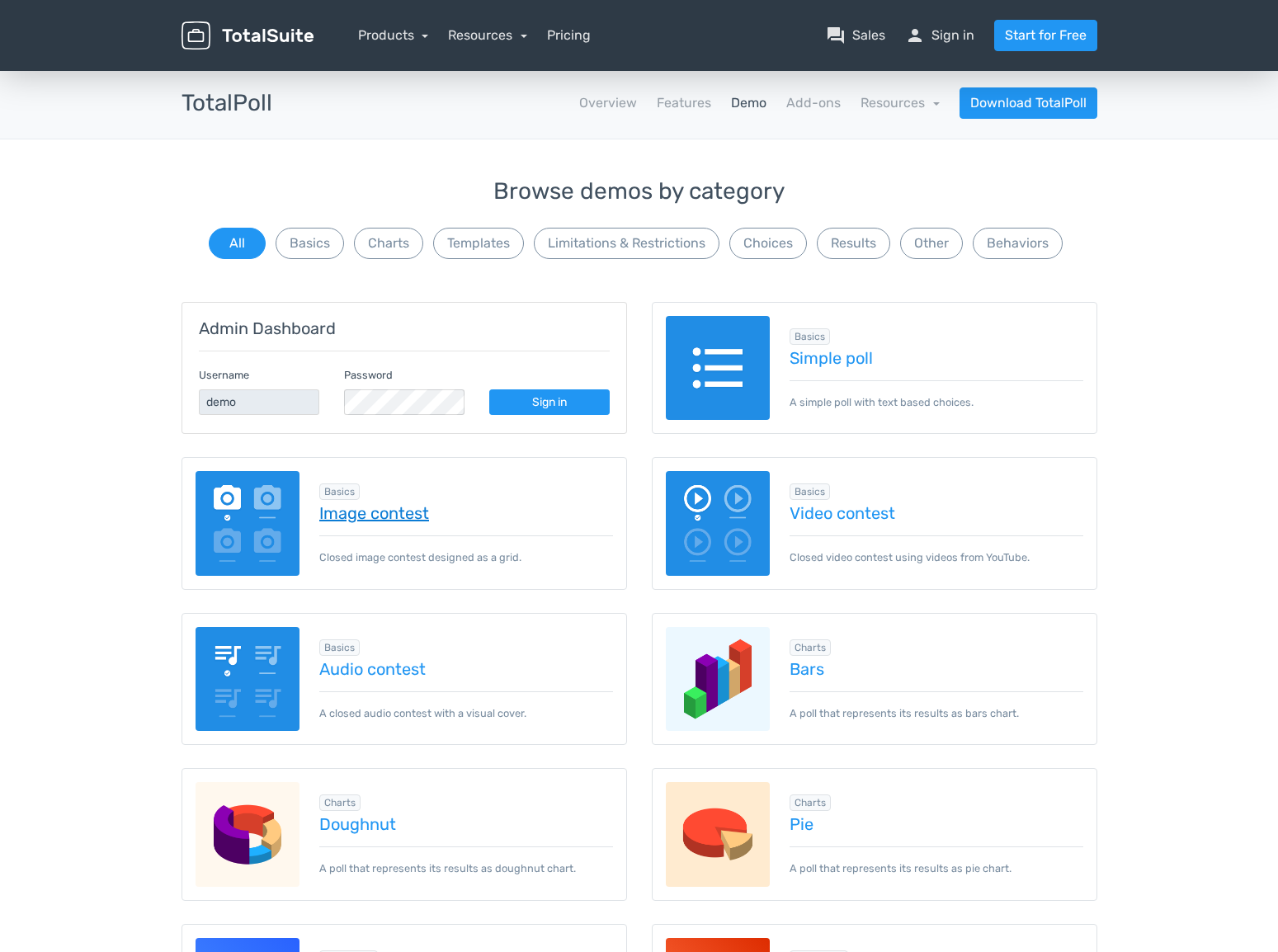
click at [354, 512] on link "Image contest" at bounding box center [466, 513] width 293 height 18
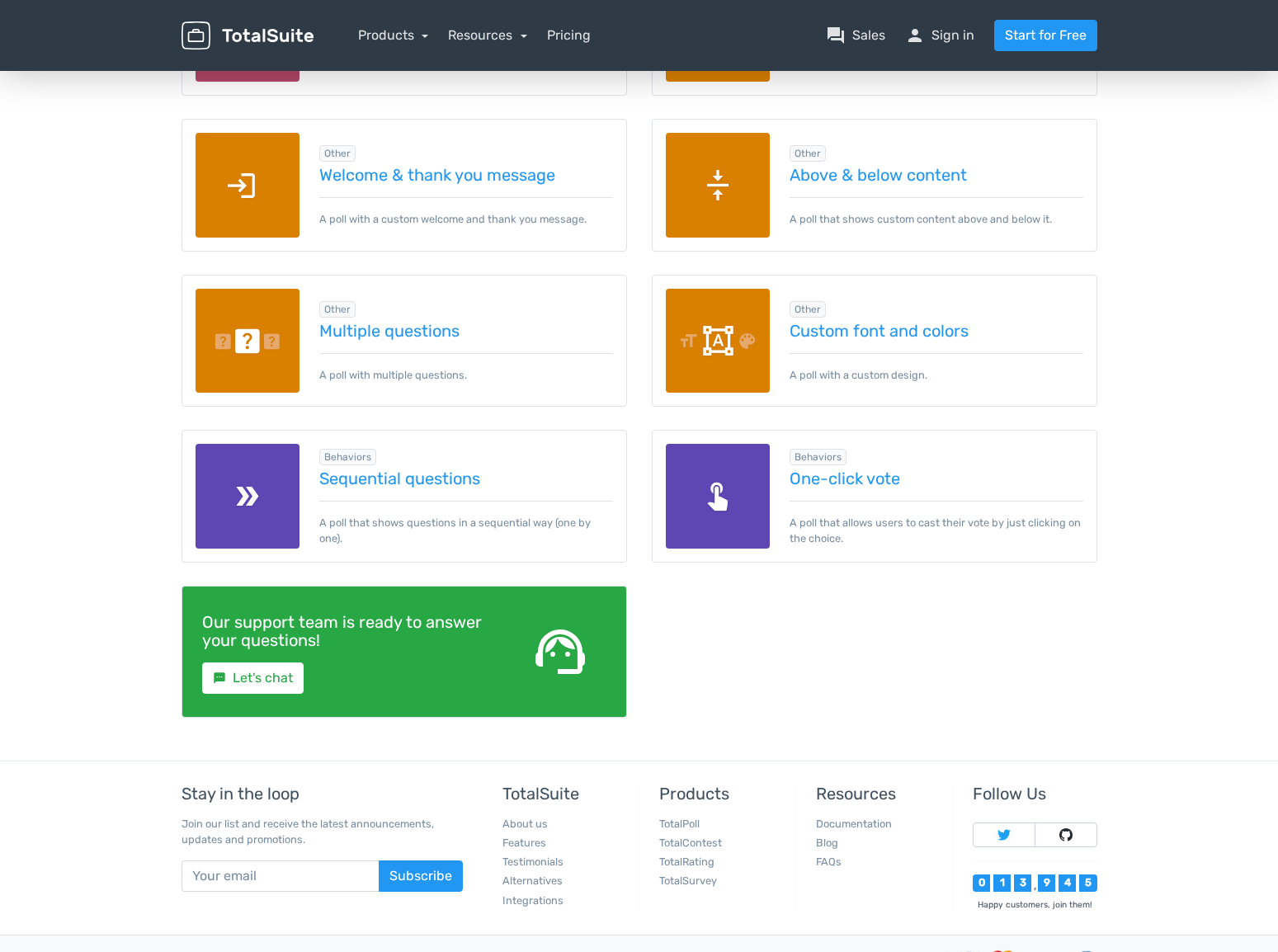
scroll to position [2277, 0]
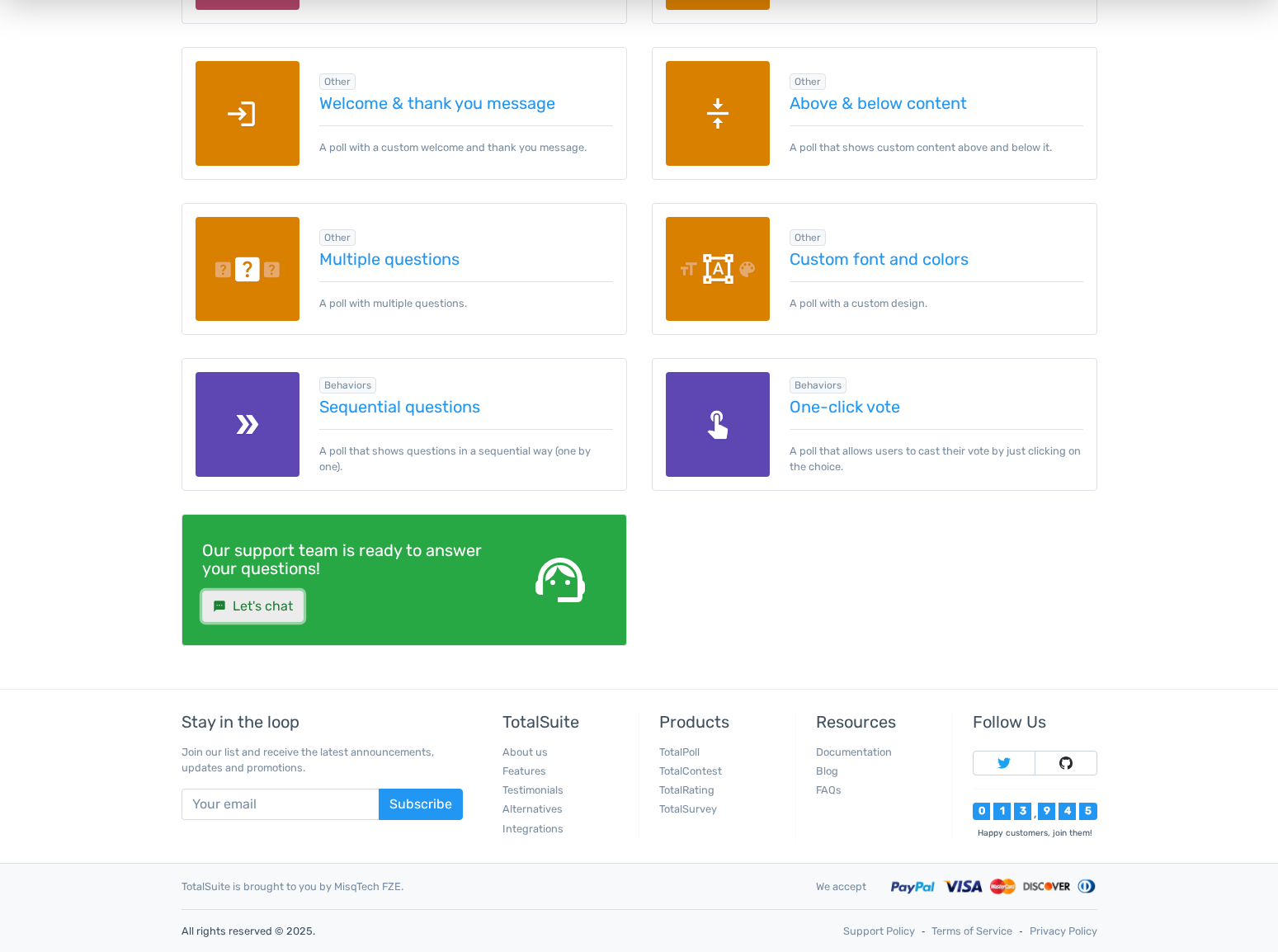
click at [267, 607] on link "sms Let's chat" at bounding box center [252, 607] width 101 height 32
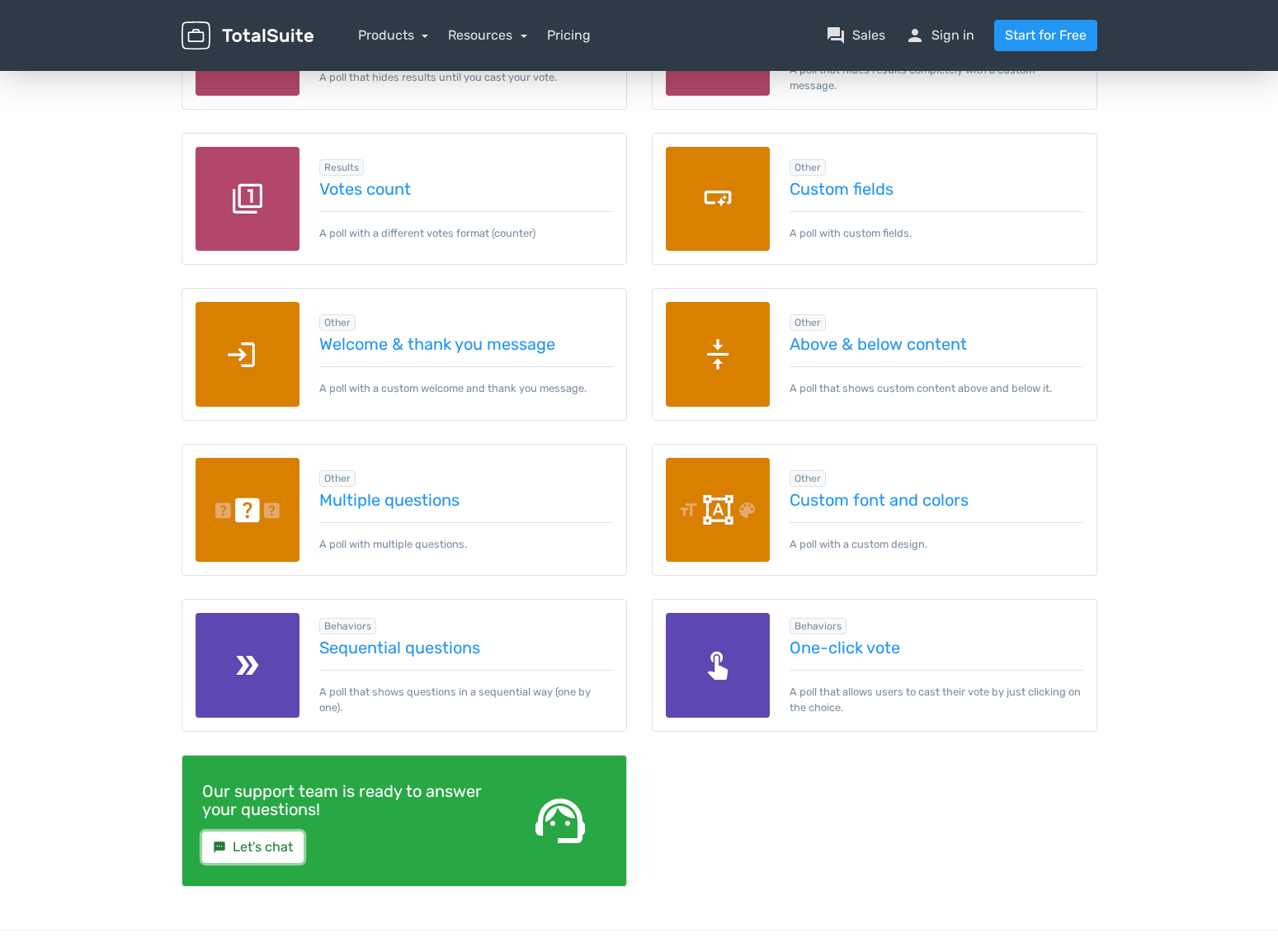
scroll to position [2277, 0]
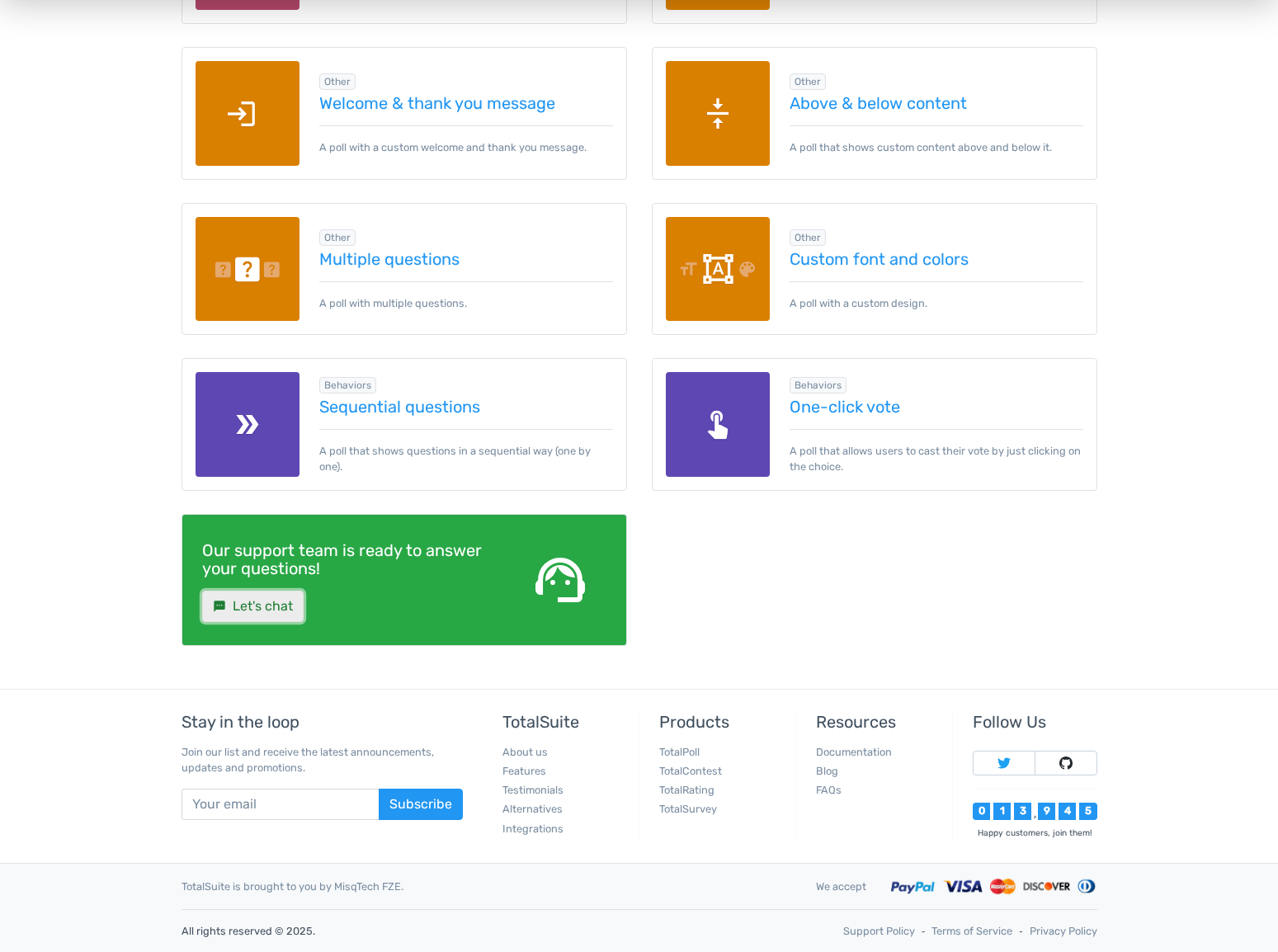
click at [238, 608] on link "sms Let's chat" at bounding box center [252, 607] width 101 height 32
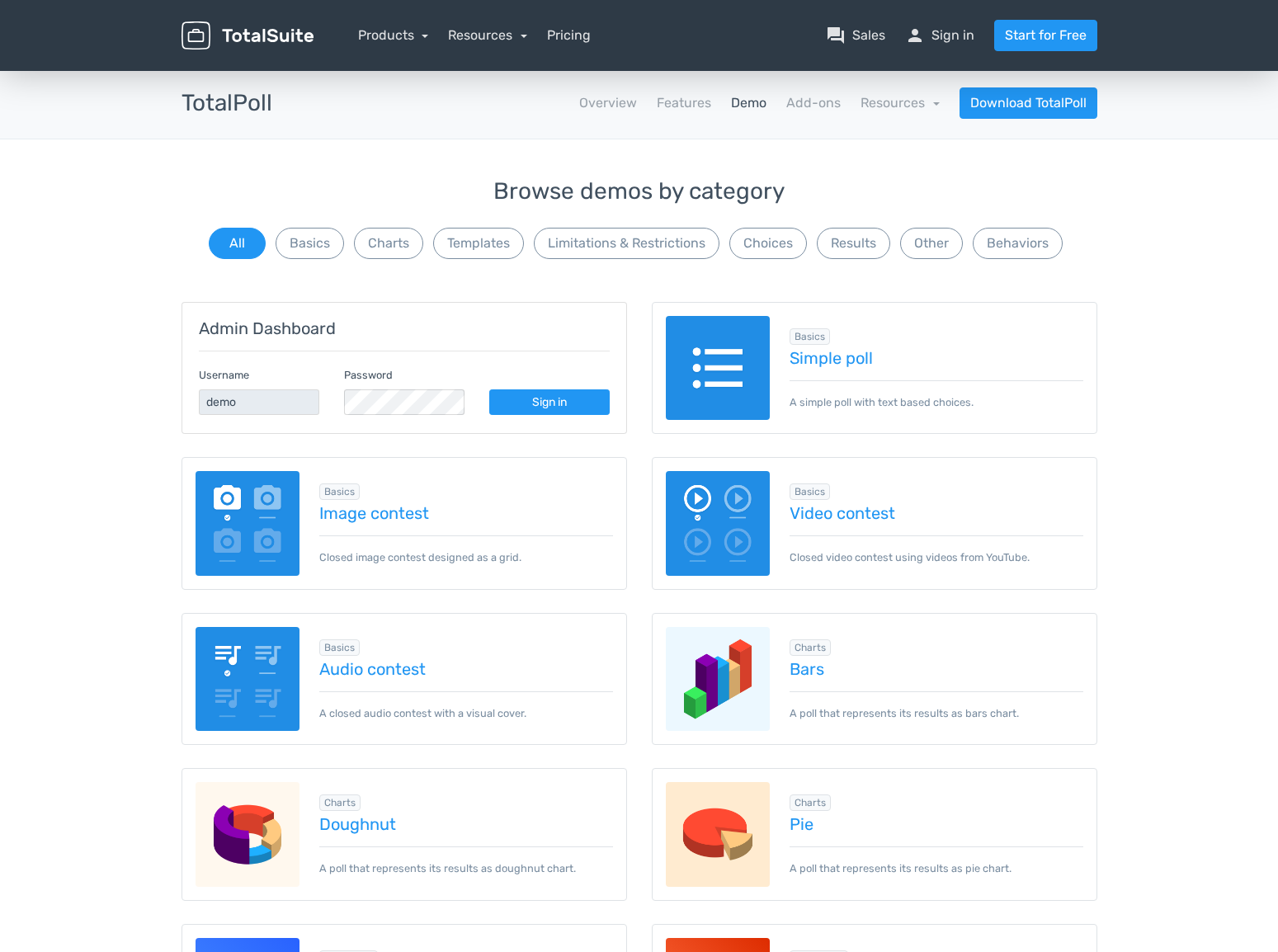
click at [1247, 79] on div "TotalPoll apps Overview Features Demo Add-ons Resources school Documentation ar…" at bounding box center [639, 104] width 1278 height 72
click at [935, 39] on link "person Sign in" at bounding box center [939, 36] width 69 height 20
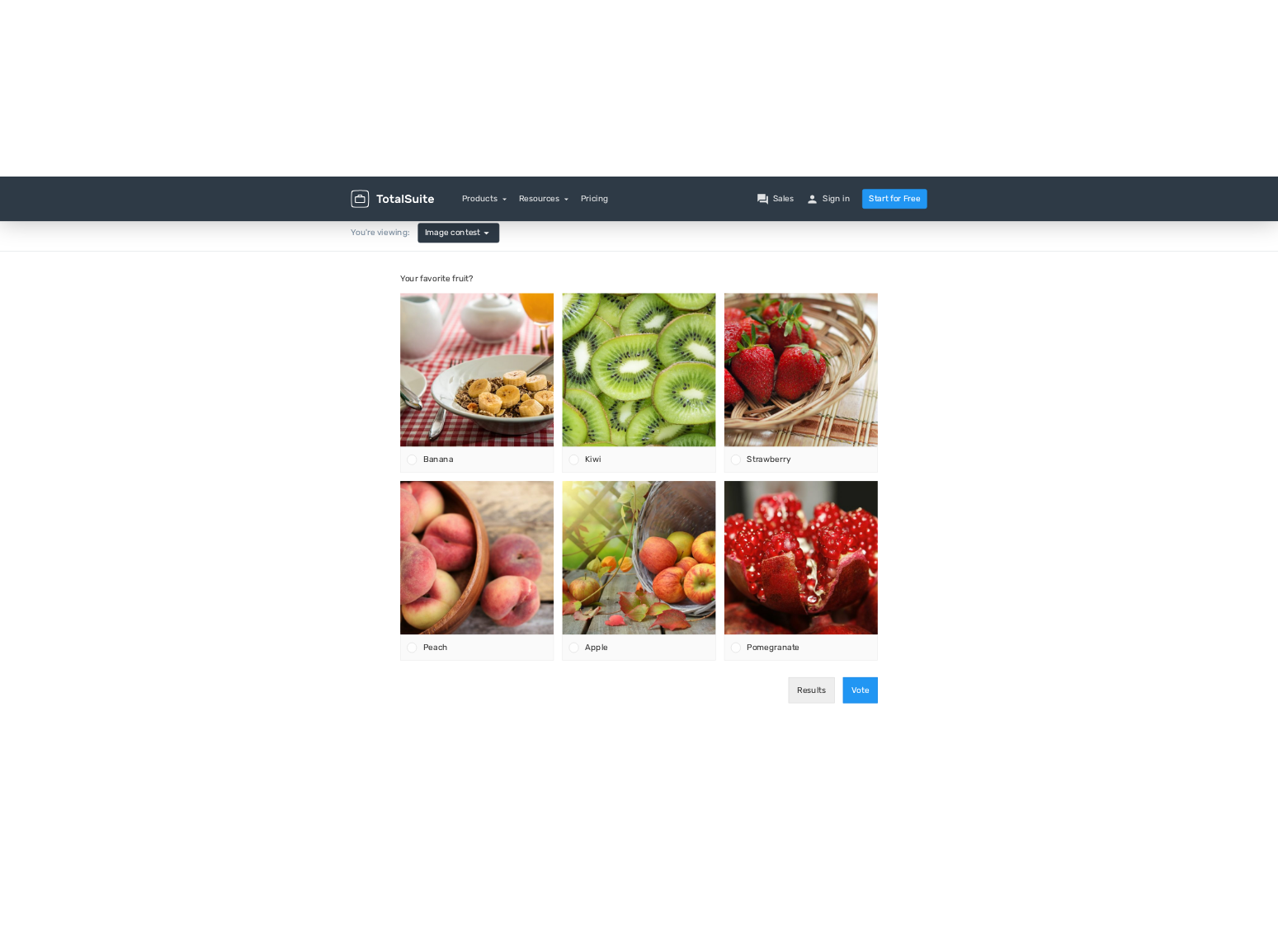
scroll to position [79, 0]
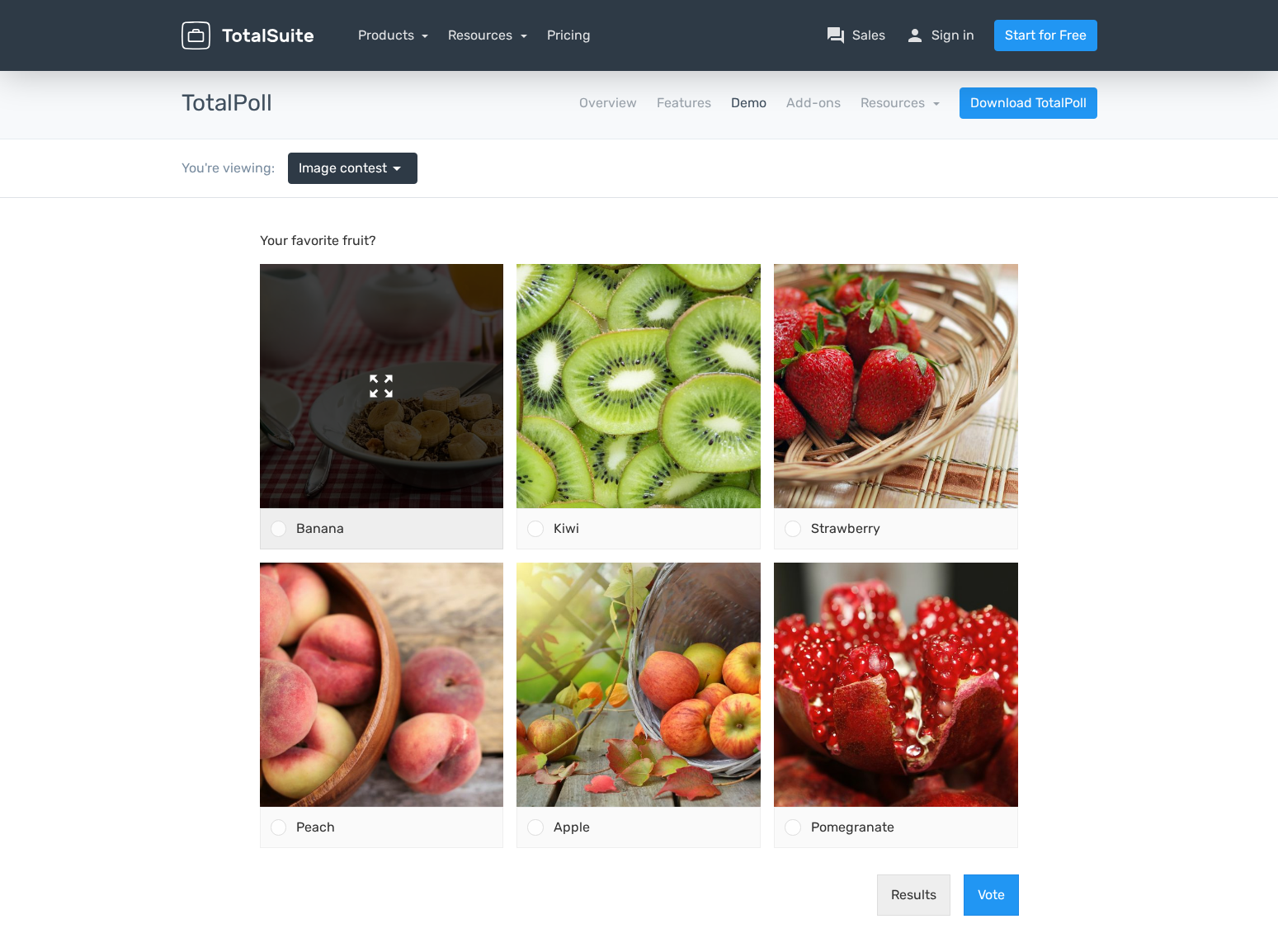
click at [373, 473] on img at bounding box center [382, 386] width 244 height 244
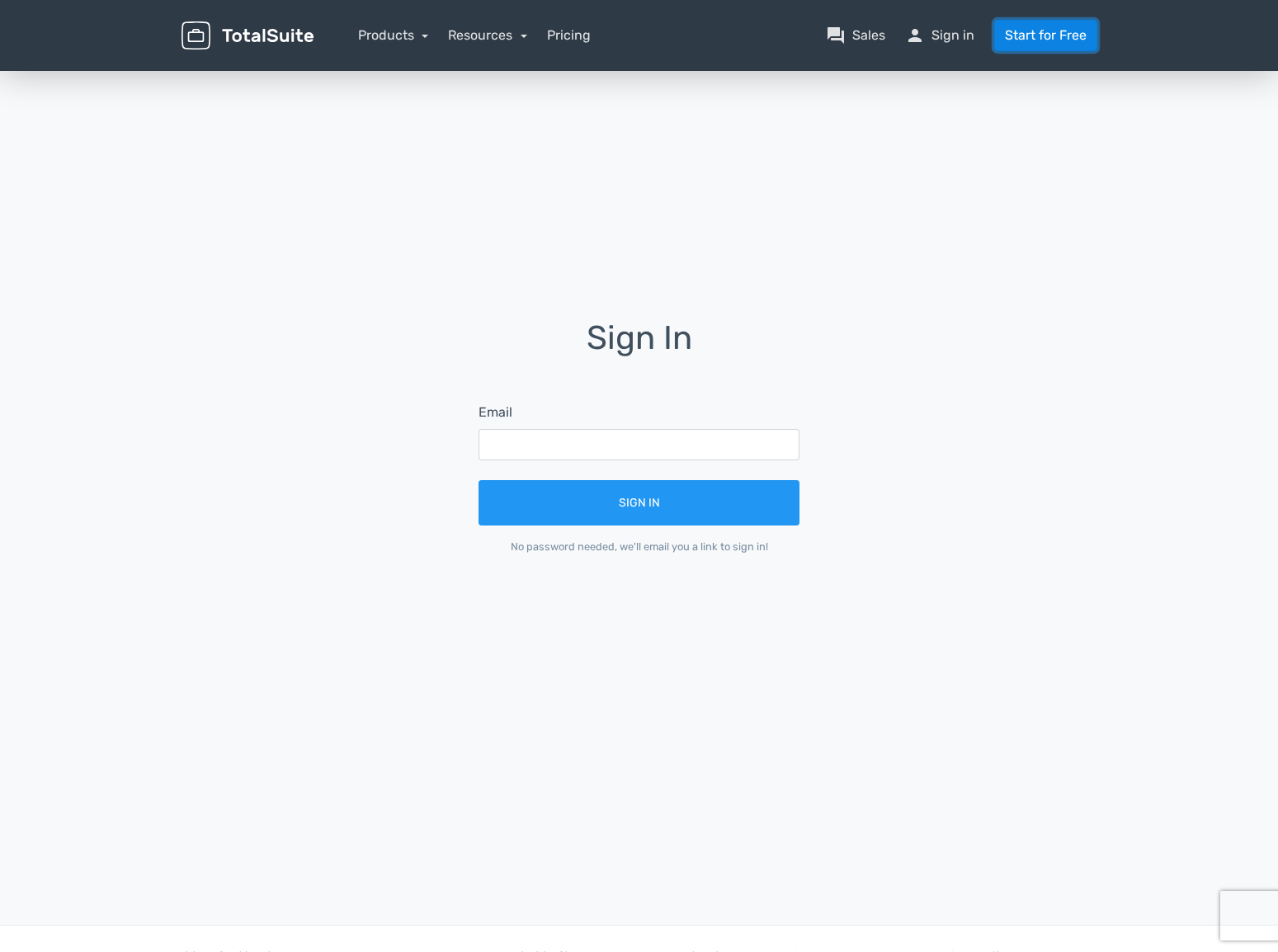
click at [1025, 40] on link "Start for Free" at bounding box center [1046, 36] width 103 height 32
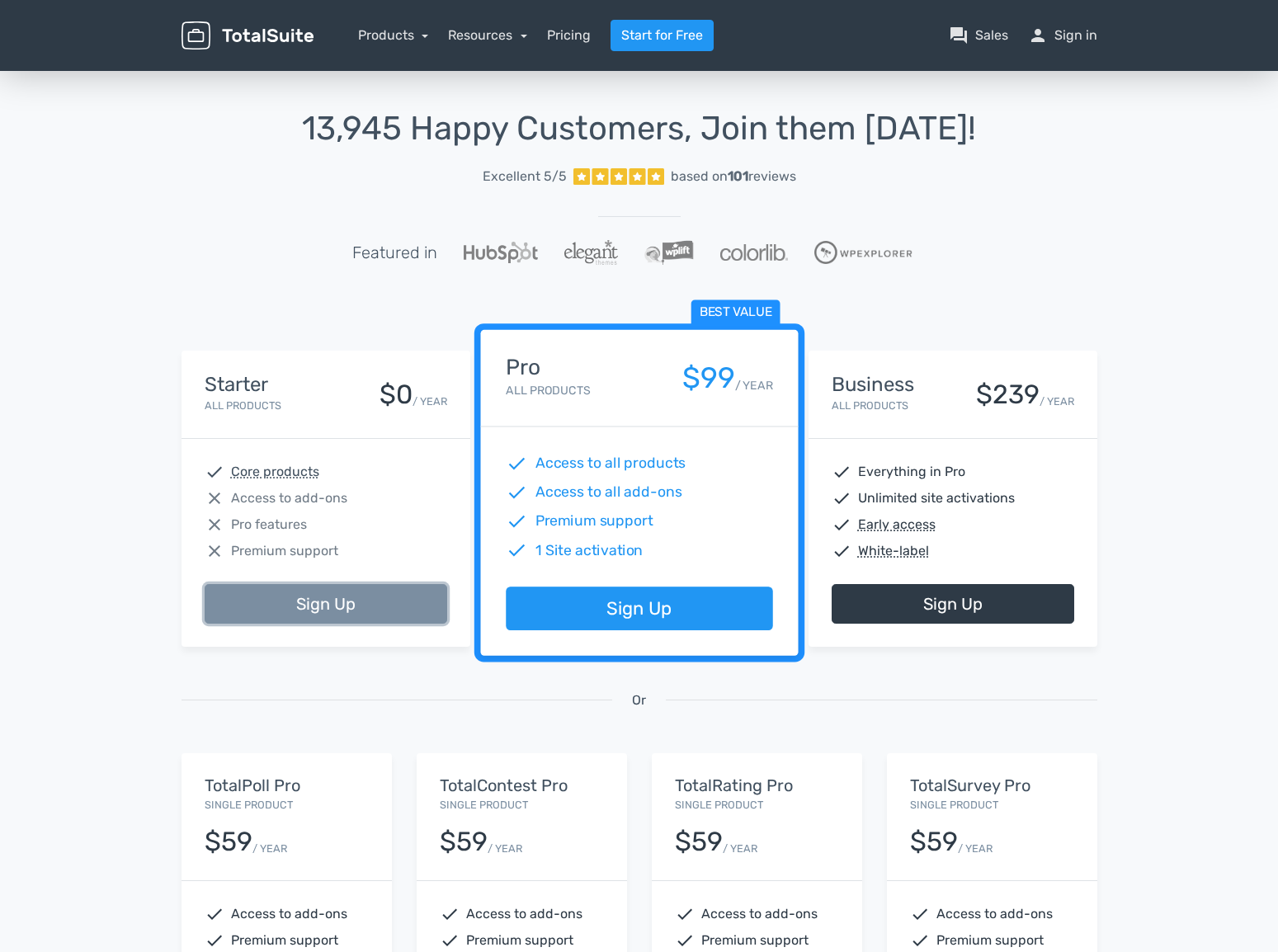
click at [308, 596] on link "Sign Up" at bounding box center [326, 603] width 242 height 39
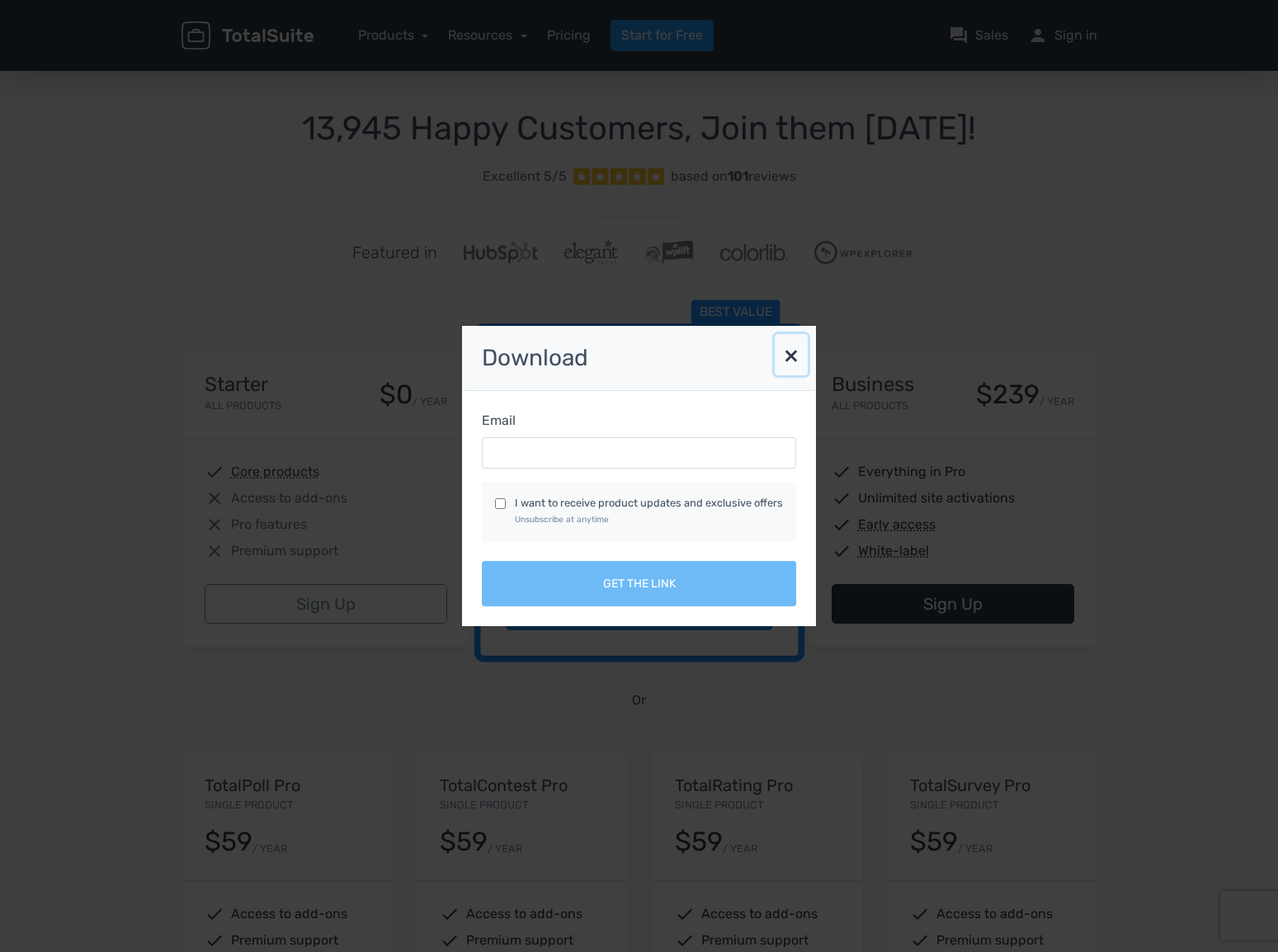
click at [787, 355] on button "×" at bounding box center [791, 354] width 33 height 41
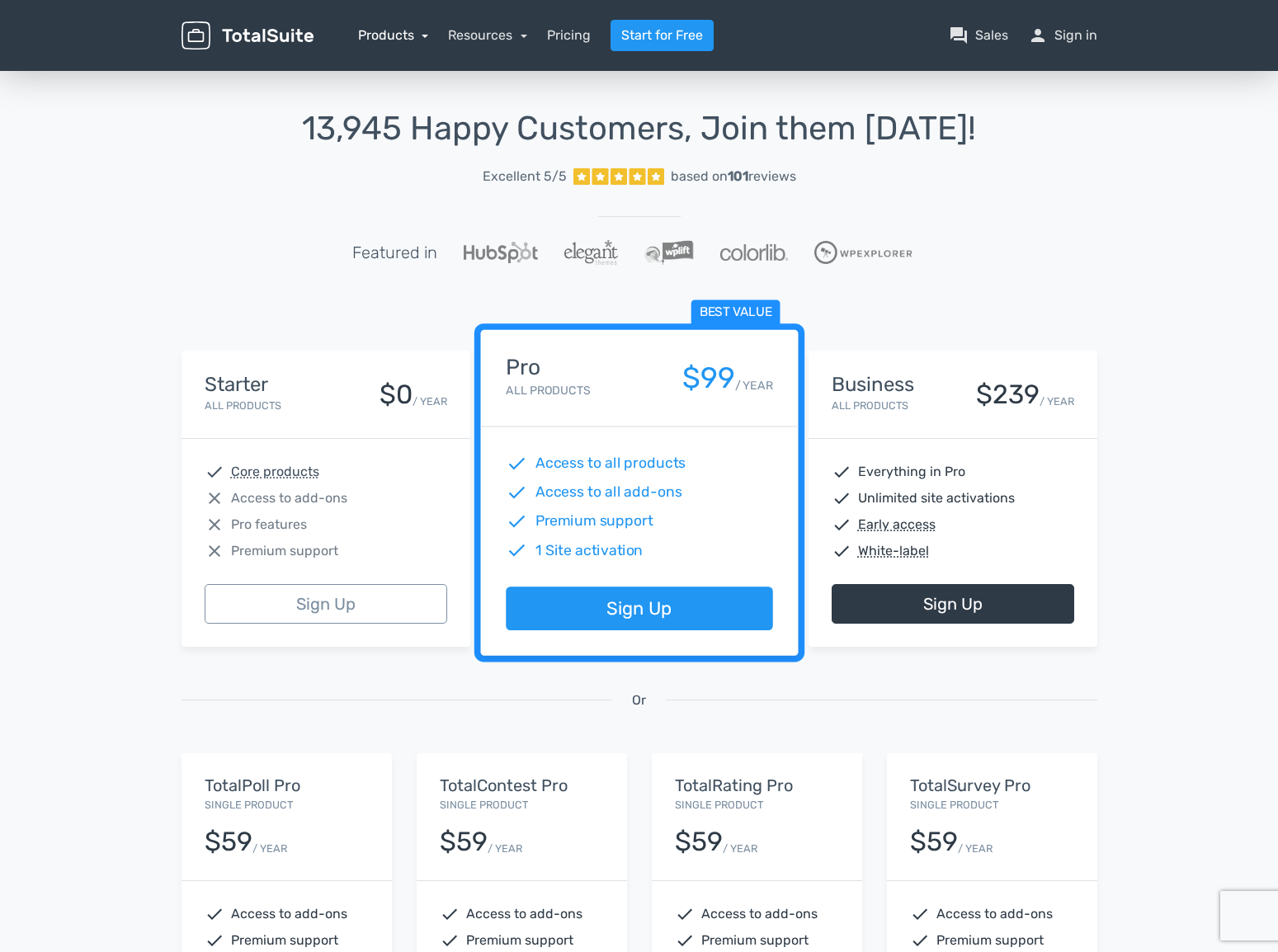
click at [368, 31] on link "Products" at bounding box center [393, 35] width 71 height 16
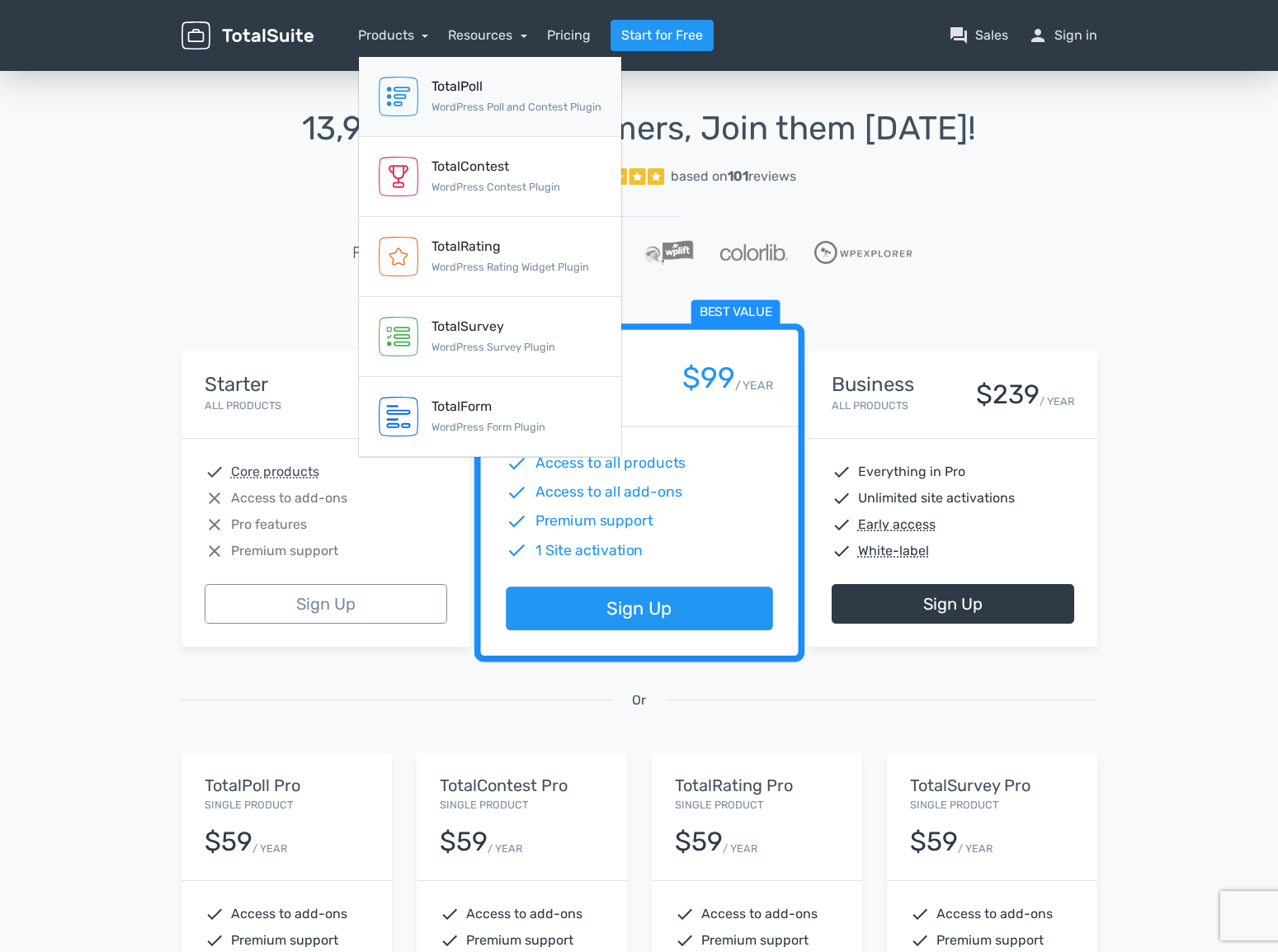
click at [446, 80] on div "TotalPoll" at bounding box center [516, 87] width 170 height 20
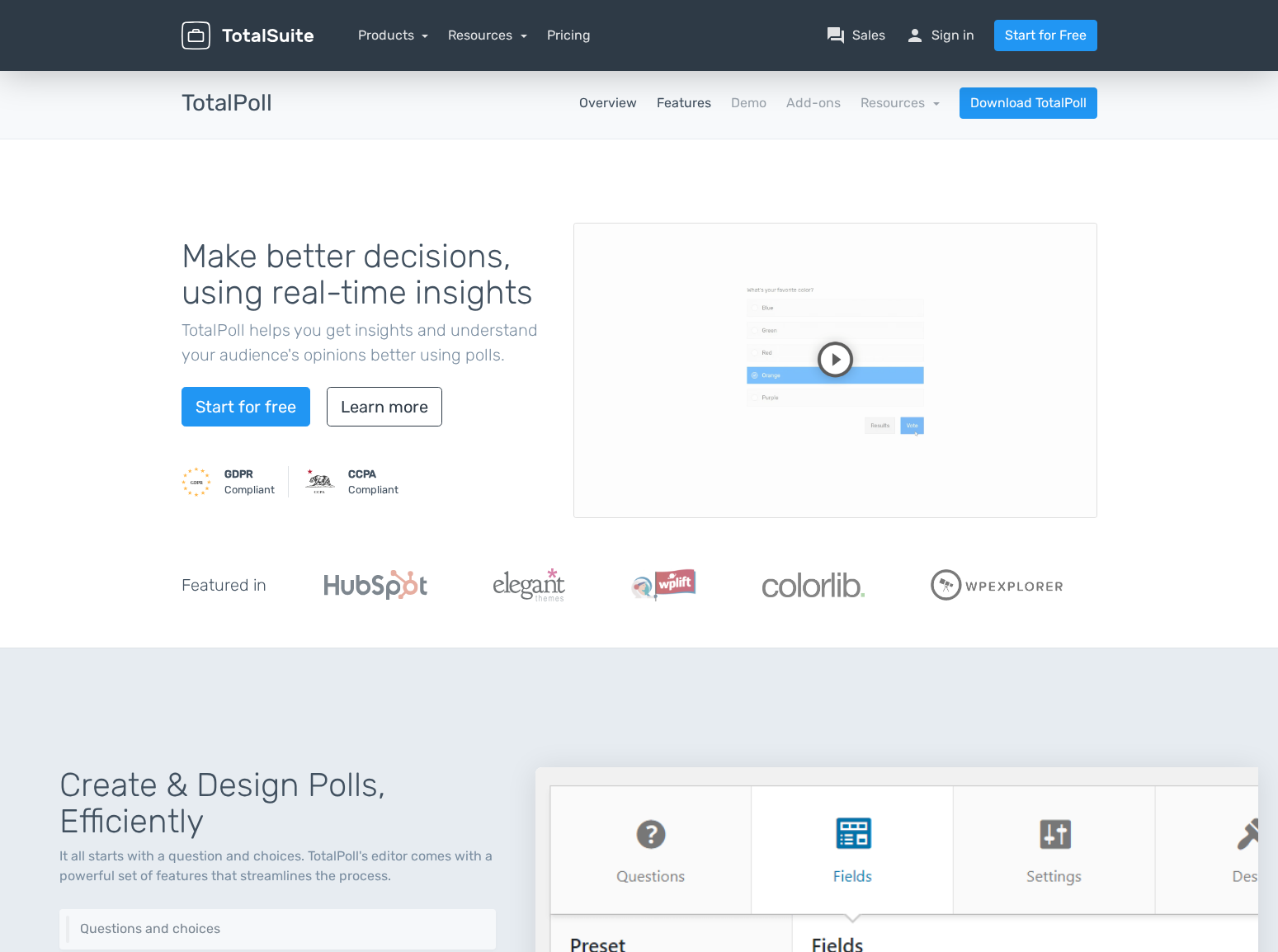
click at [685, 107] on link "Features" at bounding box center [684, 104] width 54 height 20
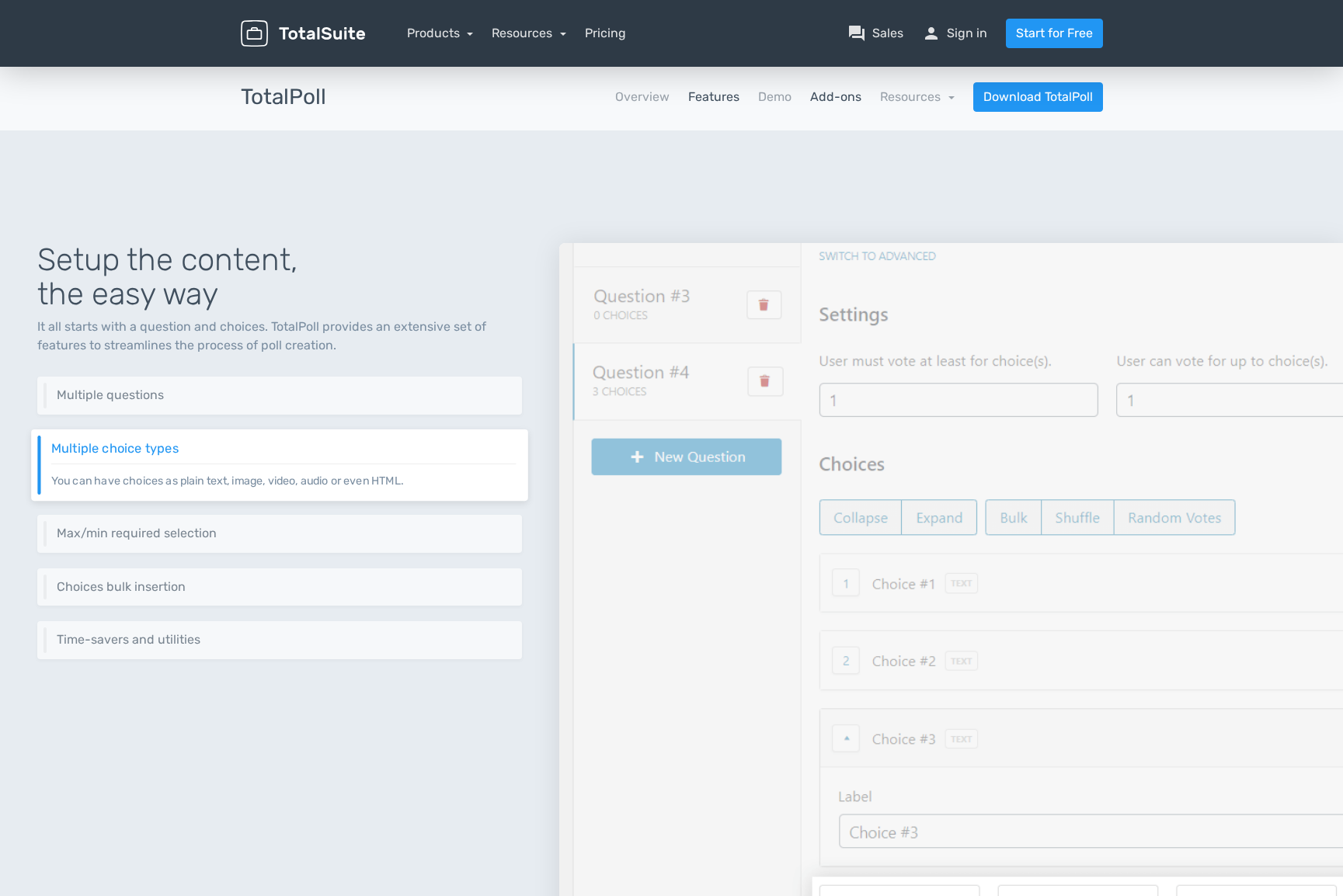
click at [825, 100] on link "Add-ons" at bounding box center [836, 98] width 51 height 19
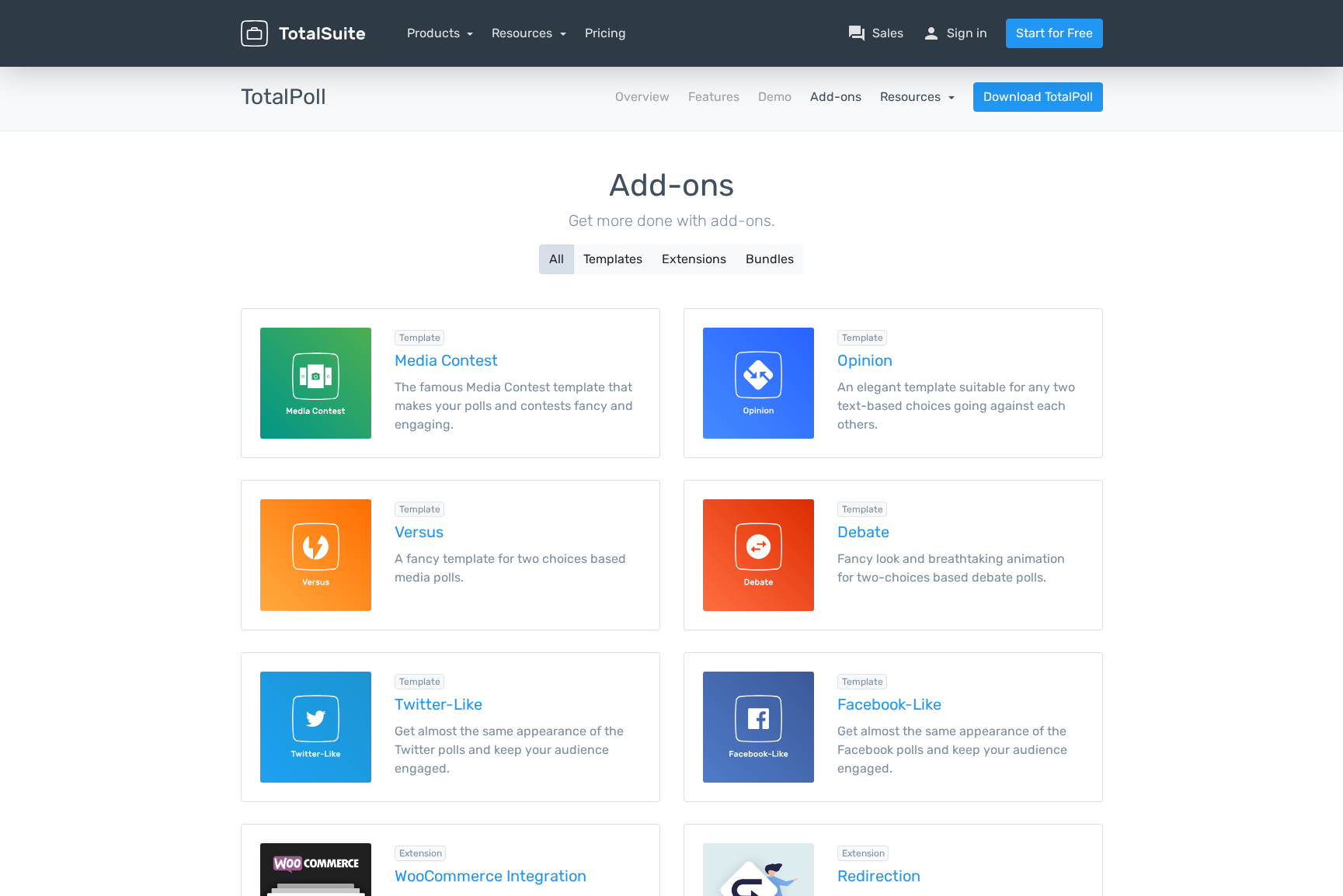
click at [906, 100] on link "Resources" at bounding box center [917, 97] width 75 height 15
click at [894, 135] on link "school Documentation" at bounding box center [881, 139] width 146 height 44
click at [909, 99] on link "Resources" at bounding box center [917, 97] width 75 height 15
click at [910, 138] on link "school Documentation" at bounding box center [881, 139] width 146 height 44
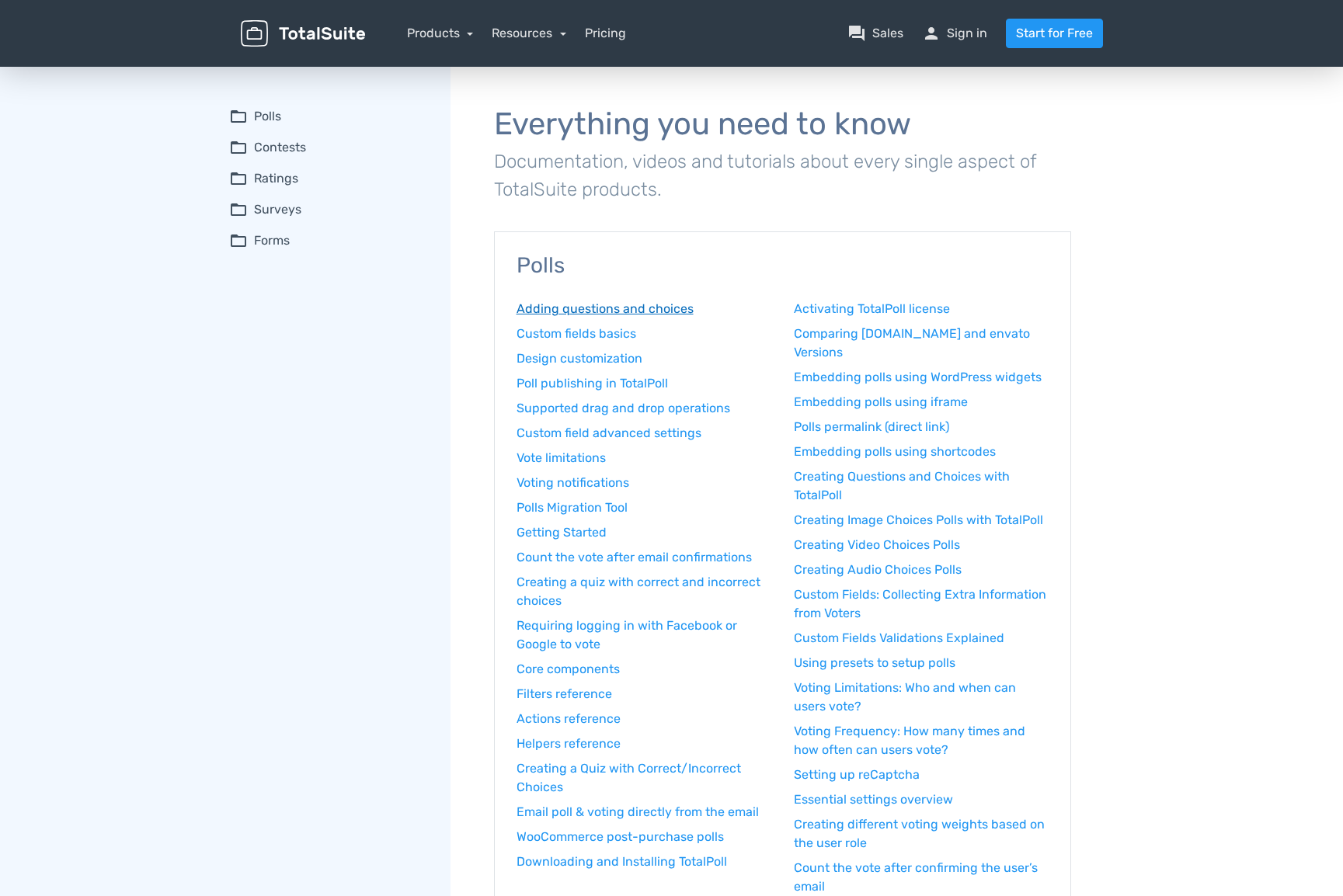
click at [665, 308] on link "Adding questions and choices" at bounding box center [644, 309] width 255 height 19
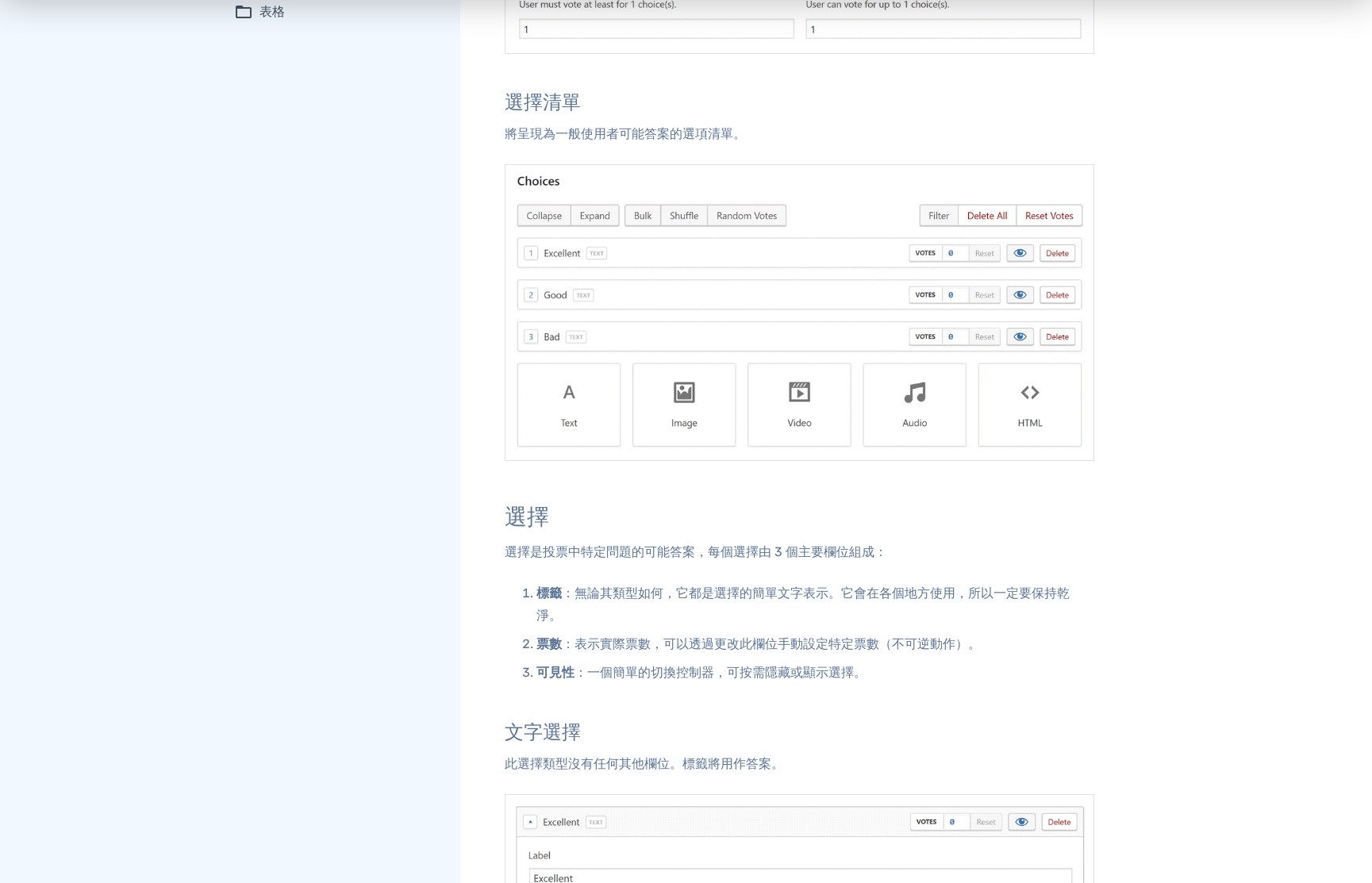
scroll to position [773, 0]
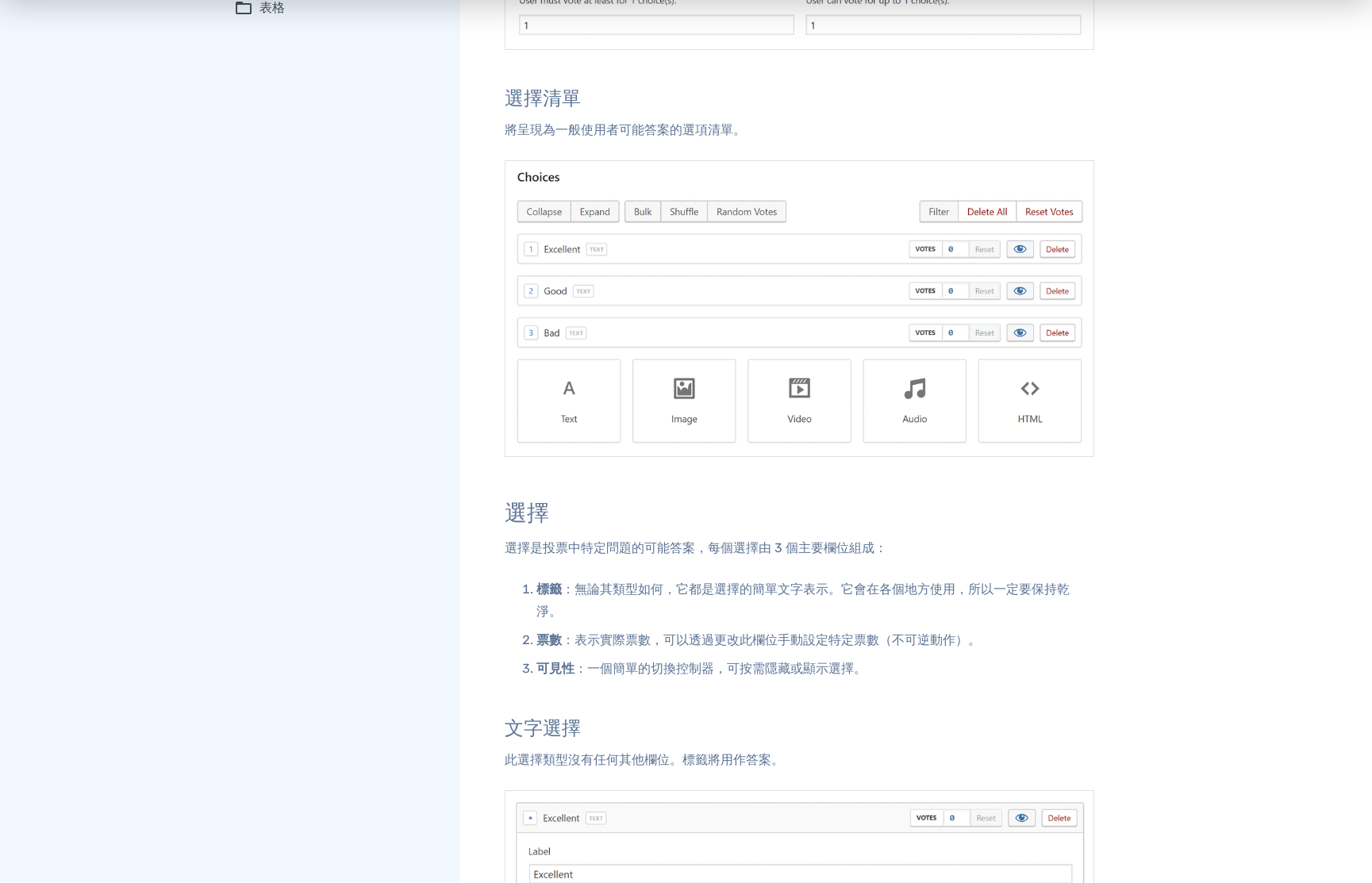
click at [850, 45] on img at bounding box center [799, 1] width 589 height 97
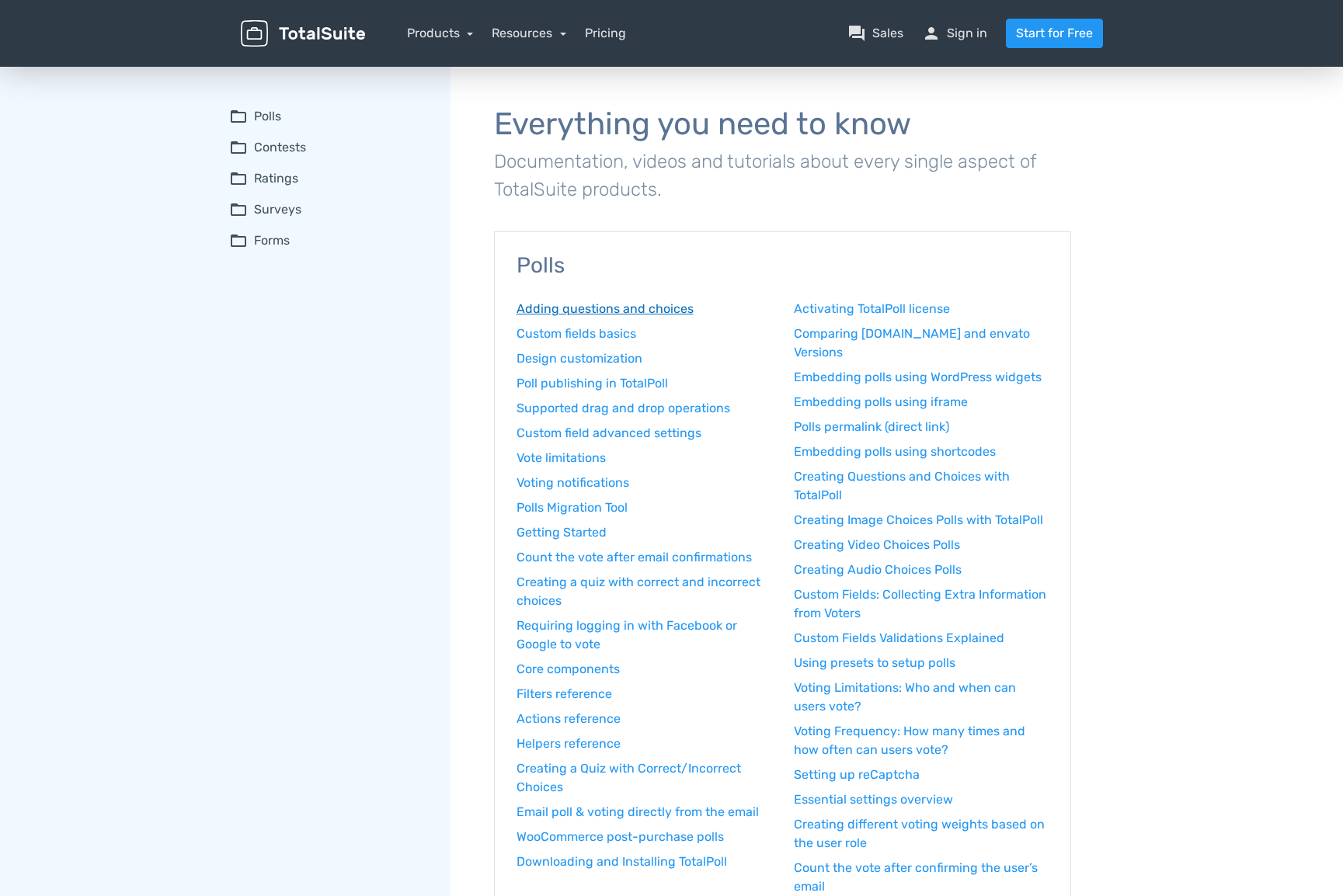
click at [644, 306] on link "Adding questions and choices" at bounding box center [644, 309] width 255 height 19
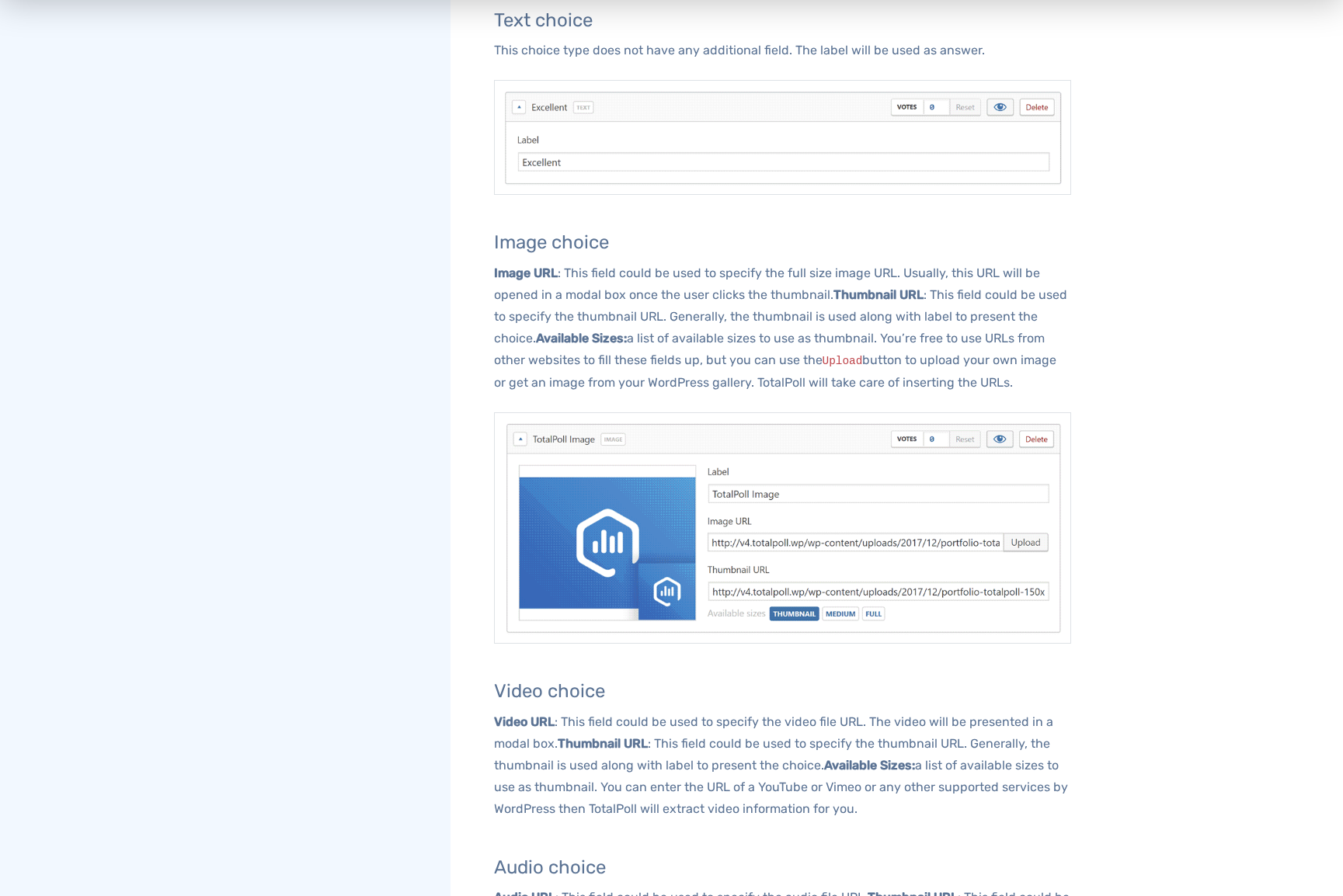
scroll to position [1542, 0]
drag, startPoint x: 494, startPoint y: 238, endPoint x: 1034, endPoint y: 379, distance: 558.1
click at [1034, 379] on div "Questions Questions and choices are the main components of every poll and that'…" at bounding box center [782, 45] width 577 height 2683
copy div "Image choice Image URL : This field could be used to specify the full size imag…"
click at [1105, 436] on div "Adding questions and choices Questions Questions and choices are the main compo…" at bounding box center [783, 17] width 664 height 2992
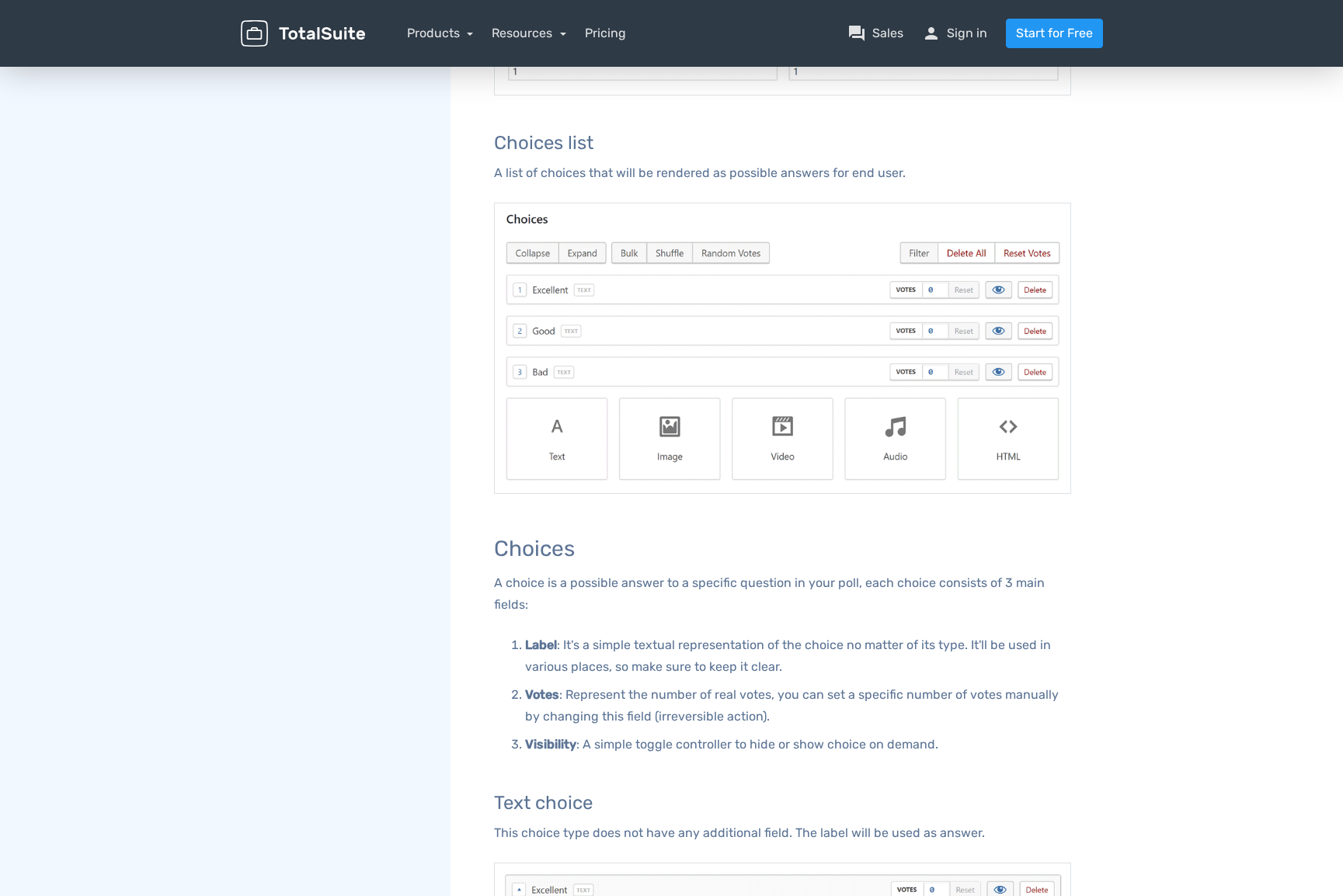
scroll to position [744, 0]
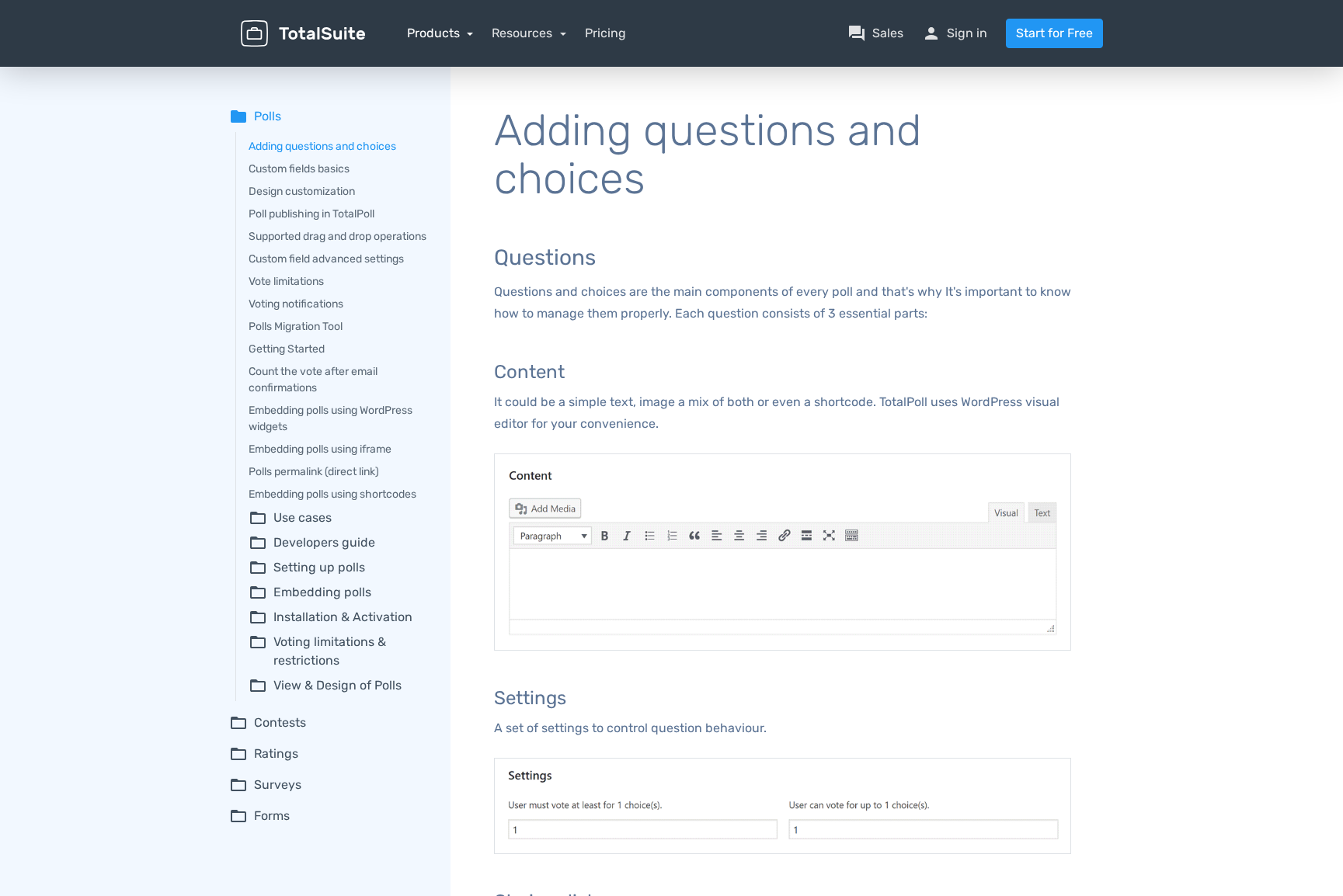
click at [428, 36] on link "Products" at bounding box center [440, 33] width 67 height 15
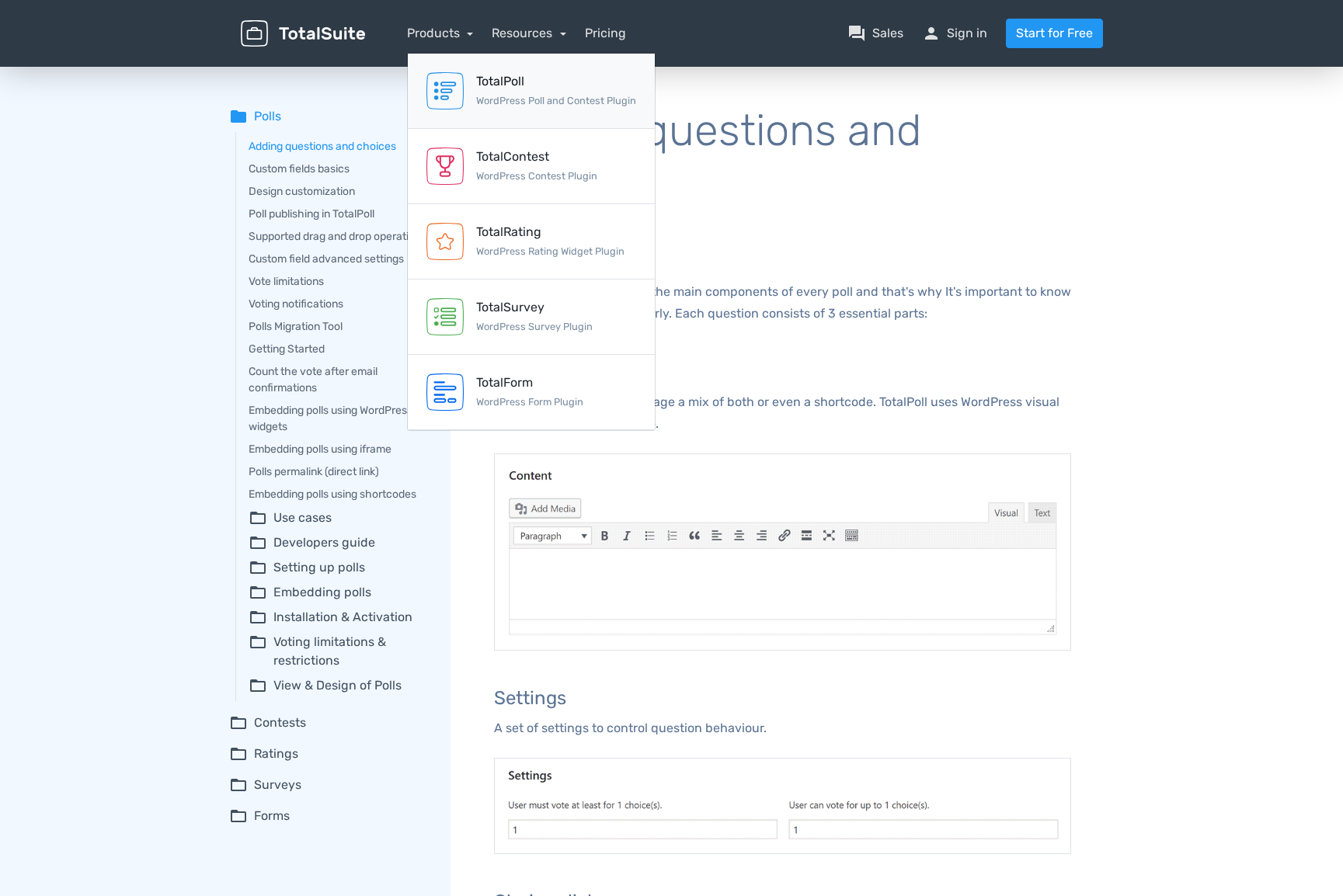
click at [483, 81] on div "TotalPoll" at bounding box center [555, 82] width 160 height 19
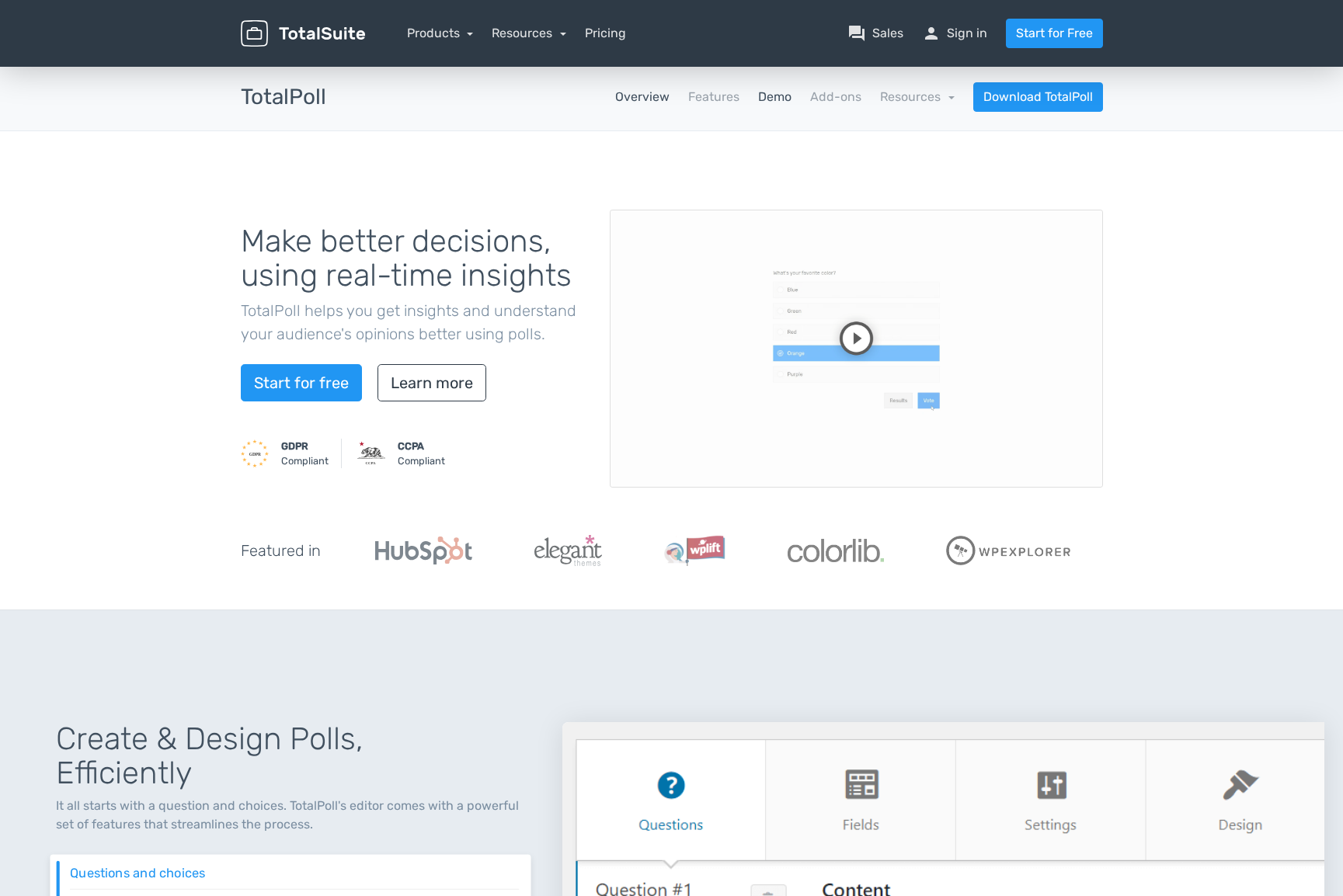
click at [769, 95] on link "Demo" at bounding box center [774, 98] width 33 height 19
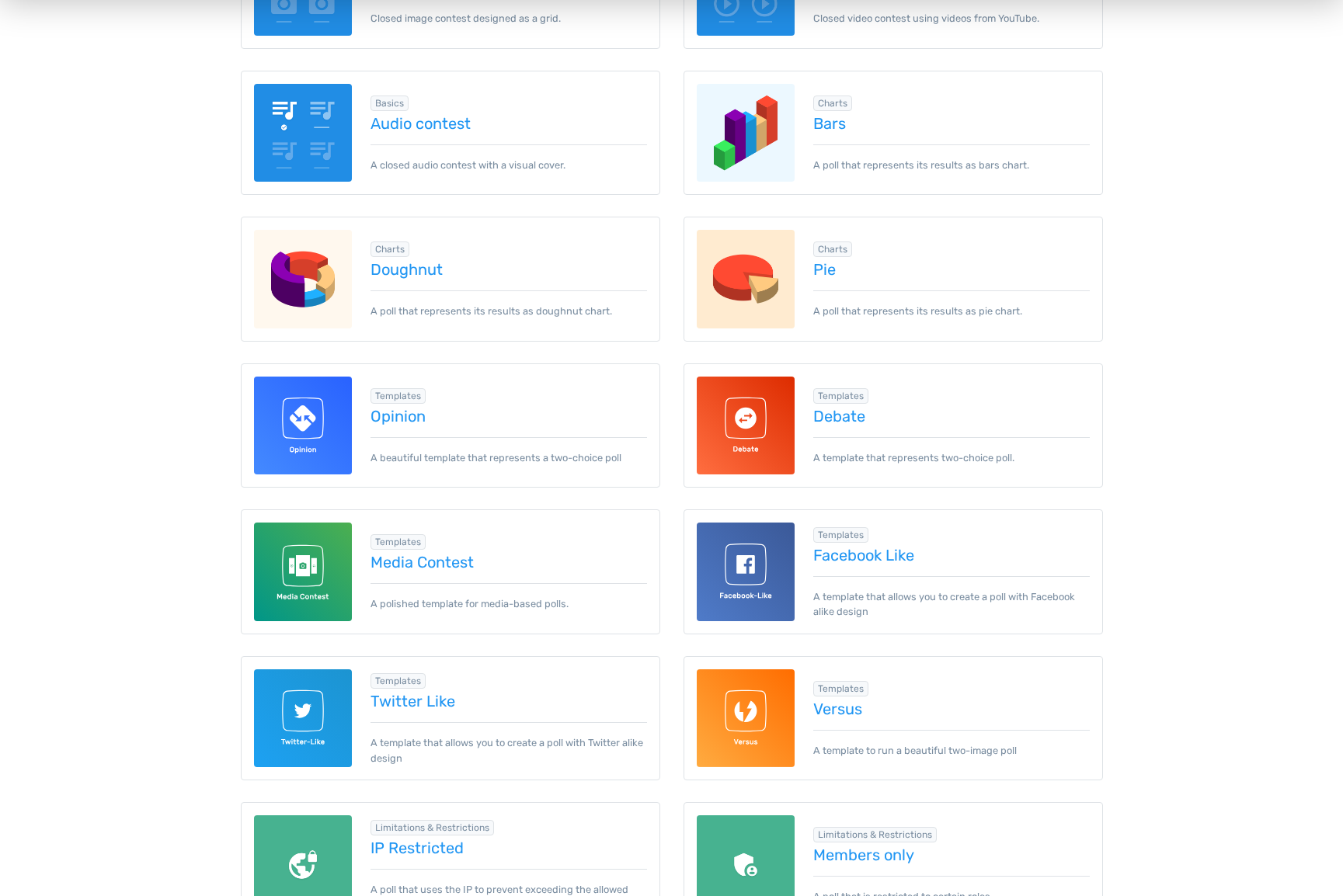
scroll to position [516, 0]
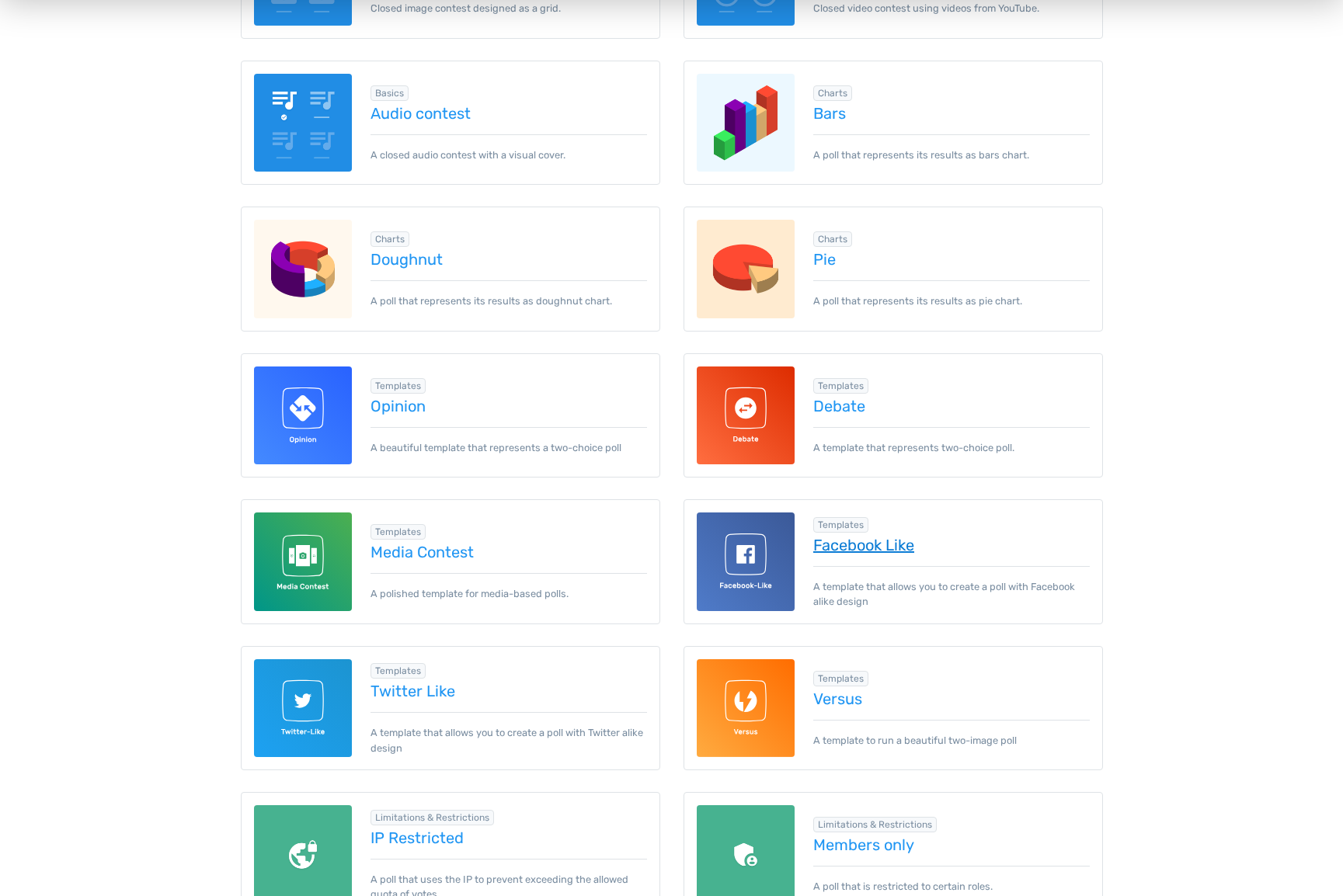
click at [867, 551] on link "Facebook Like" at bounding box center [951, 545] width 276 height 17
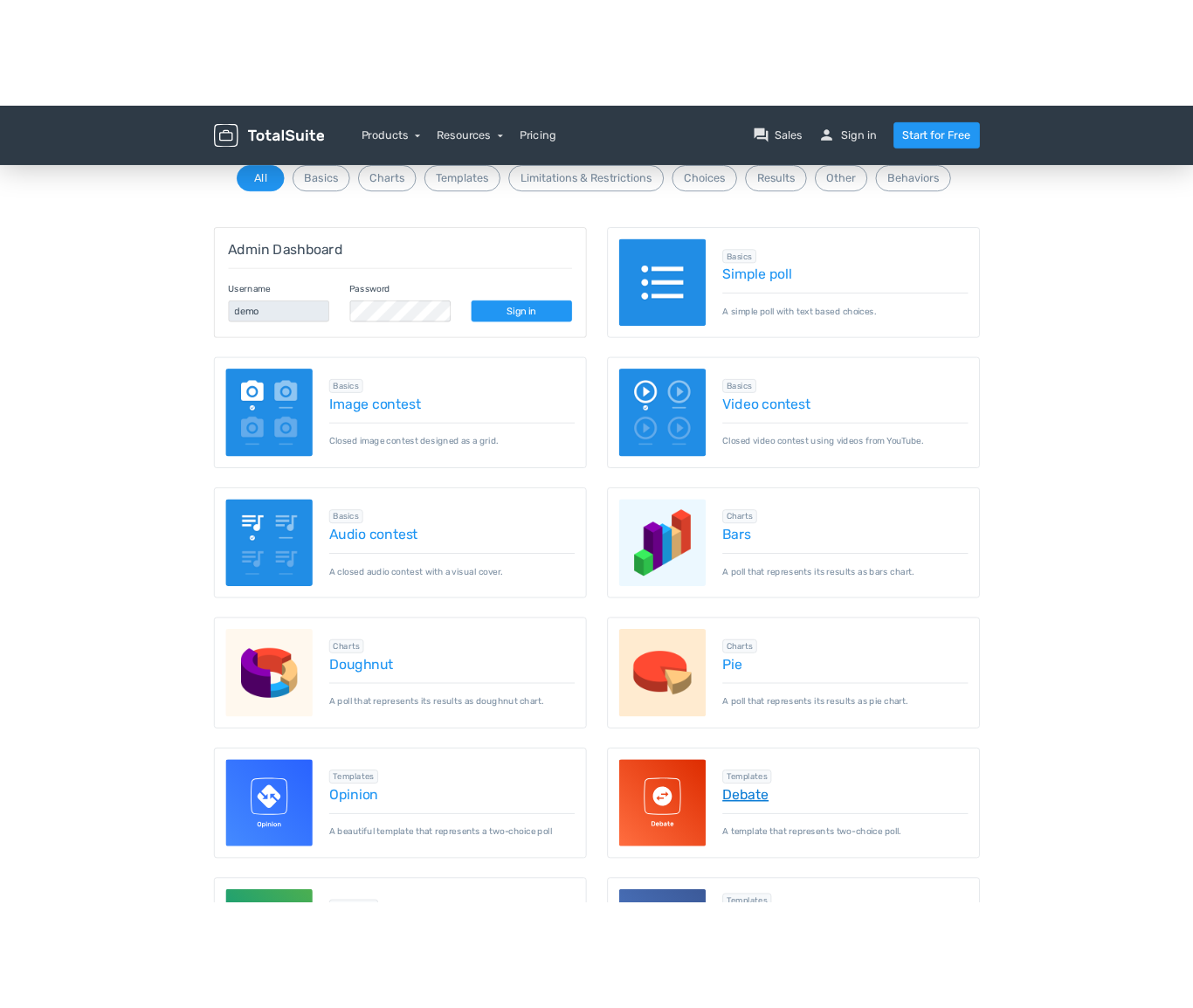
scroll to position [165, 0]
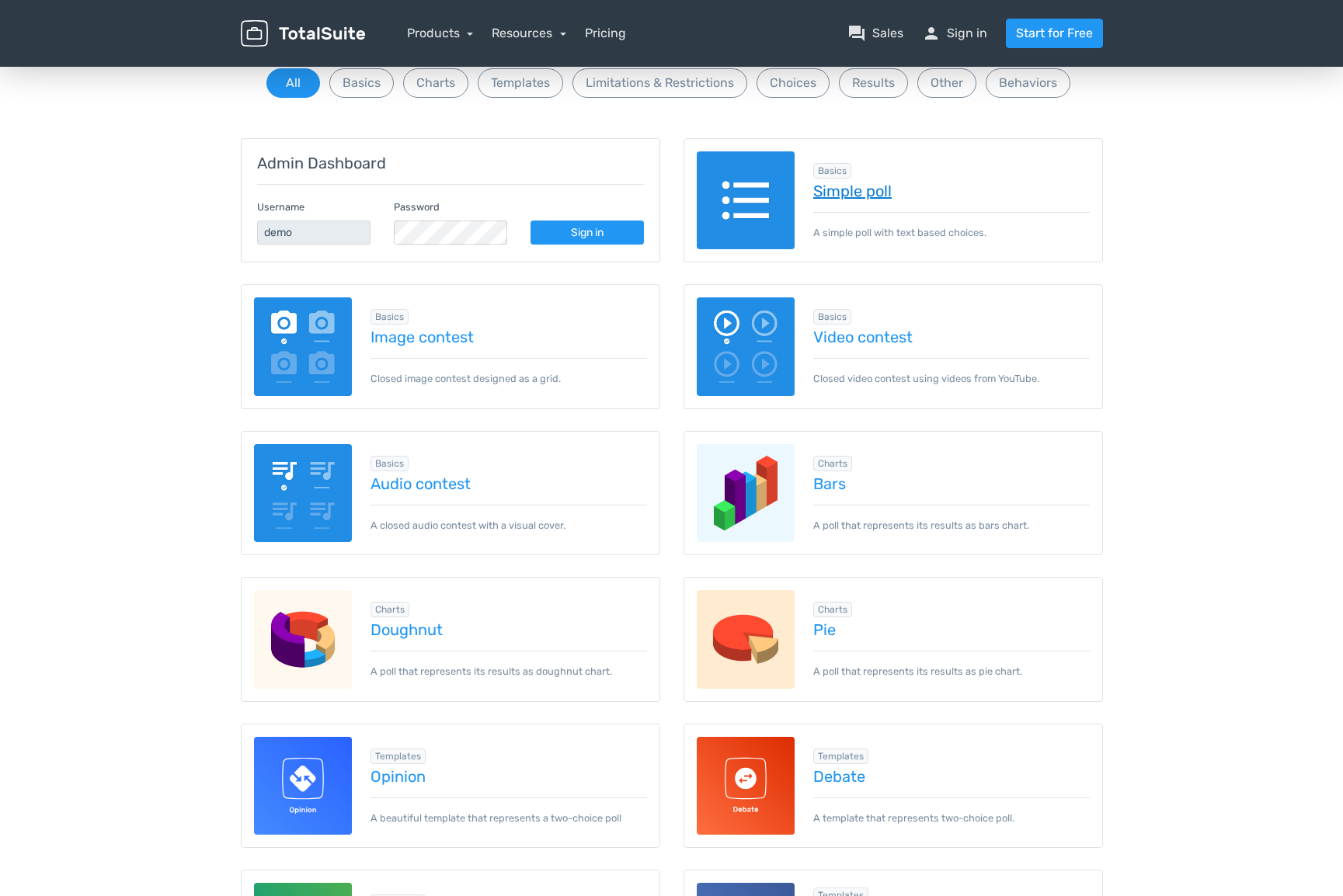
click at [843, 193] on link "Simple poll" at bounding box center [951, 191] width 276 height 17
click at [591, 233] on link "Sign in" at bounding box center [587, 232] width 113 height 24
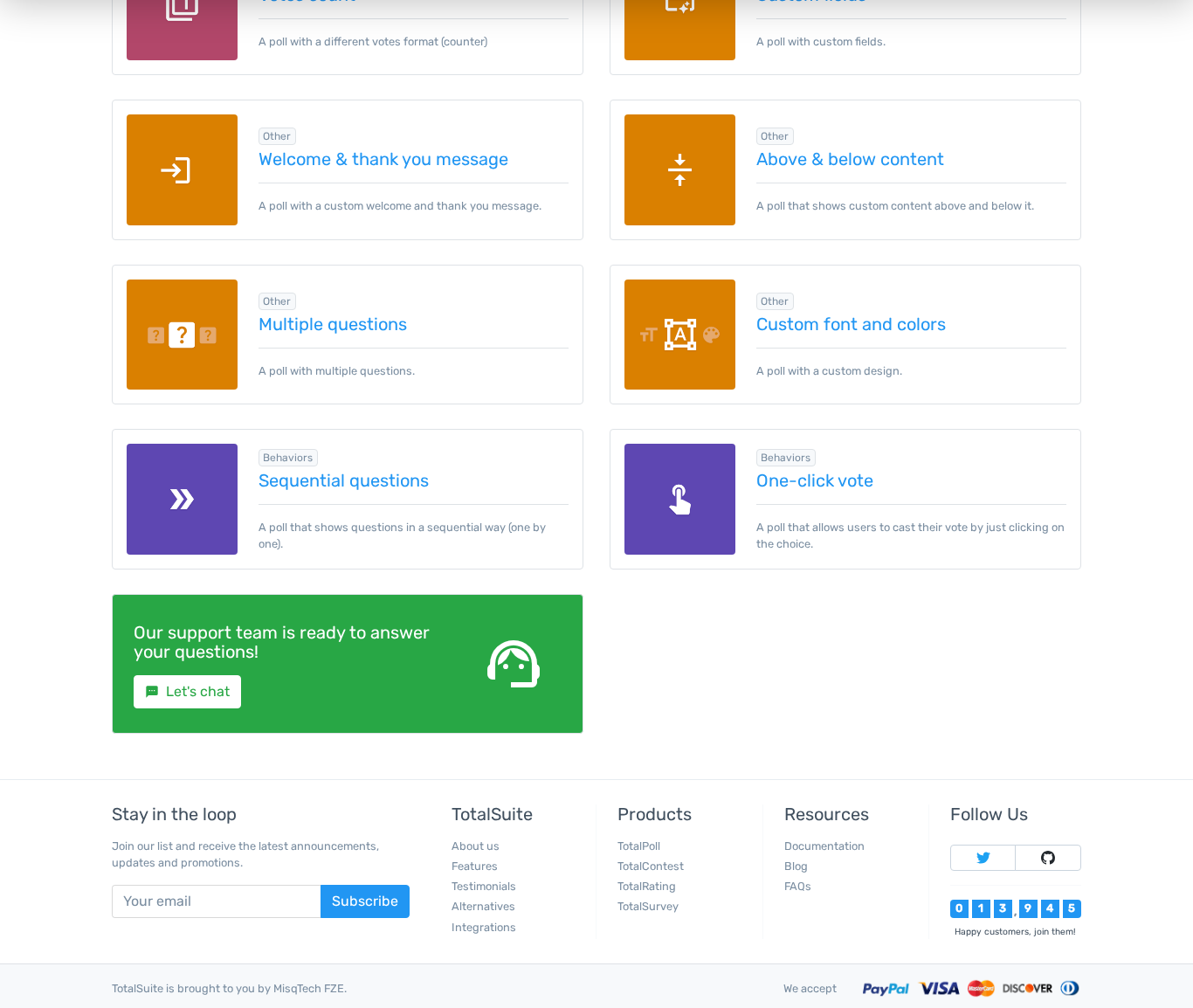
scroll to position [2361, 0]
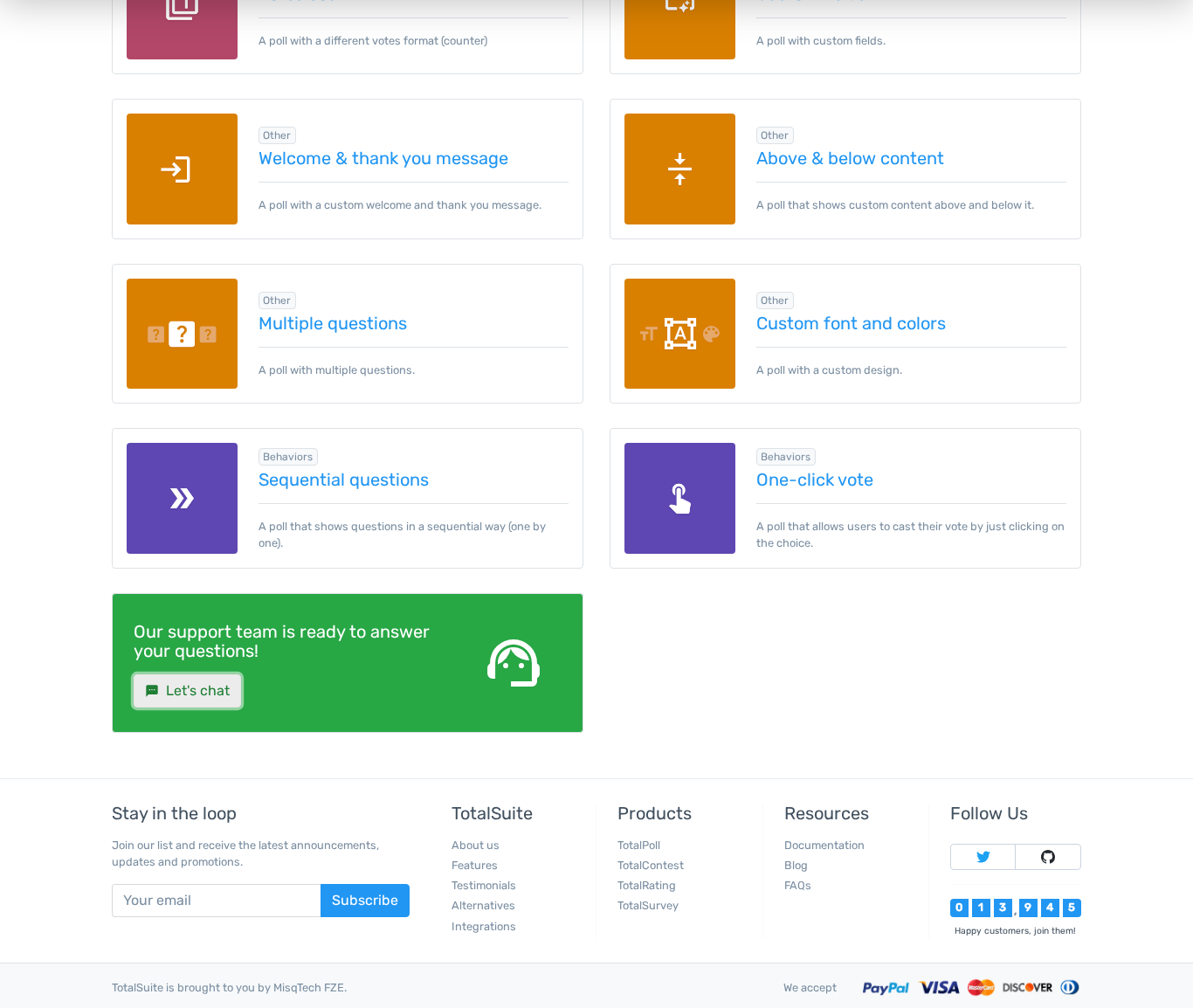
click at [209, 689] on link "sms Let's chat" at bounding box center [187, 691] width 107 height 34
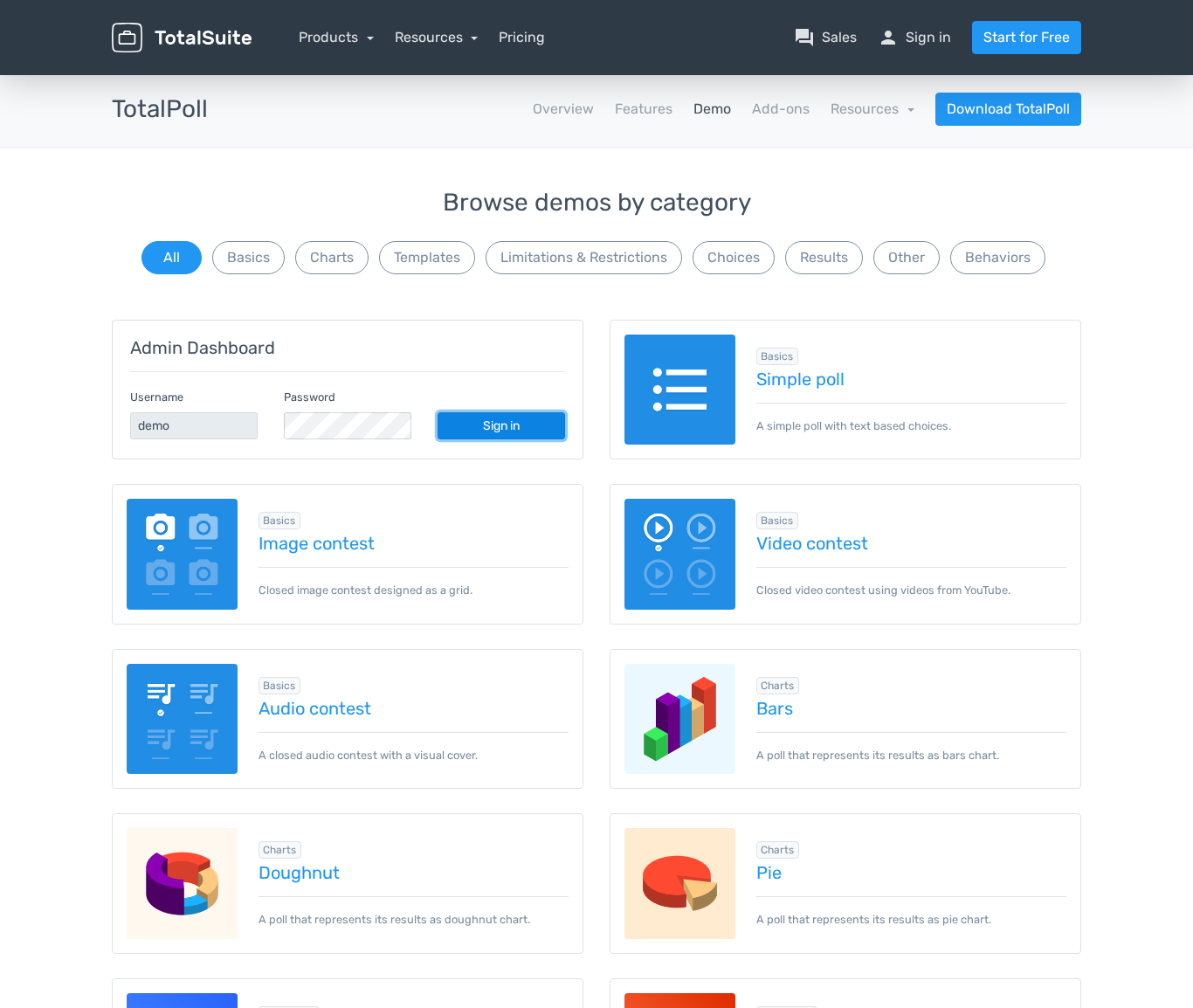
click at [505, 425] on link "Sign in" at bounding box center [502, 426] width 127 height 27
